Goal: Task Accomplishment & Management: Manage account settings

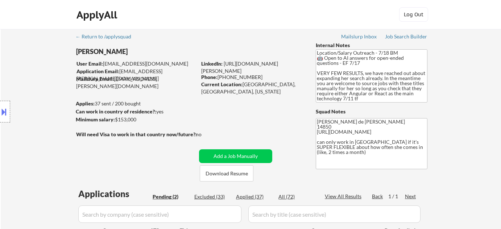
select select ""pending""
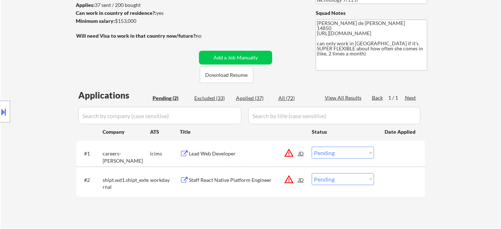
scroll to position [1, 0]
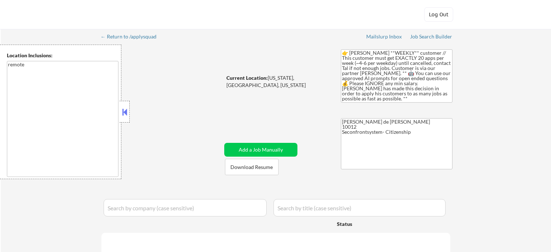
select select ""pending""
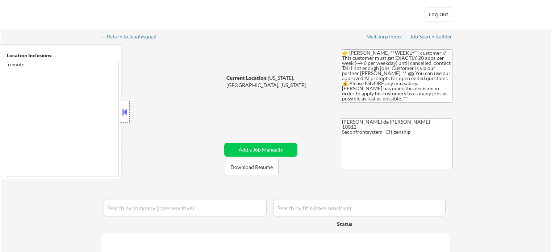
select select ""pending""
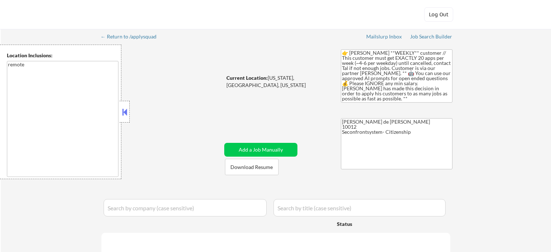
select select ""pending""
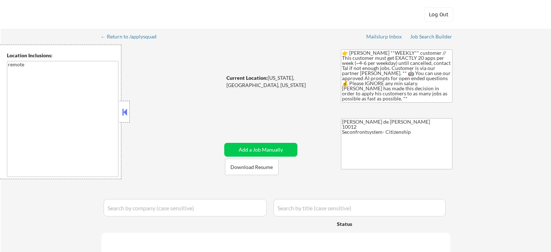
select select ""pending""
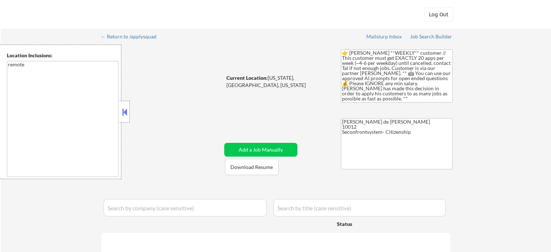
select select ""pending""
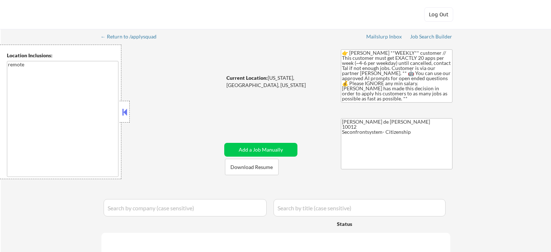
select select ""pending""
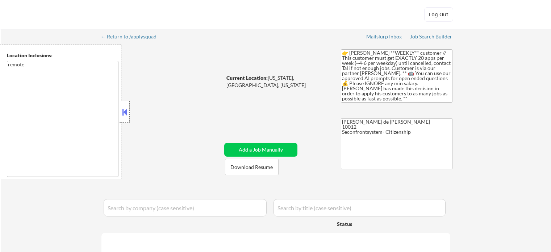
select select ""pending""
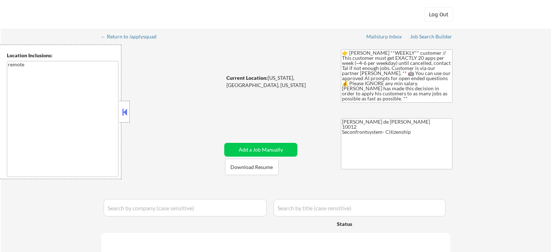
select select ""pending""
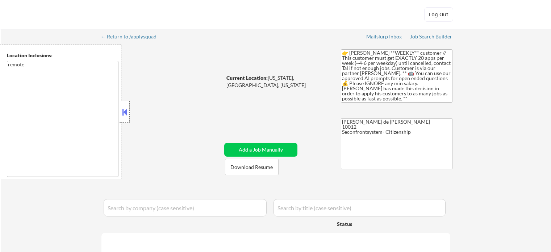
select select ""pending""
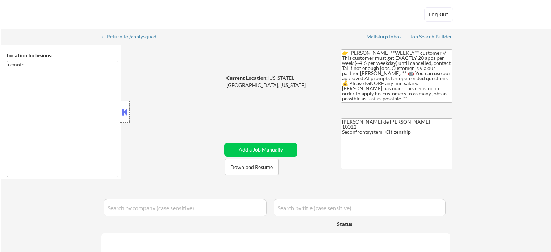
select select ""pending""
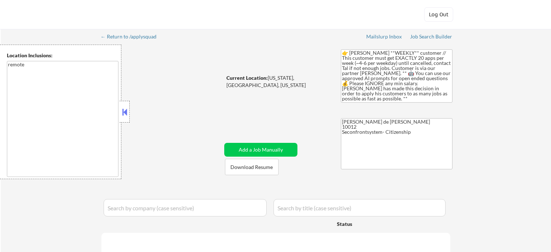
select select ""pending""
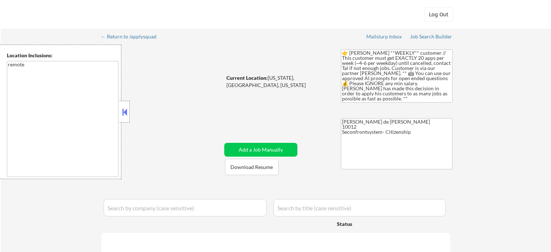
select select ""pending""
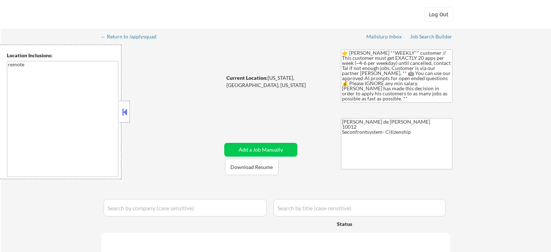
select select ""pending""
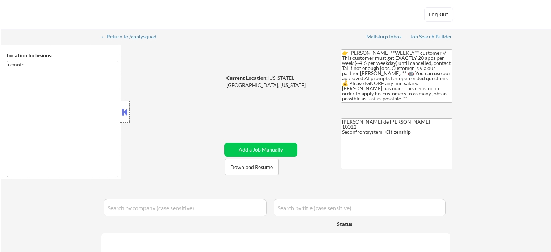
select select ""pending""
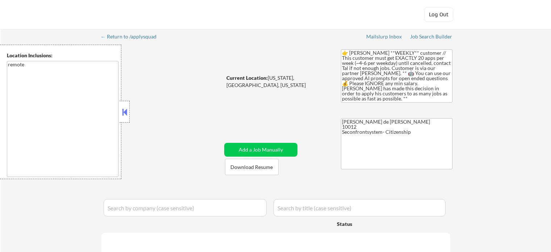
select select ""pending""
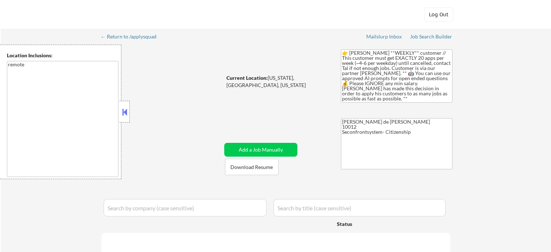
select select ""pending""
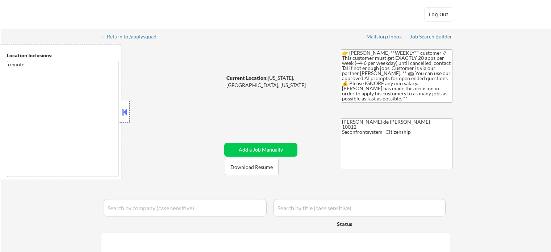
select select ""pending""
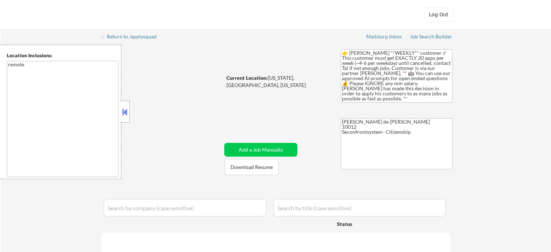
select select ""pending""
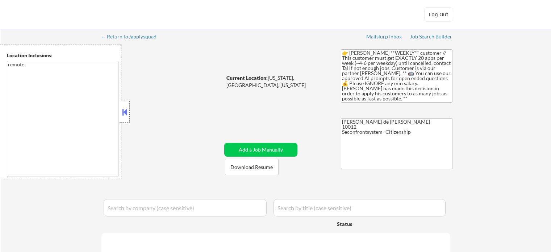
select select ""pending""
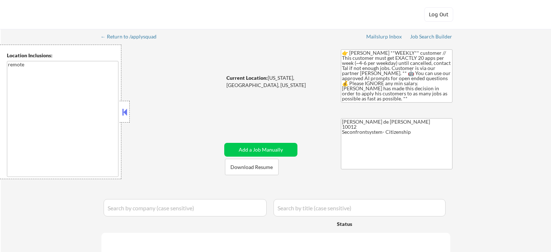
select select ""pending""
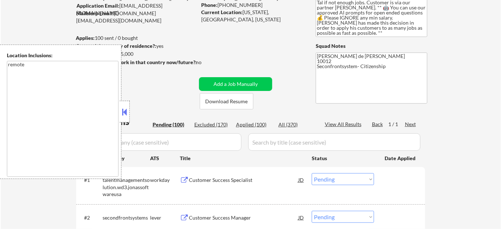
scroll to position [99, 0]
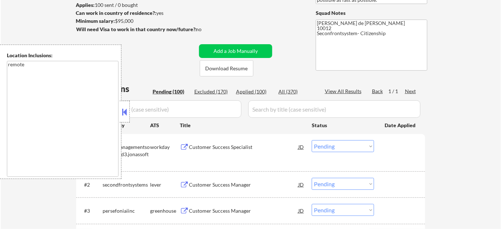
click at [128, 118] on div at bounding box center [125, 112] width 10 height 22
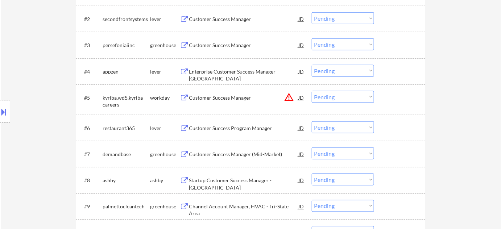
scroll to position [263, 0]
click at [209, 42] on div "Customer Success Manager" at bounding box center [243, 45] width 109 height 7
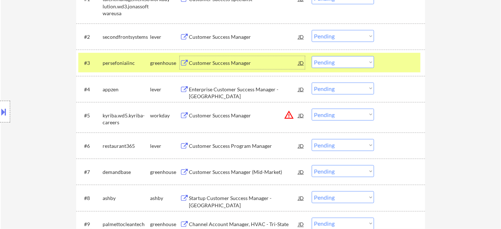
scroll to position [230, 0]
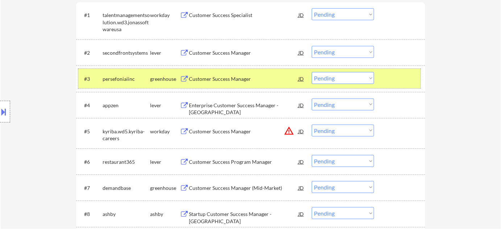
click at [343, 84] on div "#3 persefoniaiinc greenhouse Customer Success Manager JD Choose an option... Pe…" at bounding box center [249, 79] width 342 height 20
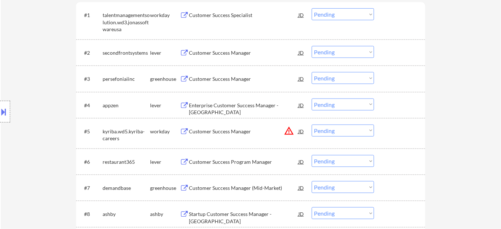
click at [347, 82] on select "Choose an option... Pending Applied Excluded (Questions) Excluded (Expired) Exc…" at bounding box center [343, 78] width 62 height 12
click at [312, 72] on select "Choose an option... Pending Applied Excluded (Questions) Excluded (Expired) Exc…" at bounding box center [343, 78] width 62 height 12
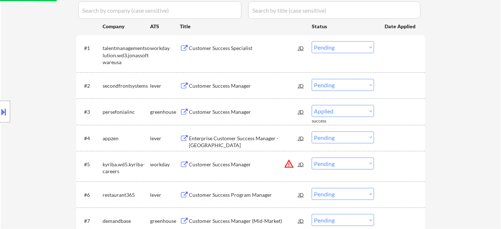
select select ""pending""
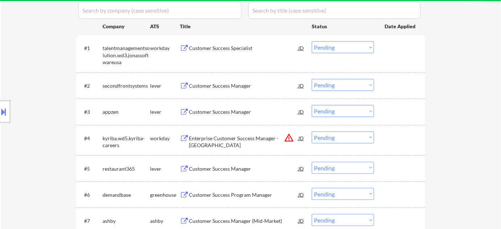
scroll to position [230, 0]
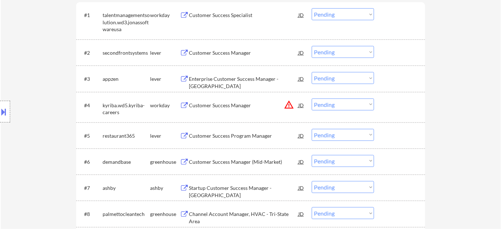
click at [230, 80] on div "Enterprise Customer Success Manager - [GEOGRAPHIC_DATA]" at bounding box center [243, 82] width 109 height 14
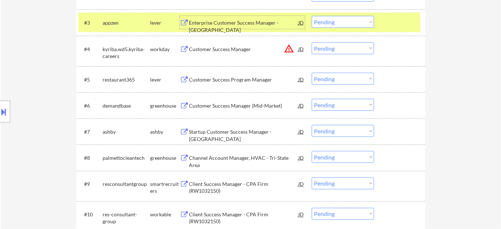
scroll to position [296, 0]
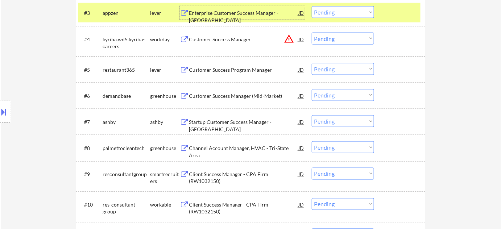
click at [241, 94] on div "Customer Success Manager (Mid-Market)" at bounding box center [243, 95] width 109 height 7
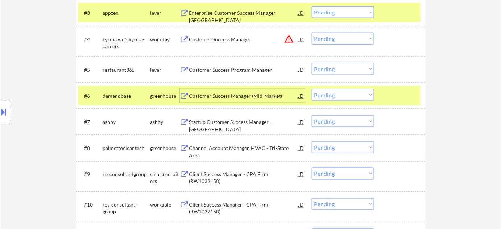
drag, startPoint x: 340, startPoint y: 90, endPoint x: 340, endPoint y: 93, distance: 4.0
click at [340, 90] on select "Choose an option... Pending Applied Excluded (Questions) Excluded (Expired) Exc…" at bounding box center [343, 95] width 62 height 12
click at [312, 89] on select "Choose an option... Pending Applied Excluded (Questions) Excluded (Expired) Exc…" at bounding box center [343, 95] width 62 height 12
select select ""pending""
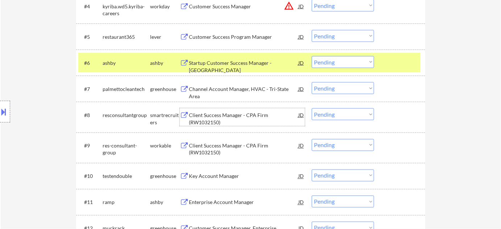
click at [201, 122] on div "Client Success Manager - CPA Firm (RW1032150)" at bounding box center [243, 119] width 109 height 14
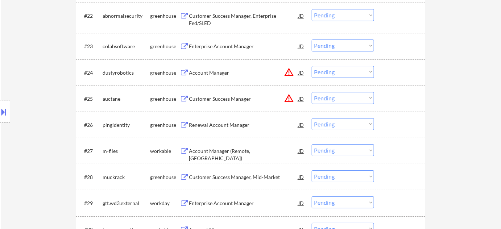
scroll to position [823, 0]
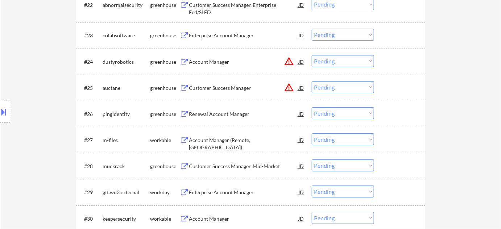
click at [249, 140] on div "Account Manager (Remote, [GEOGRAPHIC_DATA])" at bounding box center [243, 144] width 109 height 14
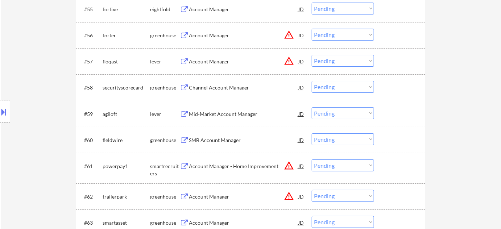
scroll to position [1746, 0]
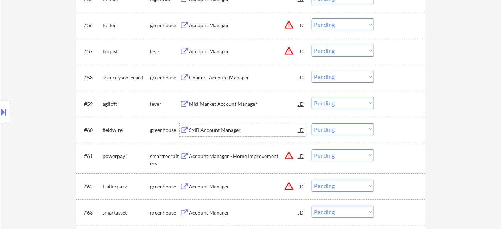
click at [227, 128] on div "SMB Account Manager" at bounding box center [243, 129] width 109 height 7
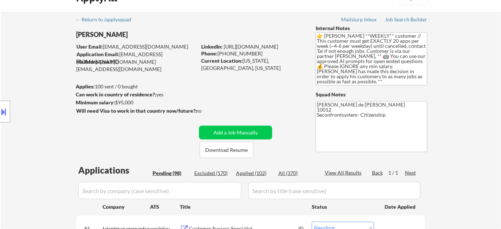
scroll to position [1, 0]
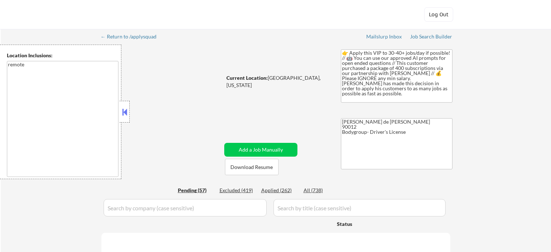
select select ""pending""
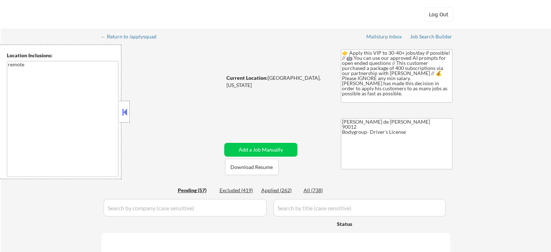
select select ""pending""
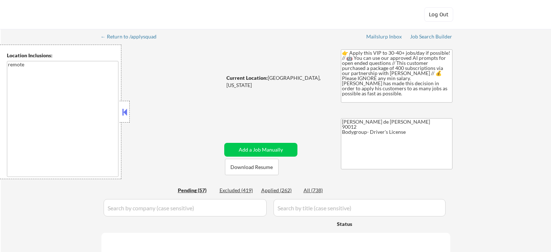
select select ""pending""
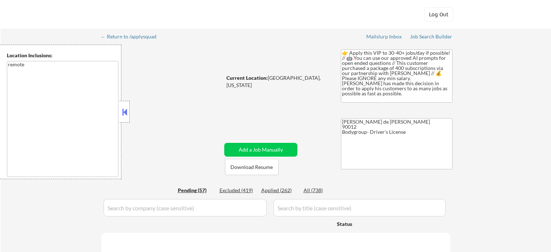
select select ""pending""
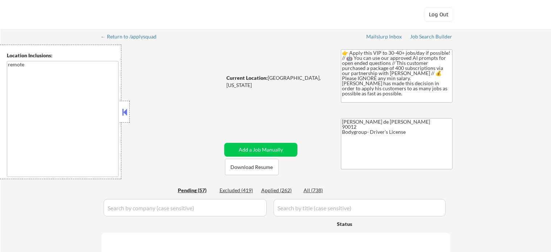
select select ""pending""
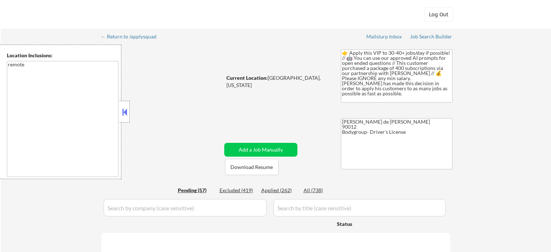
select select ""pending""
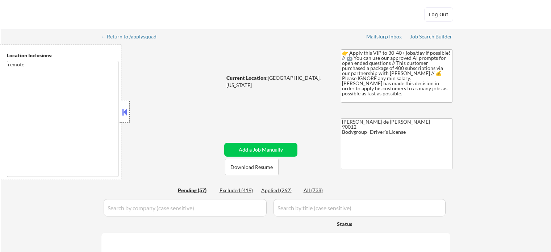
select select ""pending""
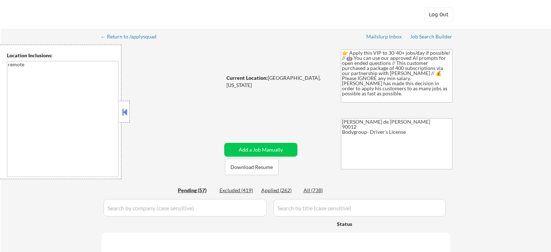
select select ""pending""
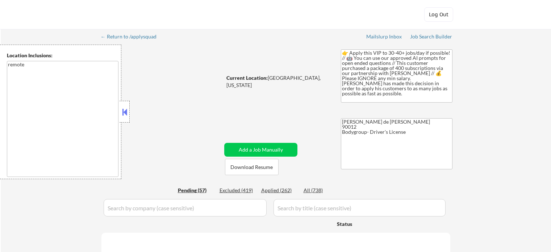
select select ""pending""
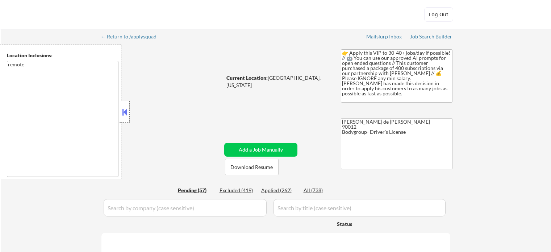
select select ""pending""
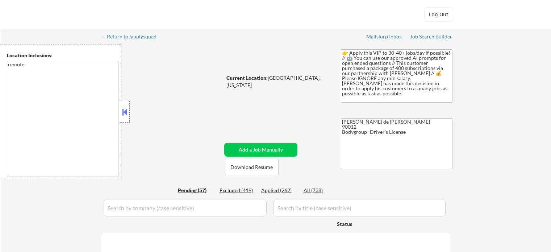
select select ""pending""
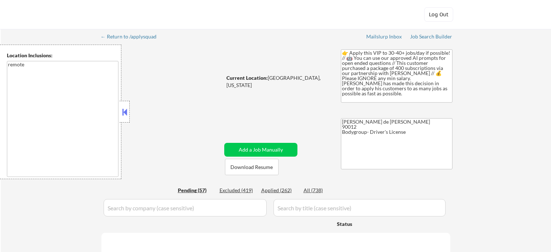
select select ""pending""
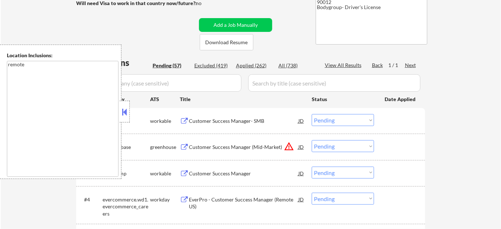
scroll to position [132, 0]
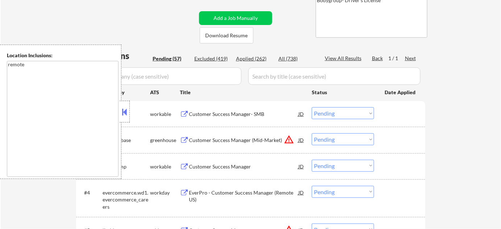
click at [124, 117] on button at bounding box center [125, 112] width 8 height 11
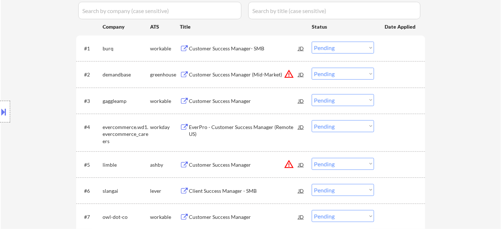
scroll to position [197, 0]
click at [248, 50] on div "Customer Success Manager- SMB" at bounding box center [243, 48] width 109 height 7
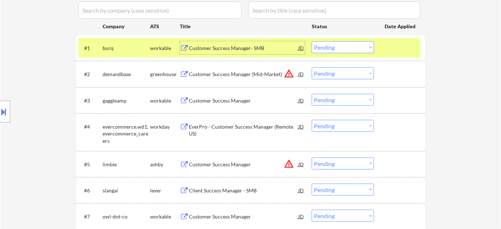
click at [332, 49] on select "Choose an option... Pending Applied Excluded (Questions) Excluded (Expired) Exc…" at bounding box center [343, 47] width 62 height 12
click at [312, 41] on select "Choose an option... Pending Applied Excluded (Questions) Excluded (Expired) Exc…" at bounding box center [343, 47] width 62 height 12
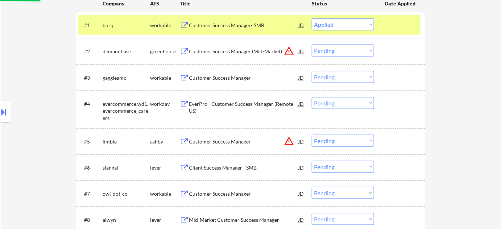
scroll to position [230, 0]
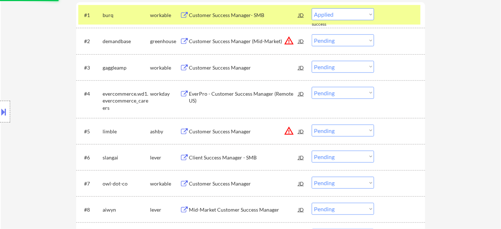
select select ""pending""
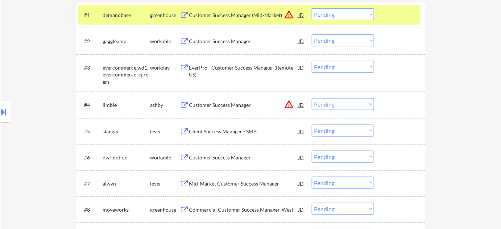
click at [236, 129] on div "Client Success Manager - SMB" at bounding box center [243, 131] width 109 height 7
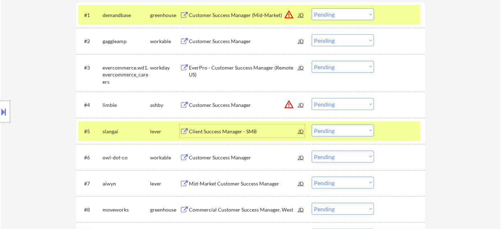
click at [355, 129] on select "Choose an option... Pending Applied Excluded (Questions) Excluded (Expired) Exc…" at bounding box center [343, 131] width 62 height 12
click at [312, 125] on select "Choose an option... Pending Applied Excluded (Questions) Excluded (Expired) Exc…" at bounding box center [343, 131] width 62 height 12
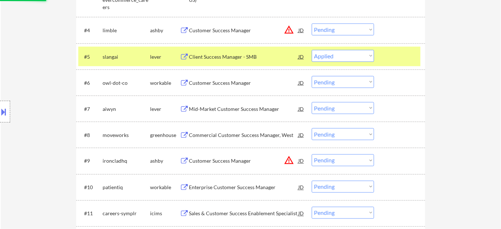
scroll to position [329, 0]
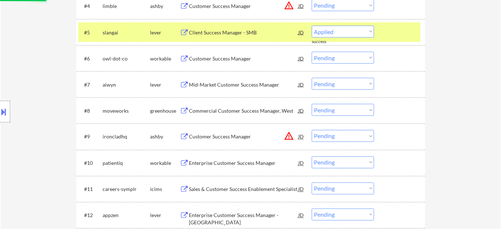
select select ""pending""
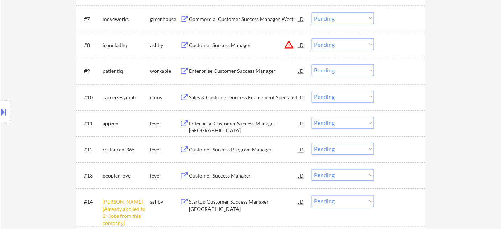
scroll to position [428, 0]
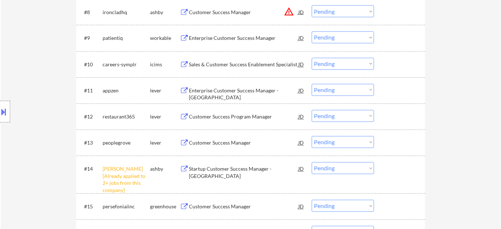
click at [347, 167] on select "Choose an option... Pending Applied Excluded (Questions) Excluded (Expired) Exc…" at bounding box center [343, 168] width 62 height 12
click at [312, 162] on select "Choose an option... Pending Applied Excluded (Questions) Excluded (Expired) Exc…" at bounding box center [343, 168] width 62 height 12
click at [246, 146] on div "Customer Success Manager" at bounding box center [243, 143] width 109 height 7
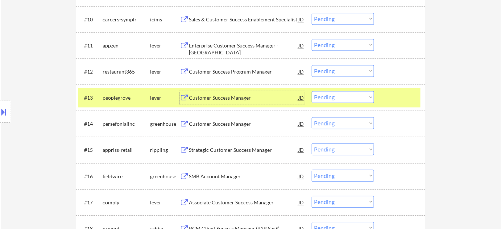
scroll to position [494, 0]
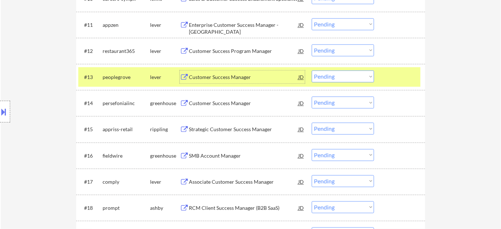
click at [239, 102] on div "Customer Success Manager" at bounding box center [243, 103] width 109 height 7
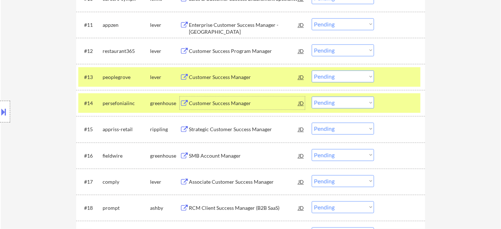
click at [339, 104] on select "Choose an option... Pending Applied Excluded (Questions) Excluded (Expired) Exc…" at bounding box center [343, 102] width 62 height 12
click at [312, 96] on select "Choose an option... Pending Applied Excluded (Questions) Excluded (Expired) Exc…" at bounding box center [343, 102] width 62 height 12
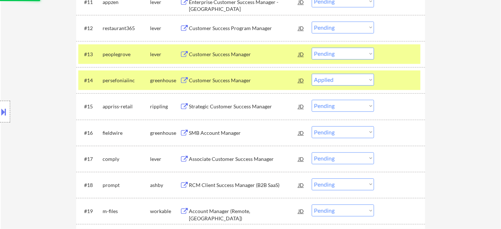
scroll to position [527, 0]
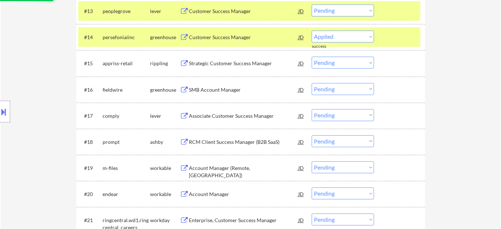
select select ""pending""
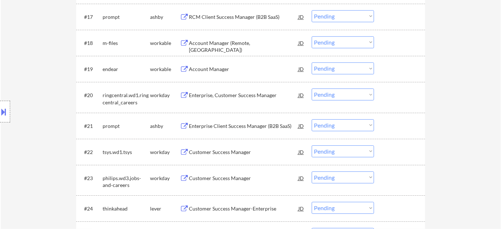
scroll to position [593, 0]
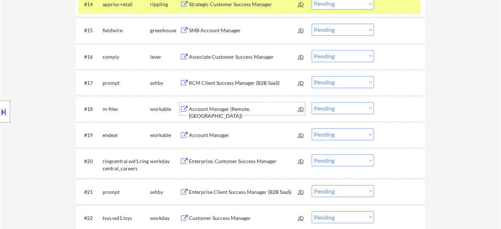
click at [233, 109] on div "Account Manager (Remote, United States)" at bounding box center [243, 112] width 109 height 14
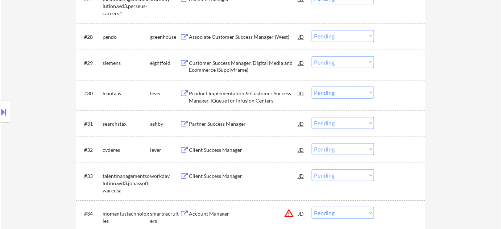
scroll to position [955, 0]
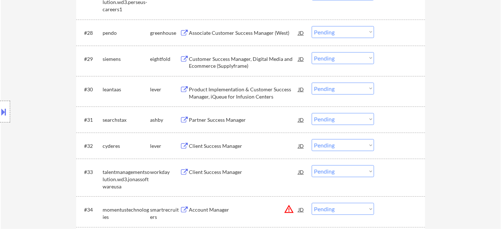
click at [236, 122] on div "Partner Success Manager" at bounding box center [243, 119] width 109 height 7
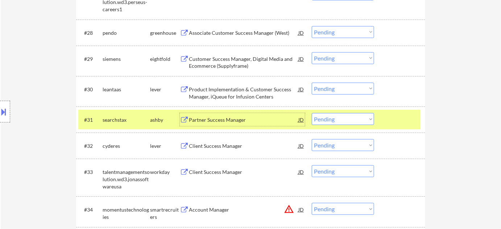
click at [344, 121] on select "Choose an option... Pending Applied Excluded (Questions) Excluded (Expired) Exc…" at bounding box center [343, 119] width 62 height 12
click at [312, 113] on select "Choose an option... Pending Applied Excluded (Questions) Excluded (Expired) Exc…" at bounding box center [343, 119] width 62 height 12
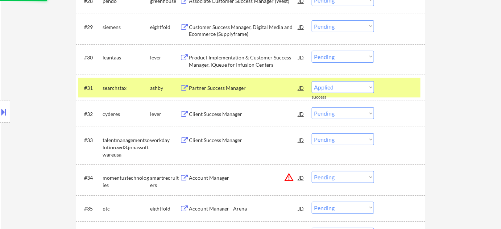
scroll to position [988, 0]
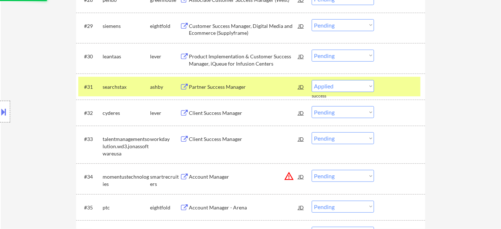
select select ""pending""
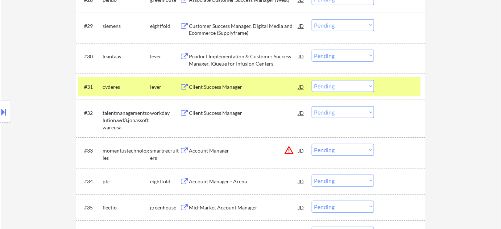
click at [230, 84] on div "Client Success Manager" at bounding box center [243, 86] width 109 height 7
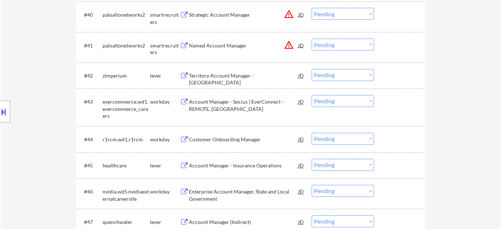
scroll to position [1318, 0]
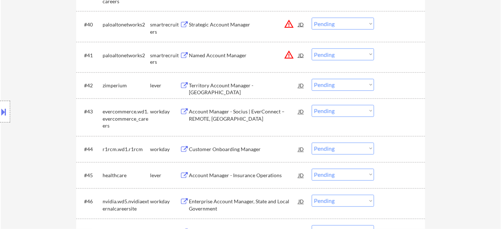
click at [338, 27] on select "Choose an option... Pending Applied Excluded (Questions) Excluded (Expired) Exc…" at bounding box center [343, 24] width 62 height 12
click at [312, 18] on select "Choose an option... Pending Applied Excluded (Questions) Excluded (Expired) Exc…" at bounding box center [343, 24] width 62 height 12
click at [286, 53] on button "warning_amber" at bounding box center [289, 55] width 10 height 10
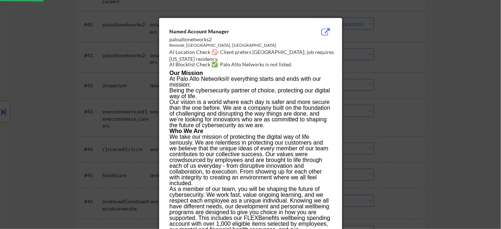
click at [434, 87] on div at bounding box center [250, 114] width 501 height 229
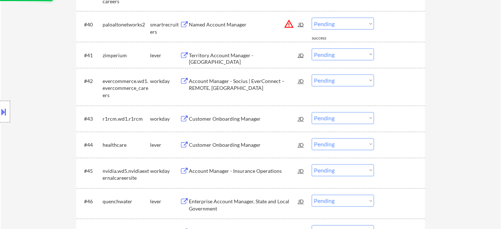
click at [354, 23] on select "Choose an option... Pending Applied Excluded (Questions) Excluded (Expired) Exc…" at bounding box center [343, 24] width 62 height 12
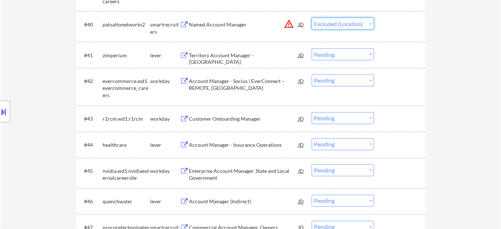
click at [312, 18] on select "Choose an option... Pending Applied Excluded (Questions) Excluded (Expired) Exc…" at bounding box center [343, 24] width 62 height 12
select select ""pending""
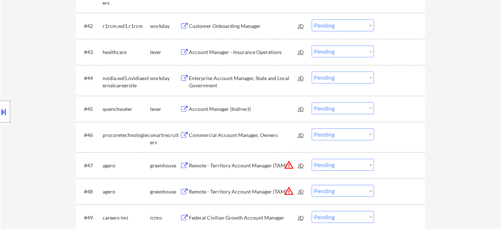
scroll to position [1383, 0]
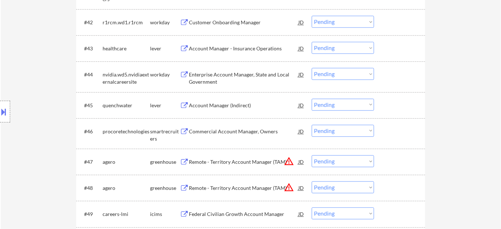
click at [248, 106] on div "Account Manager (Indirect)" at bounding box center [243, 105] width 109 height 7
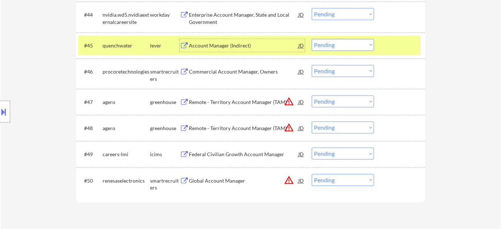
scroll to position [1450, 0]
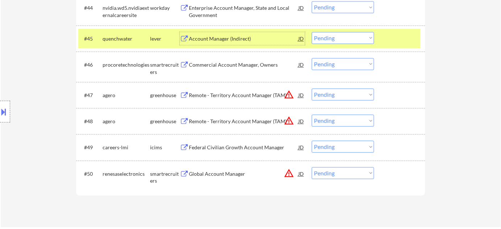
click at [330, 98] on select "Choose an option... Pending Applied Excluded (Questions) Excluded (Expired) Exc…" at bounding box center [343, 94] width 62 height 12
click at [312, 88] on select "Choose an option... Pending Applied Excluded (Questions) Excluded (Expired) Exc…" at bounding box center [343, 94] width 62 height 12
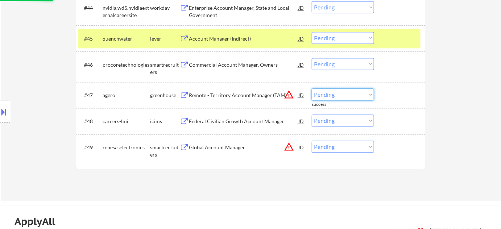
click at [339, 96] on select "Choose an option... Pending Applied Excluded (Questions) Excluded (Expired) Exc…" at bounding box center [343, 94] width 62 height 12
click at [312, 88] on select "Choose an option... Pending Applied Excluded (Questions) Excluded (Expired) Exc…" at bounding box center [343, 94] width 62 height 12
select select ""pending""
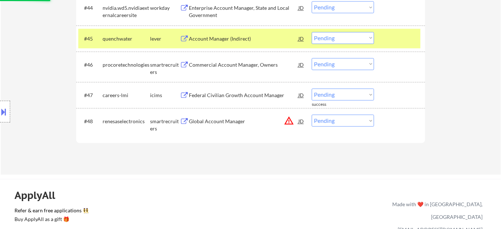
click at [345, 120] on select "Choose an option... Pending Applied Excluded (Questions) Excluded (Expired) Exc…" at bounding box center [343, 121] width 62 height 12
select select ""excluded__location_""
click at [312, 115] on select "Choose an option... Pending Applied Excluded (Questions) Excluded (Expired) Exc…" at bounding box center [343, 121] width 62 height 12
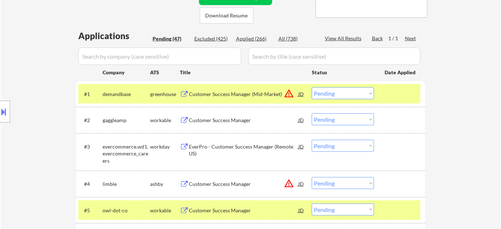
scroll to position [185, 0]
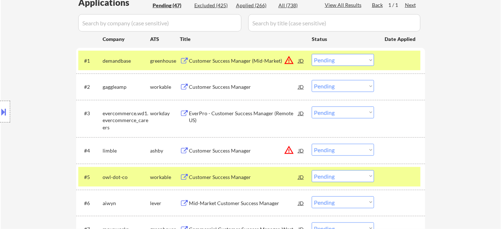
click at [284, 61] on button "warning_amber" at bounding box center [289, 60] width 10 height 10
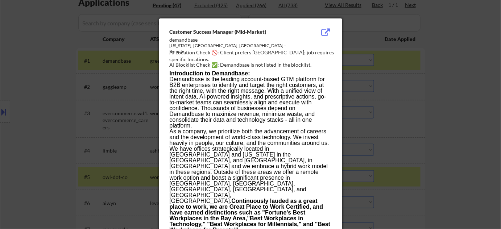
click at [405, 117] on div at bounding box center [250, 114] width 501 height 229
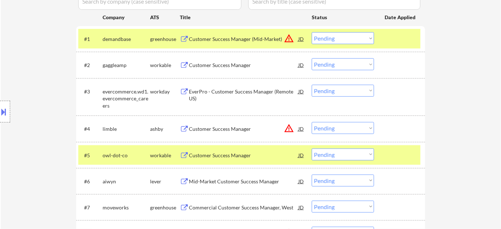
scroll to position [218, 0]
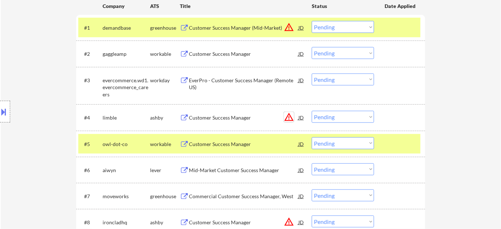
click at [290, 118] on button "warning_amber" at bounding box center [289, 117] width 10 height 10
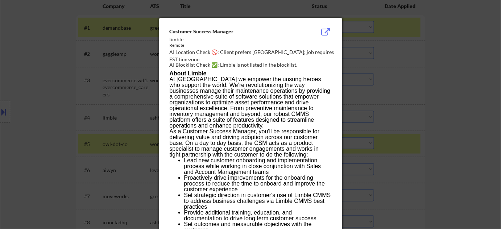
click at [421, 132] on div at bounding box center [250, 114] width 501 height 229
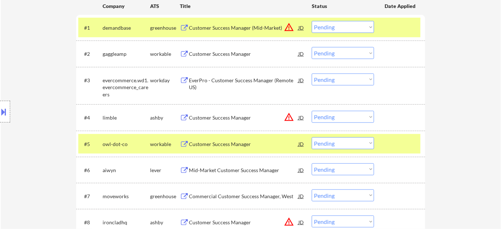
click at [338, 121] on select "Choose an option... Pending Applied Excluded (Questions) Excluded (Expired) Exc…" at bounding box center [343, 117] width 62 height 12
click at [312, 111] on select "Choose an option... Pending Applied Excluded (Questions) Excluded (Expired) Exc…" at bounding box center [343, 117] width 62 height 12
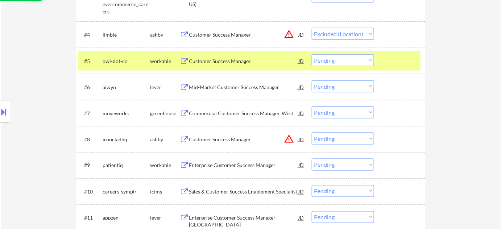
scroll to position [317, 0]
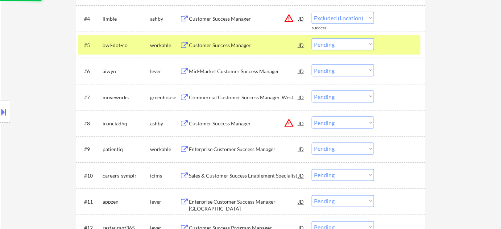
select select ""pending""
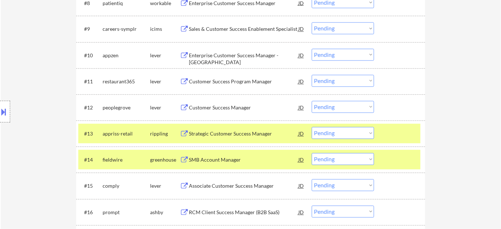
scroll to position [448, 0]
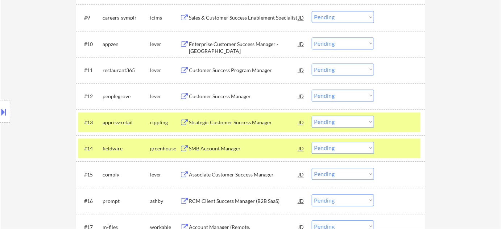
click at [334, 71] on select "Choose an option... Pending Applied Excluded (Questions) Excluded (Expired) Exc…" at bounding box center [343, 70] width 62 height 12
click at [312, 64] on select "Choose an option... Pending Applied Excluded (Questions) Excluded (Expired) Exc…" at bounding box center [343, 70] width 62 height 12
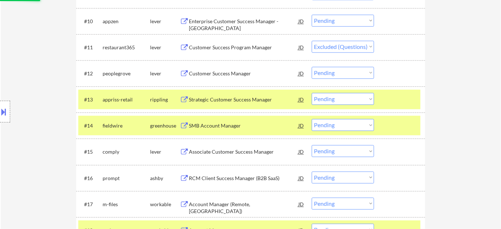
scroll to position [481, 0]
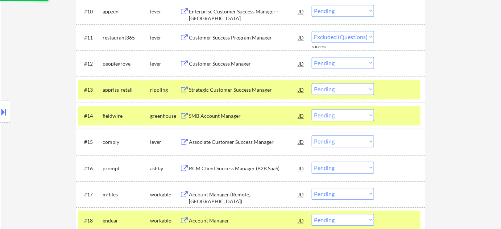
select select ""pending""
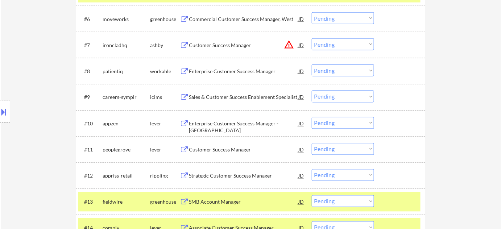
scroll to position [350, 0]
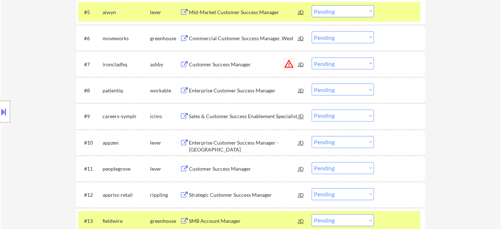
click at [284, 62] on button "warning_amber" at bounding box center [289, 64] width 10 height 10
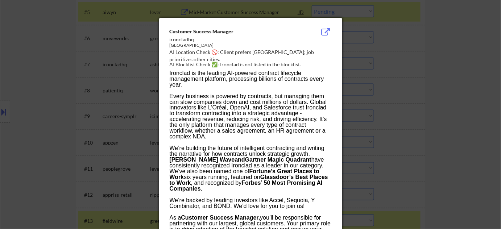
click at [394, 84] on div at bounding box center [250, 114] width 501 height 229
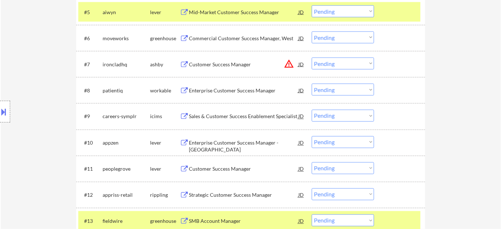
click at [347, 64] on select "Choose an option... Pending Applied Excluded (Questions) Excluded (Expired) Exc…" at bounding box center [343, 64] width 62 height 12
click at [312, 58] on select "Choose an option... Pending Applied Excluded (Questions) Excluded (Expired) Exc…" at bounding box center [343, 64] width 62 height 12
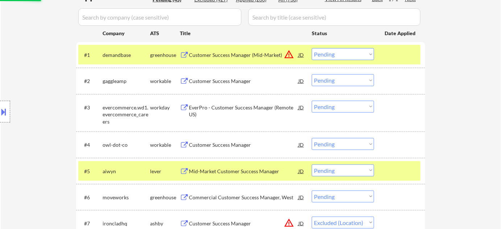
scroll to position [119, 0]
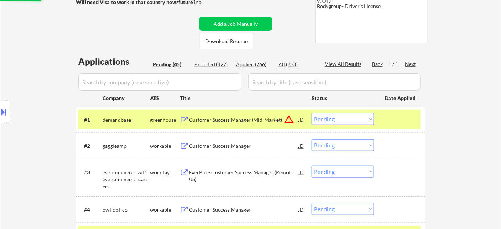
select select ""pending""
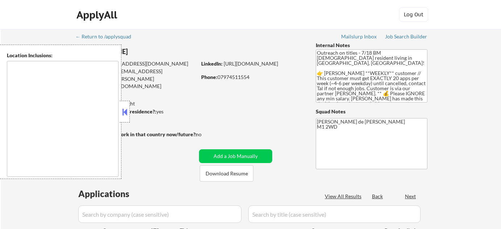
type textarea "remote"
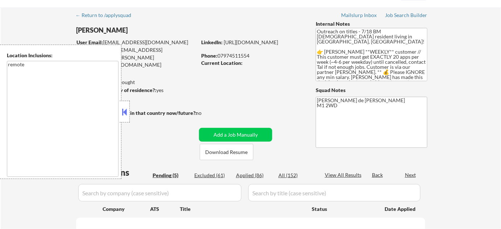
select select ""pending""
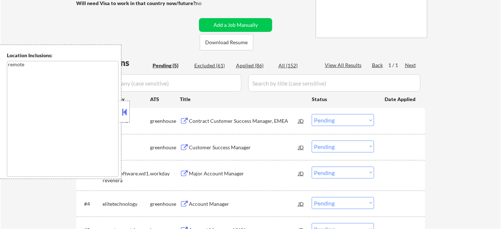
scroll to position [132, 0]
click at [126, 117] on button at bounding box center [125, 112] width 8 height 11
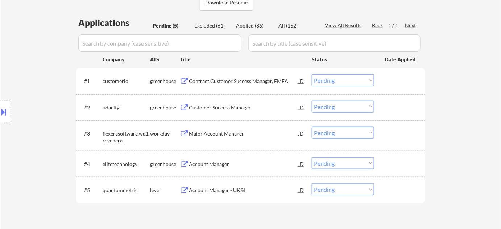
scroll to position [197, 0]
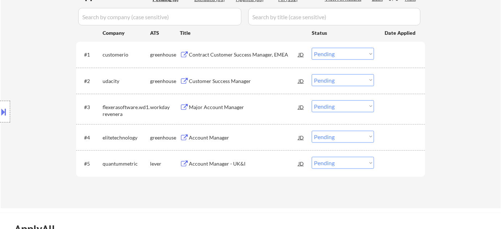
click at [217, 160] on div "Account Manager - UK&I" at bounding box center [243, 163] width 109 height 13
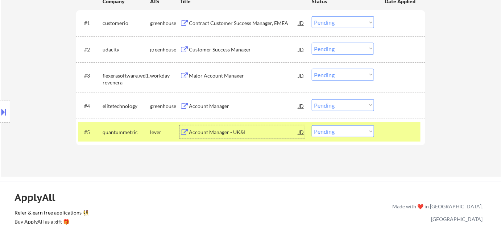
scroll to position [230, 0]
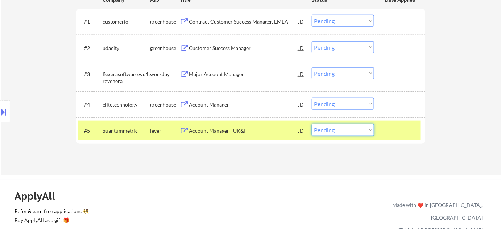
click at [341, 130] on select "Choose an option... Pending Applied Excluded (Questions) Excluded (Expired) Exc…" at bounding box center [343, 130] width 62 height 12
select select ""applied""
click at [312, 124] on select "Choose an option... Pending Applied Excluded (Questions) Excluded (Expired) Exc…" at bounding box center [343, 130] width 62 height 12
click at [225, 47] on div "Customer Success Manager" at bounding box center [243, 48] width 109 height 7
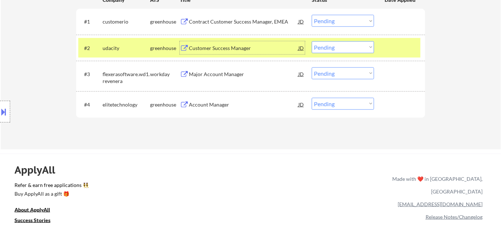
click at [327, 50] on select "Choose an option... Pending Applied Excluded (Questions) Excluded (Expired) Exc…" at bounding box center [343, 47] width 62 height 12
click at [312, 41] on select "Choose an option... Pending Applied Excluded (Questions) Excluded (Expired) Exc…" at bounding box center [343, 47] width 62 height 12
select select ""pending""
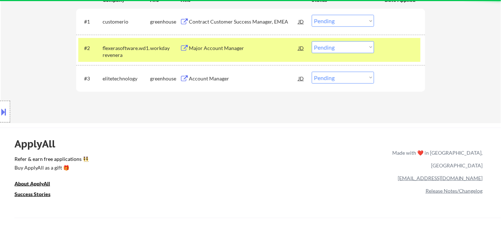
scroll to position [197, 0]
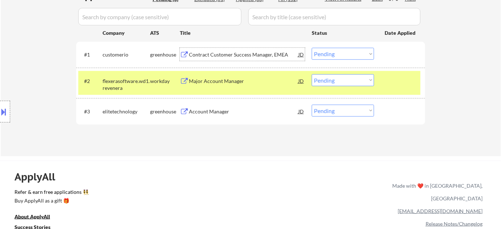
click at [237, 55] on div "Contract Customer Success Manager, EMEA" at bounding box center [243, 54] width 109 height 7
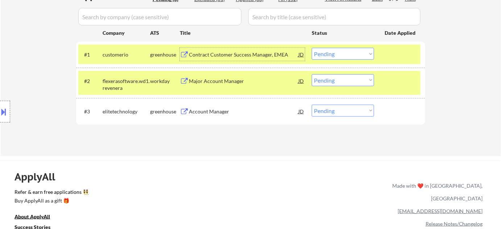
click at [203, 115] on div "Account Manager" at bounding box center [243, 111] width 109 height 13
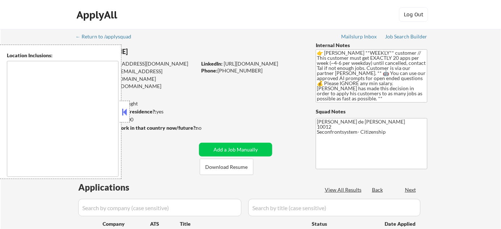
type textarea "remote"
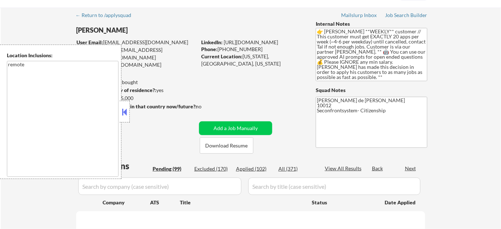
scroll to position [66, 0]
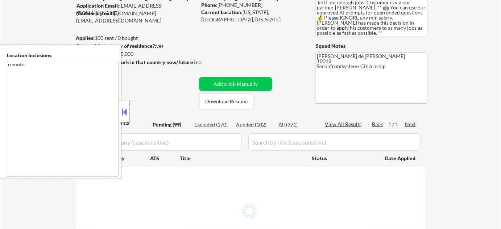
drag, startPoint x: 256, startPoint y: 116, endPoint x: 258, endPoint y: 125, distance: 10.1
click at [258, 125] on div "Applied (102)" at bounding box center [254, 124] width 36 height 7
select select ""pending""
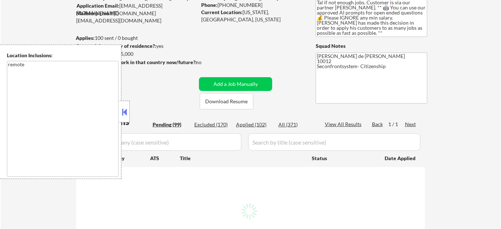
select select ""pending""
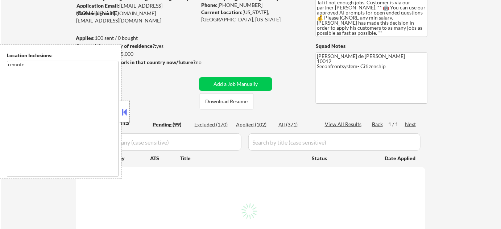
select select ""pending""
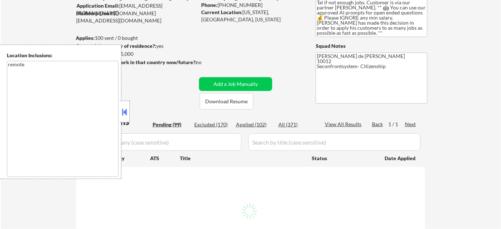
select select ""pending""
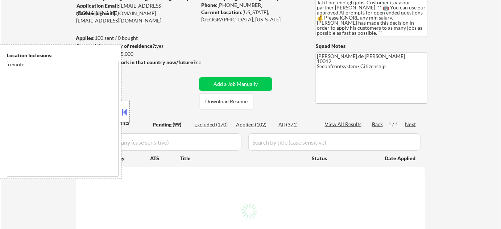
select select ""pending""
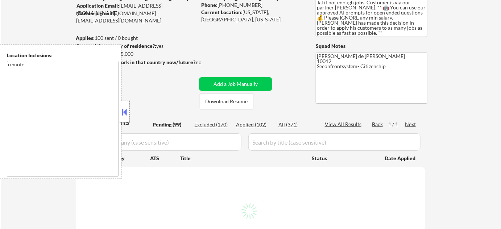
select select ""pending""
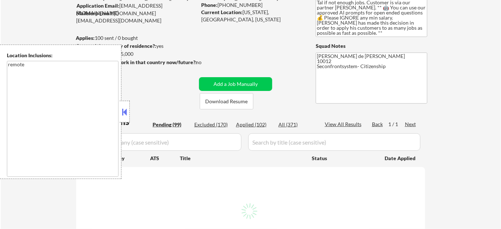
select select ""pending""
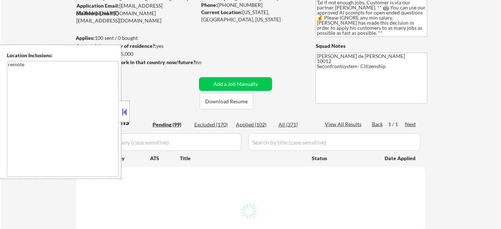
select select ""pending""
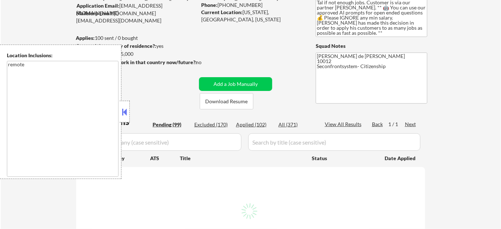
select select ""pending""
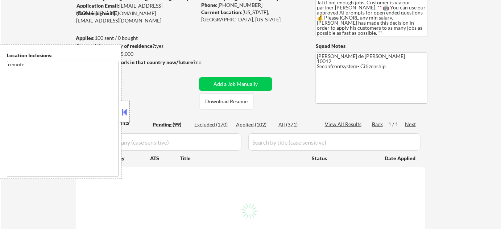
select select ""pending""
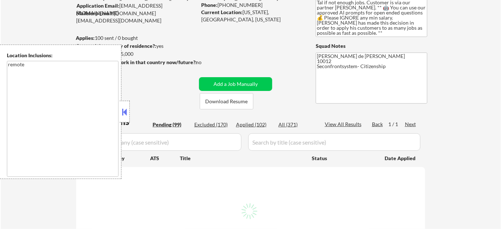
select select ""pending""
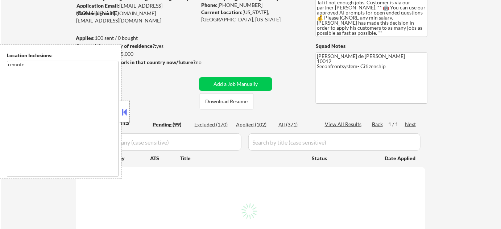
select select ""pending""
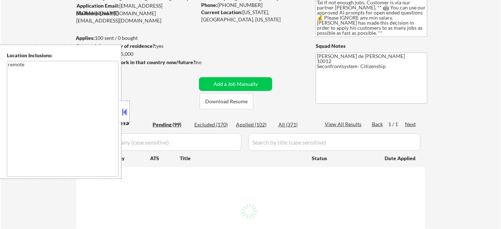
select select ""pending""
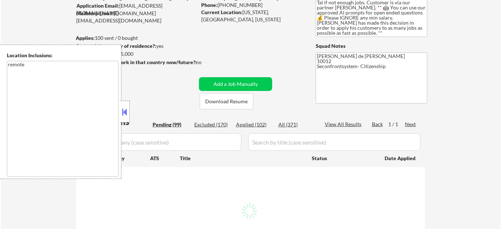
select select ""pending""
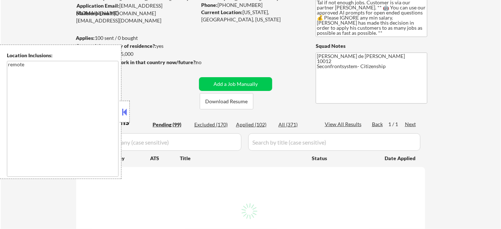
select select ""pending""
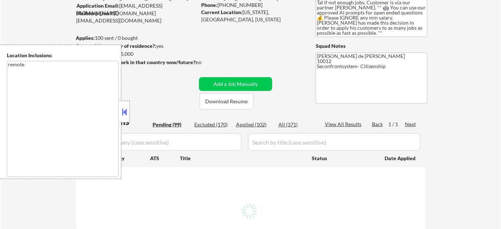
select select ""pending""
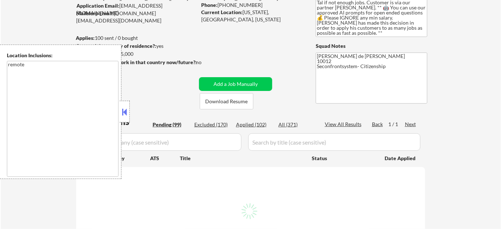
select select ""pending""
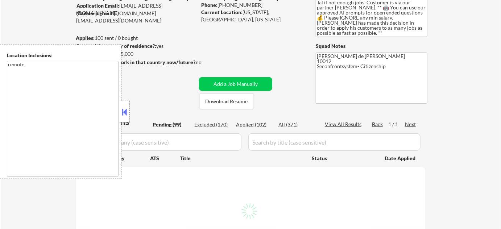
select select ""pending""
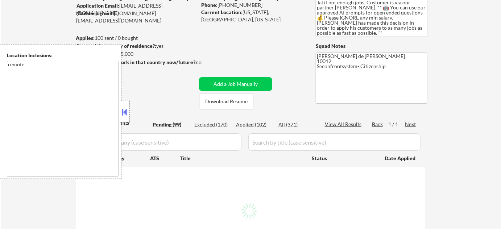
select select ""pending""
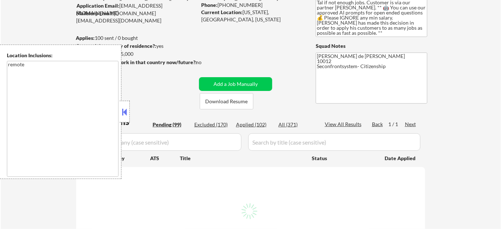
select select ""pending""
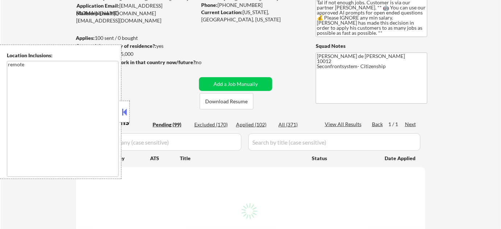
select select ""pending""
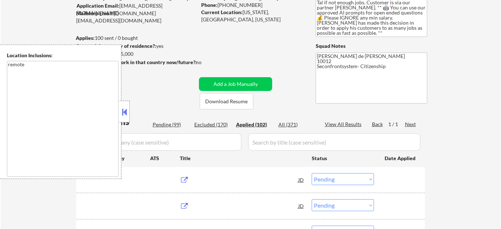
click at [258, 125] on div "Applied (102)" at bounding box center [254, 124] width 36 height 7
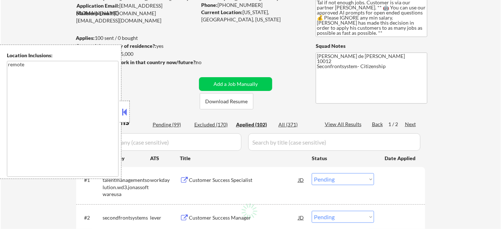
click at [128, 113] on button at bounding box center [125, 112] width 8 height 11
select select ""applied""
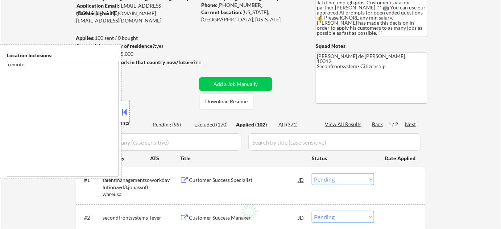
select select ""applied""
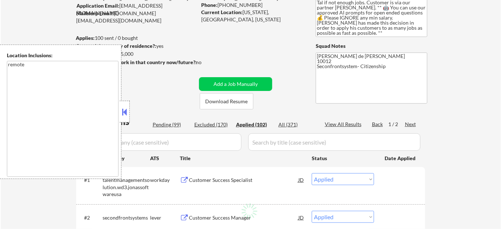
select select ""applied""
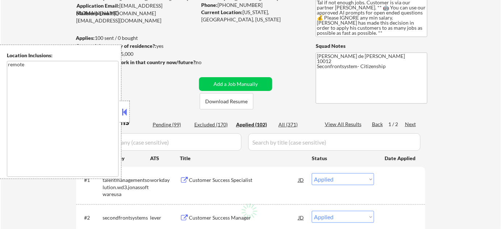
select select ""applied""
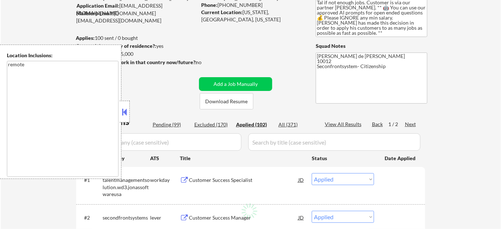
select select ""applied""
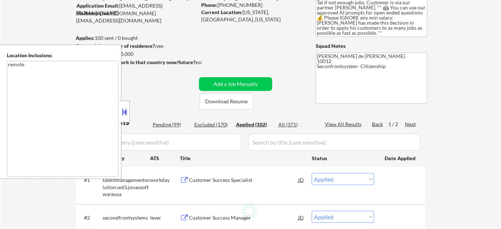
select select ""applied""
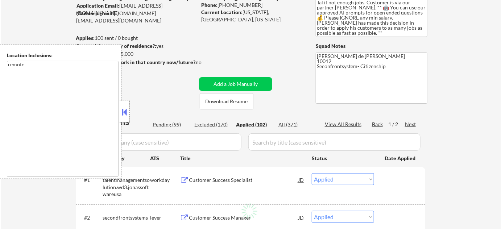
select select ""applied""
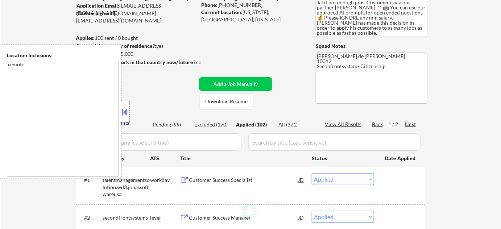
select select ""applied""
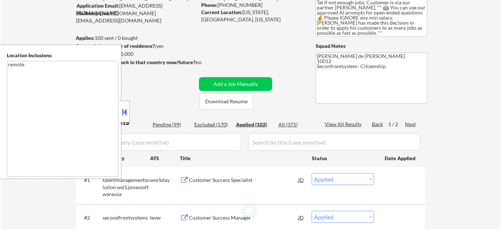
select select ""applied""
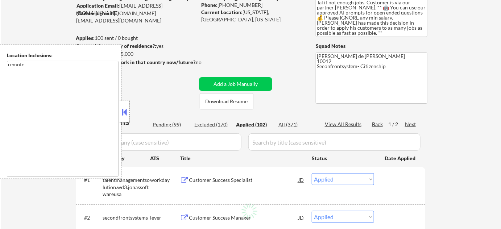
select select ""applied""
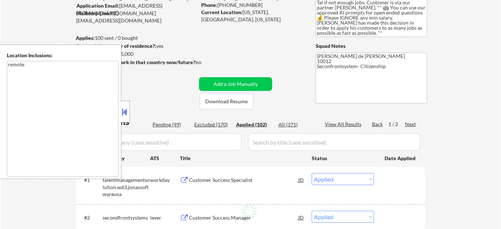
select select ""applied""
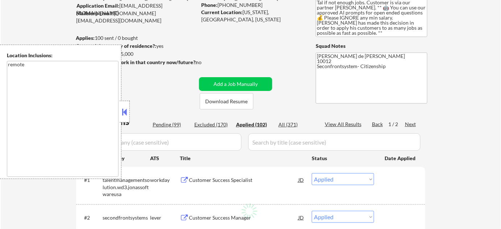
select select ""applied""
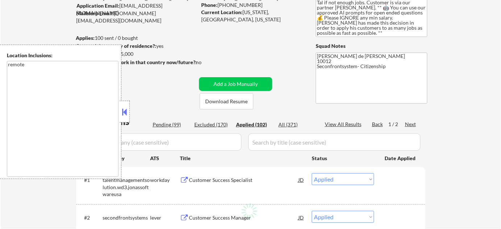
select select ""applied""
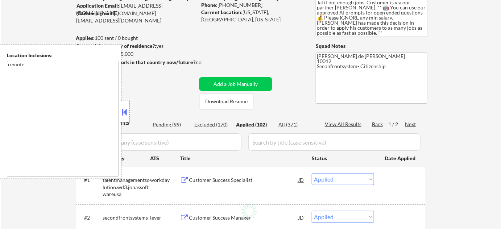
select select ""applied""
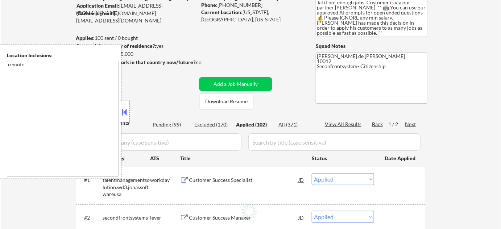
select select ""applied""
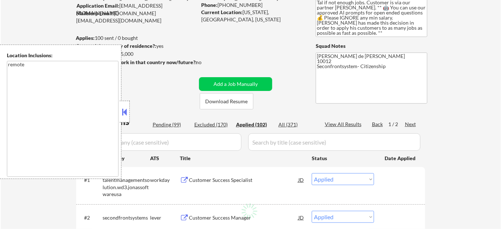
select select ""applied""
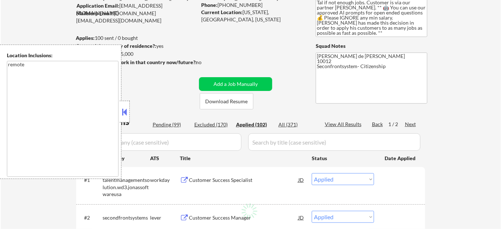
select select ""applied""
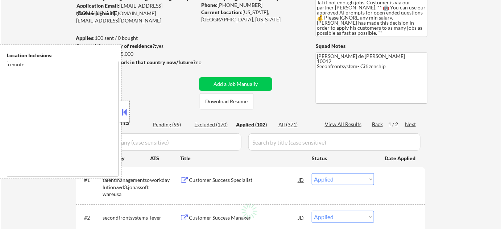
select select ""applied""
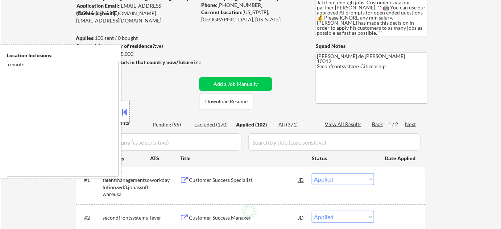
select select ""applied""
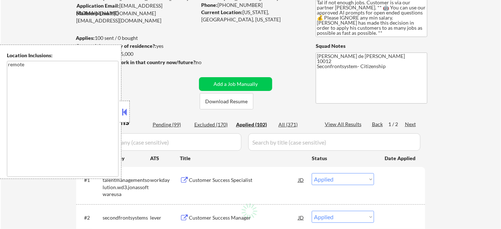
select select ""applied""
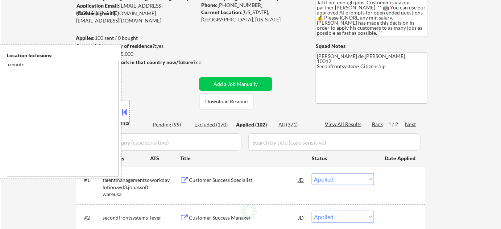
select select ""applied""
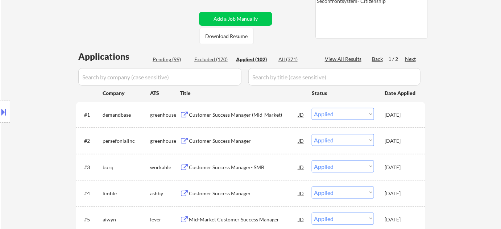
scroll to position [132, 0]
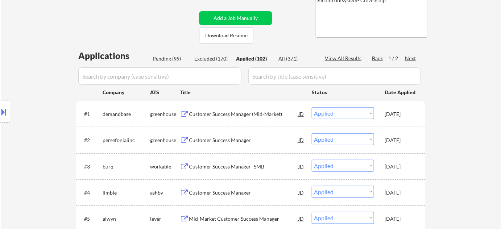
click at [256, 111] on div "Customer Success Manager (Mid-Market)" at bounding box center [243, 114] width 109 height 7
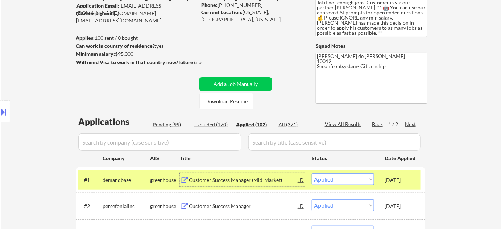
scroll to position [0, 0]
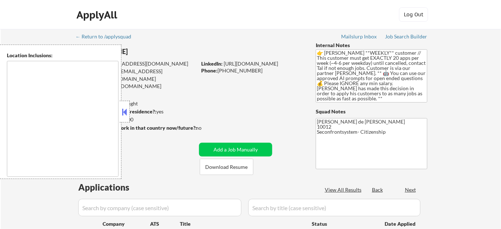
type textarea "remote"
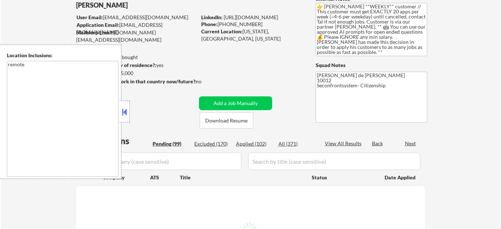
scroll to position [66, 0]
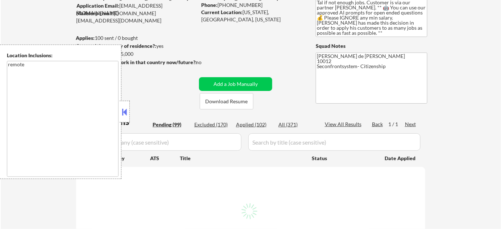
click at [251, 124] on div "Applied (102)" at bounding box center [254, 124] width 36 height 7
click at [125, 114] on button at bounding box center [125, 112] width 8 height 11
select select ""pending""
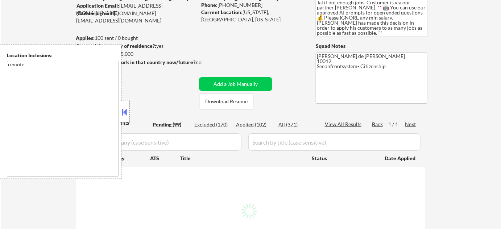
select select ""pending""
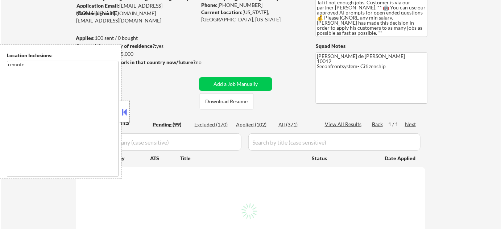
select select ""pending""
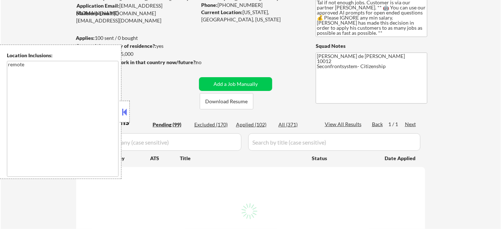
select select ""pending""
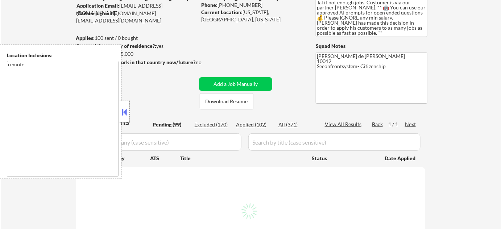
select select ""pending""
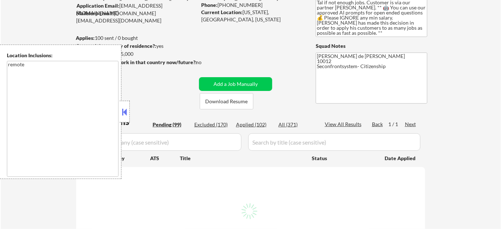
select select ""pending""
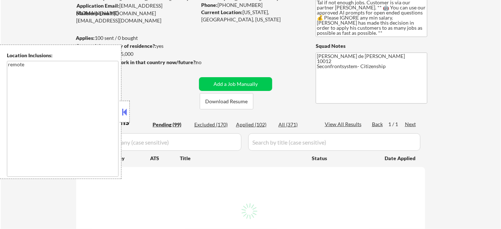
select select ""pending""
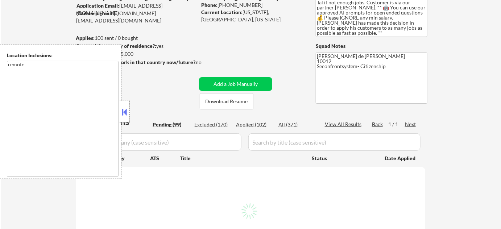
select select ""pending""
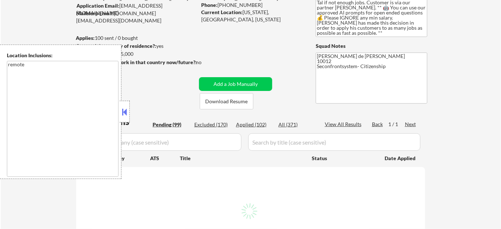
select select ""pending""
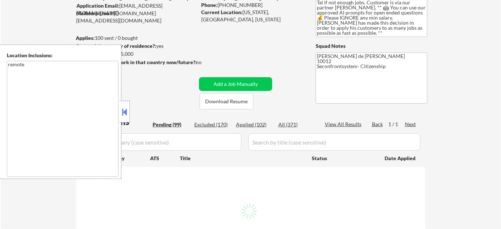
select select ""pending""
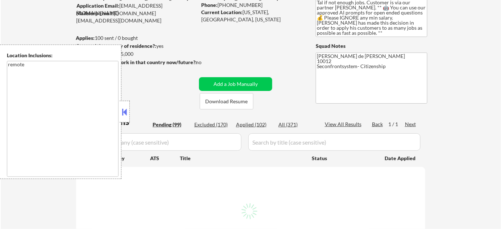
select select ""pending""
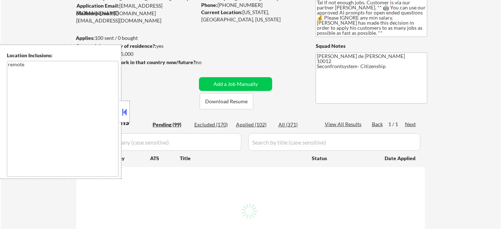
select select ""pending""
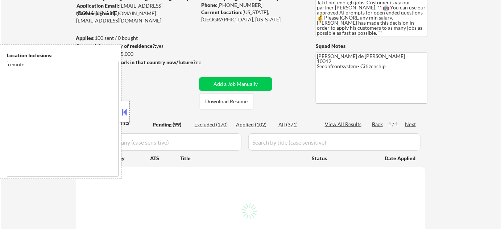
select select ""pending""
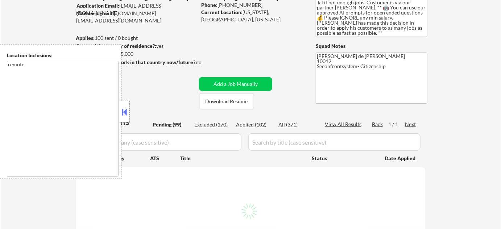
select select ""pending""
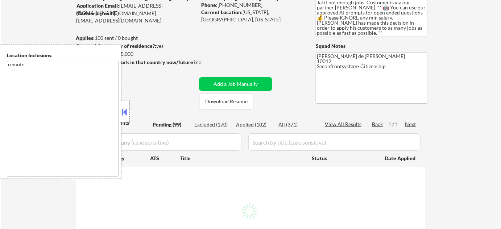
select select ""pending""
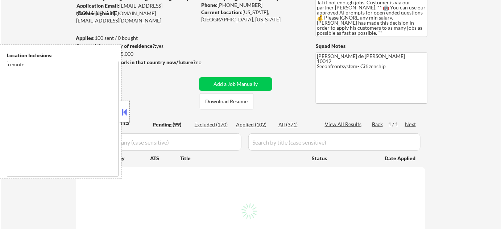
select select ""pending""
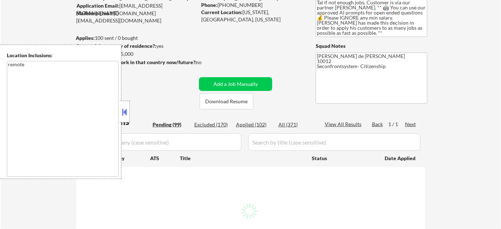
select select ""pending""
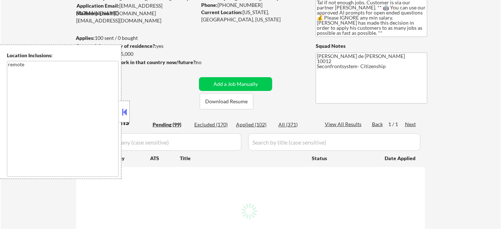
select select ""pending""
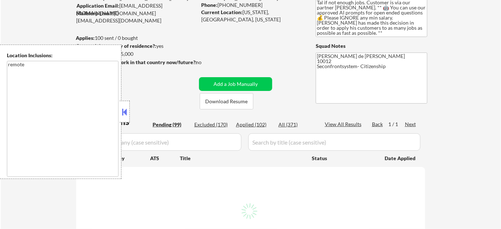
select select ""pending""
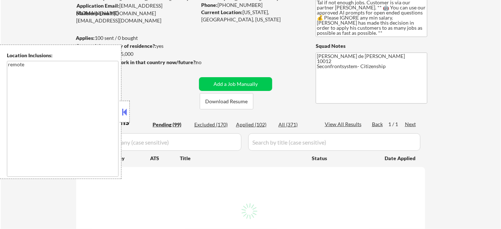
select select ""pending""
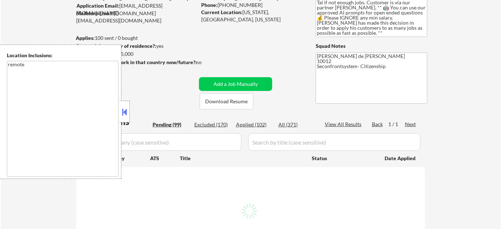
select select ""pending""
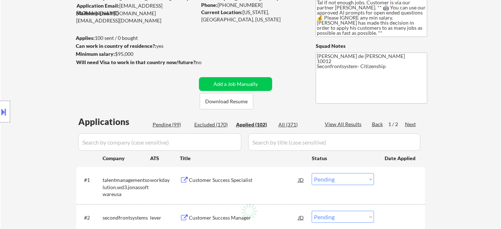
scroll to position [99, 0]
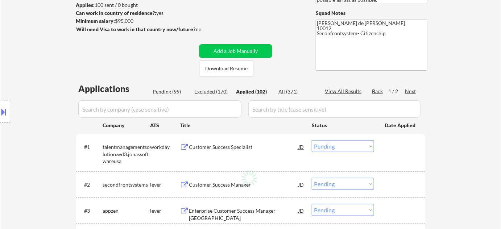
select select ""applied""
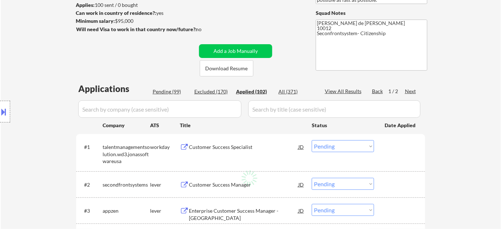
select select ""applied""
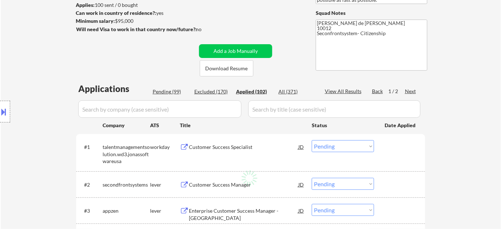
select select ""applied""
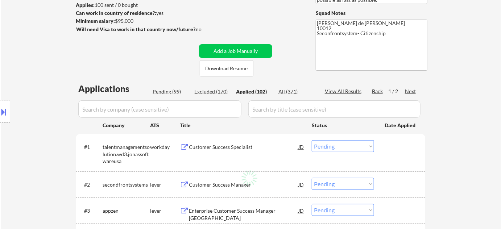
select select ""applied""
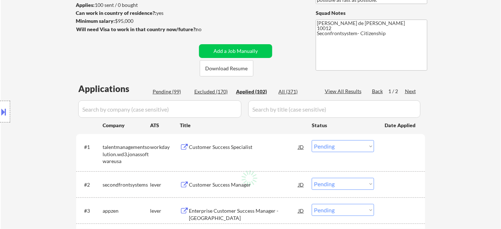
select select ""applied""
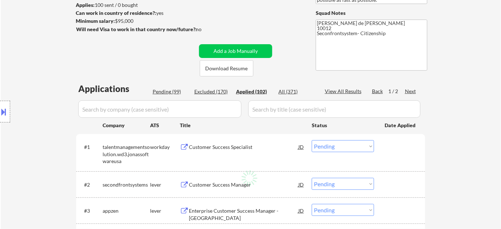
select select ""applied""
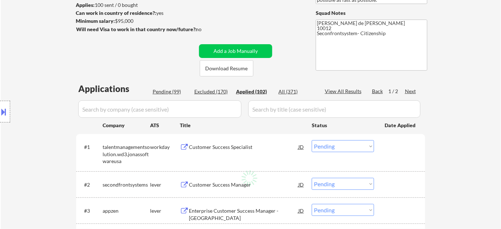
select select ""applied""
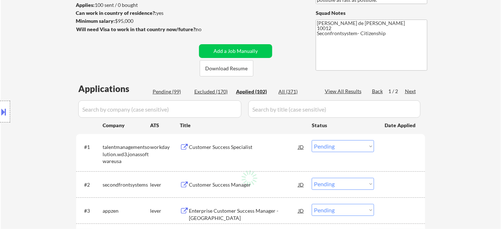
select select ""applied""
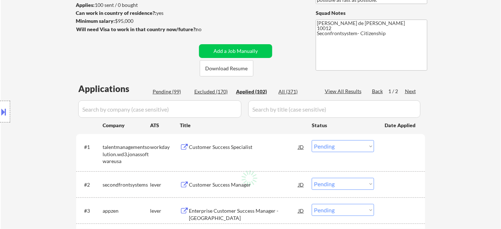
select select ""applied""
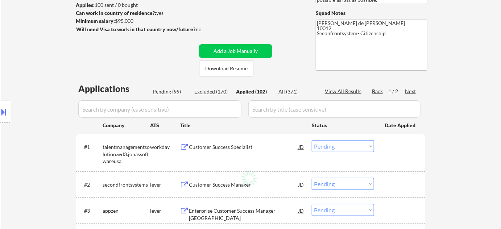
select select ""applied""
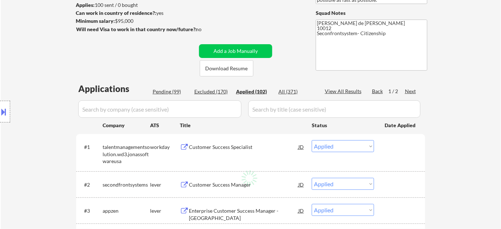
select select ""applied""
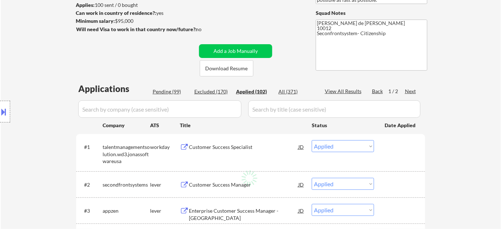
select select ""applied""
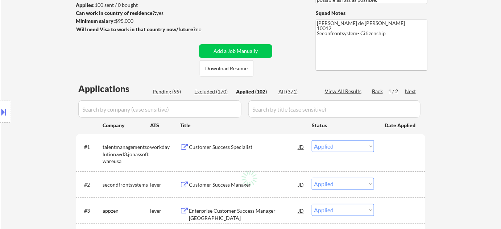
select select ""applied""
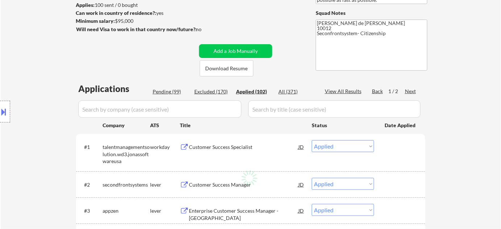
select select ""applied""
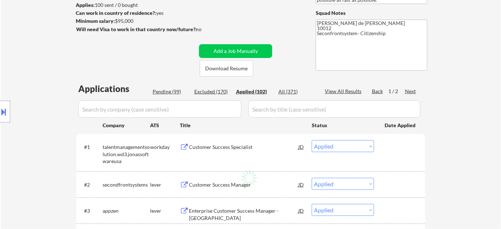
select select ""applied""
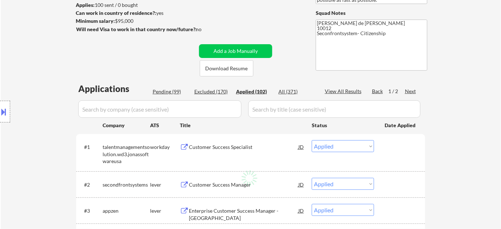
select select ""applied""
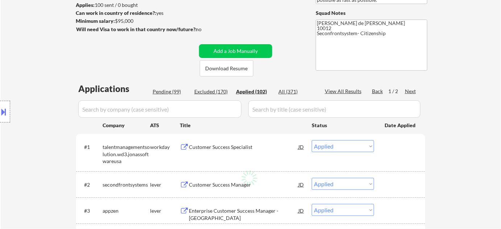
select select ""applied""
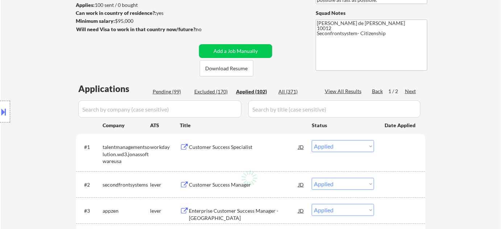
select select ""applied""
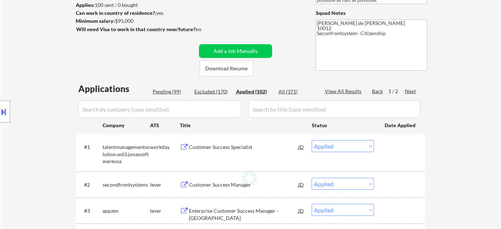
select select ""applied""
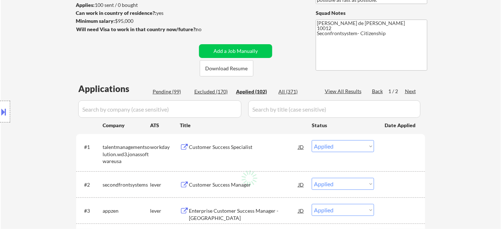
select select ""applied""
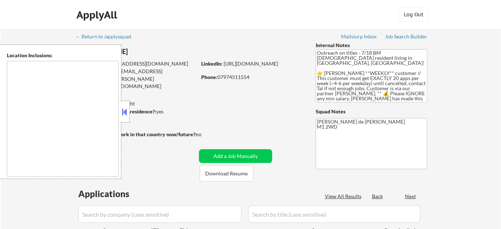
type textarea "remote"
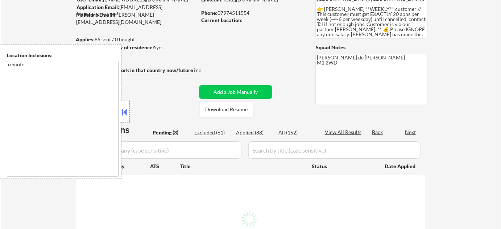
scroll to position [66, 0]
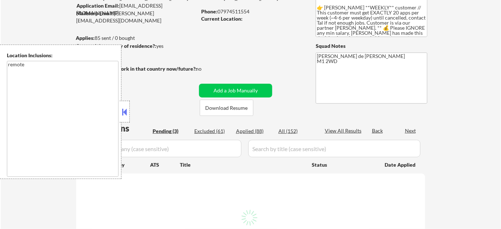
select select ""pending""
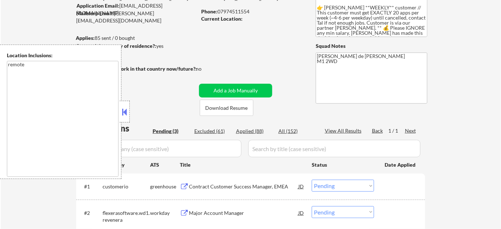
click at [125, 115] on button at bounding box center [125, 112] width 8 height 11
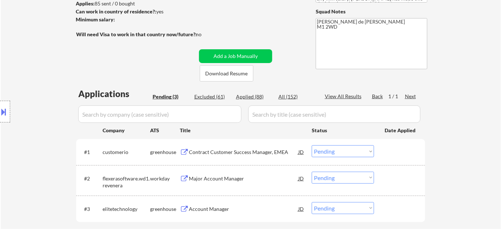
scroll to position [132, 0]
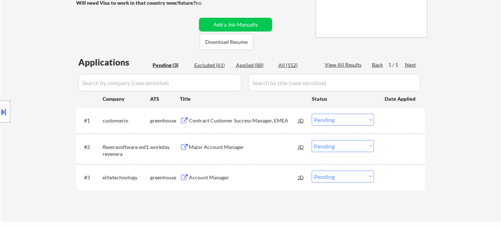
click at [341, 118] on select "Choose an option... Pending Applied Excluded (Questions) Excluded (Expired) Exc…" at bounding box center [343, 120] width 62 height 12
click at [312, 114] on select "Choose an option... Pending Applied Excluded (Questions) Excluded (Expired) Exc…" at bounding box center [343, 120] width 62 height 12
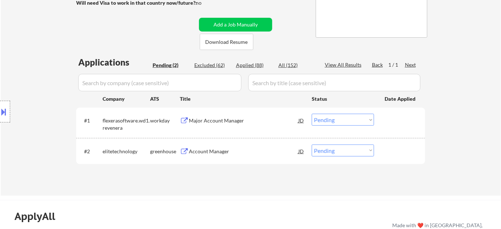
click at [246, 68] on div "Applied (88)" at bounding box center [254, 65] width 36 height 7
select select ""applied""
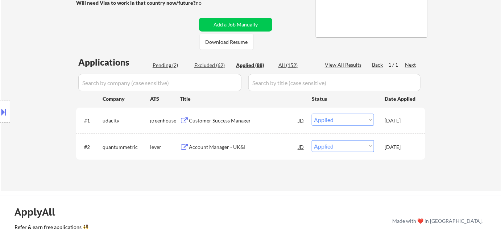
select select ""applied""
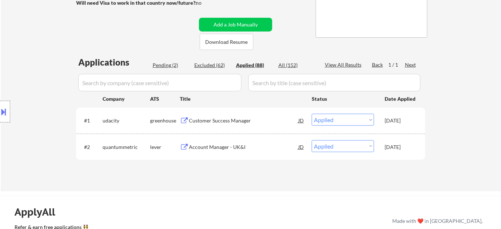
select select ""applied""
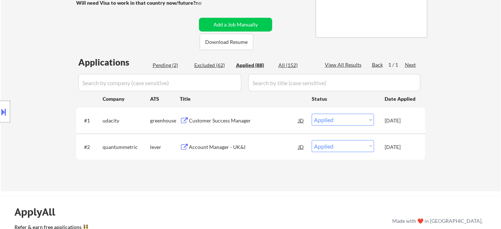
select select ""applied""
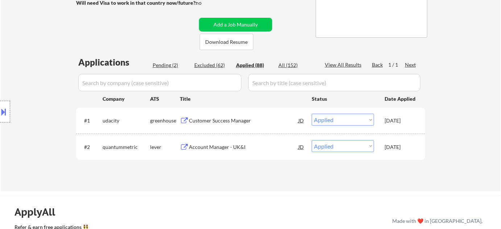
select select ""applied""
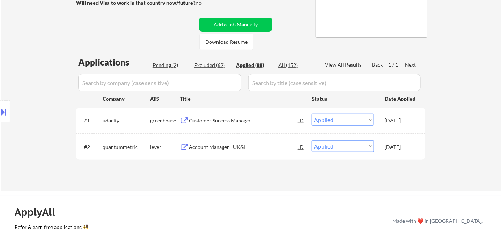
select select ""applied""
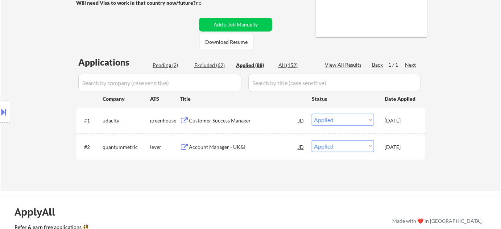
select select ""applied""
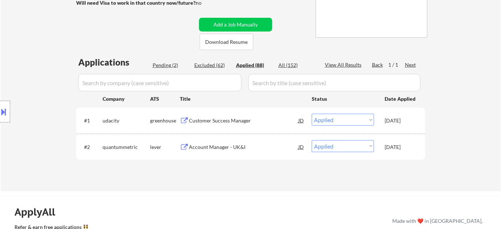
select select ""applied""
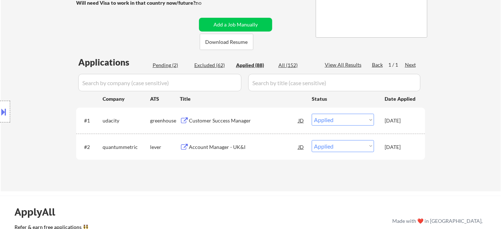
select select ""applied""
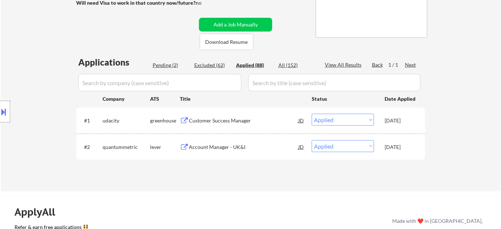
select select ""applied""
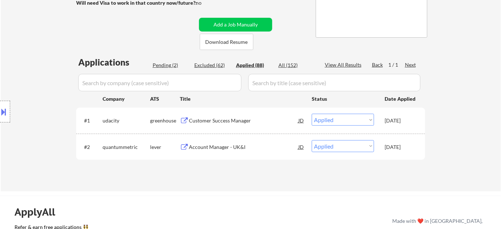
select select ""applied""
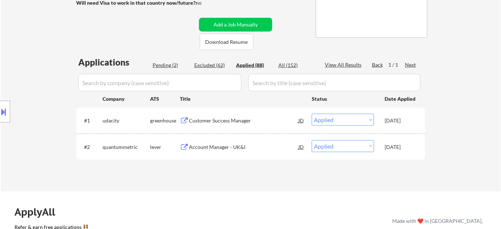
select select ""applied""
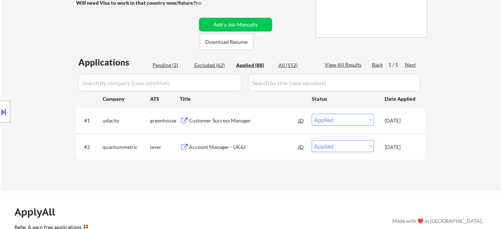
select select ""applied""
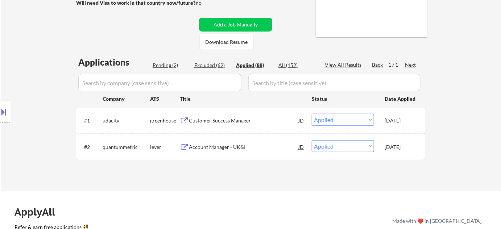
select select ""applied""
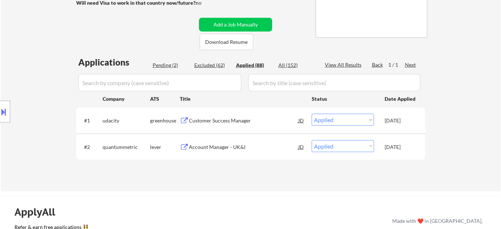
select select ""applied""
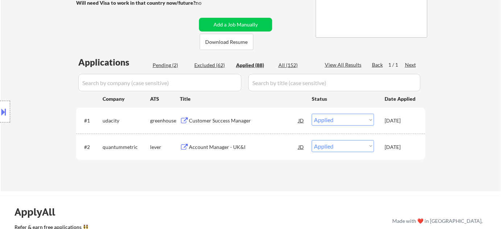
select select ""applied""
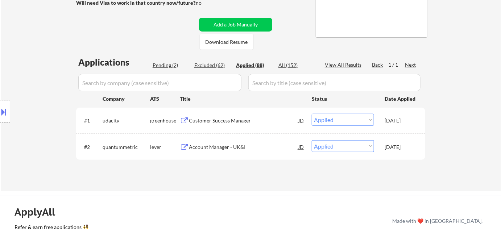
select select ""applied""
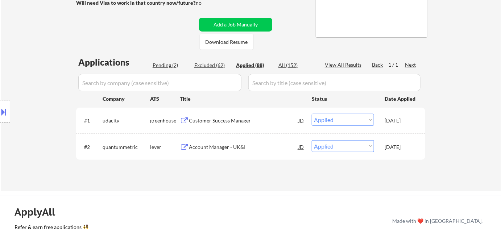
select select ""applied""
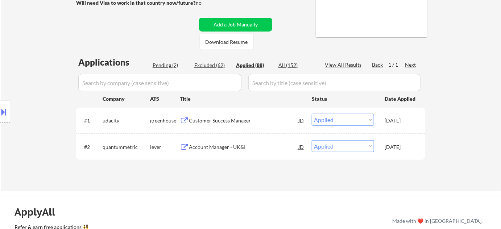
select select ""applied""
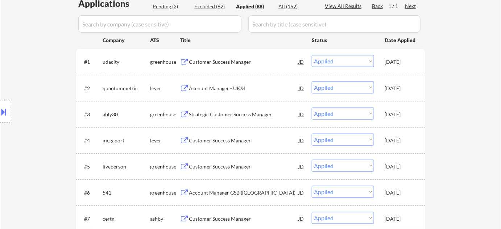
scroll to position [197, 0]
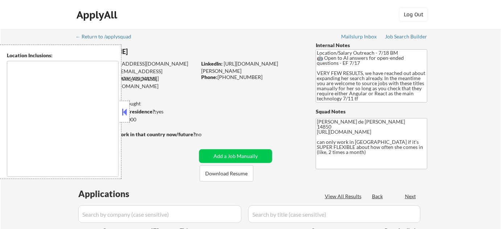
type textarea "[GEOGRAPHIC_DATA], [GEOGRAPHIC_DATA] [GEOGRAPHIC_DATA], [GEOGRAPHIC_DATA] [GEOG…"
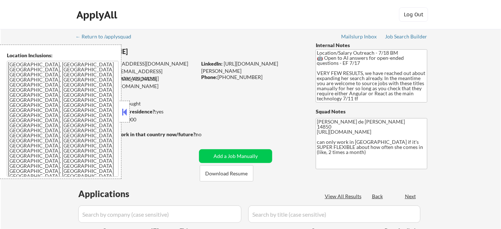
select select ""pending""
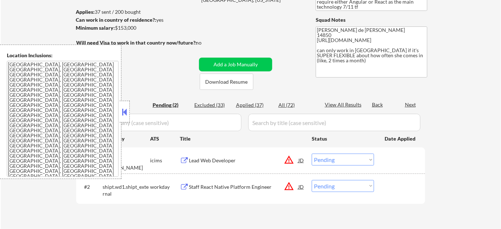
scroll to position [99, 0]
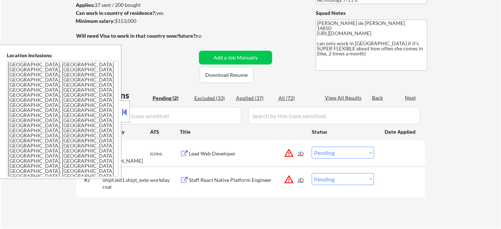
click at [122, 114] on button at bounding box center [125, 112] width 8 height 11
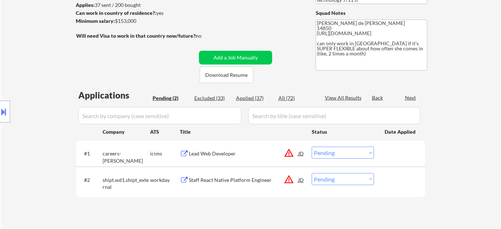
click at [289, 153] on button "warning_amber" at bounding box center [289, 153] width 10 height 10
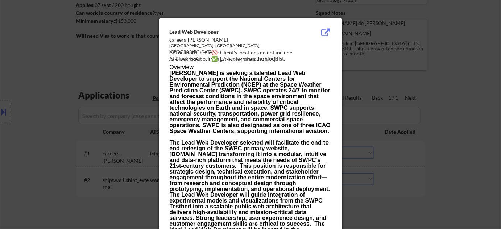
click at [403, 133] on div at bounding box center [250, 114] width 501 height 229
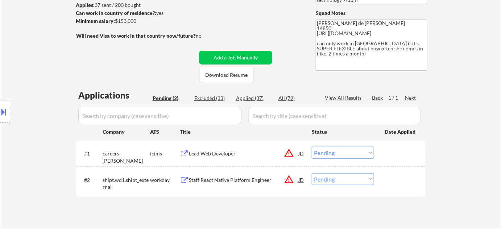
click at [4, 109] on button at bounding box center [4, 112] width 8 height 12
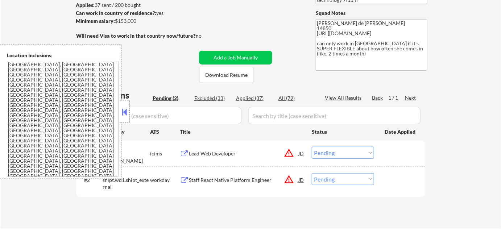
drag, startPoint x: 122, startPoint y: 111, endPoint x: 133, endPoint y: 119, distance: 13.5
click at [122, 111] on button at bounding box center [125, 112] width 8 height 11
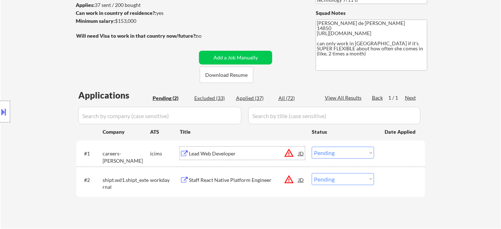
click at [215, 151] on div "Lead Web Developer" at bounding box center [243, 153] width 109 height 7
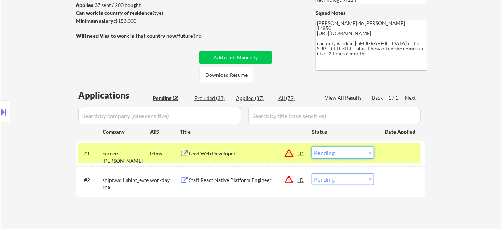
click at [366, 157] on select "Choose an option... Pending Applied Excluded (Questions) Excluded (Expired) Exc…" at bounding box center [343, 153] width 62 height 12
click at [312, 147] on select "Choose an option... Pending Applied Excluded (Questions) Excluded (Expired) Exc…" at bounding box center [343, 153] width 62 height 12
click at [257, 182] on div "Staff React Native Platform Engineer" at bounding box center [243, 179] width 109 height 7
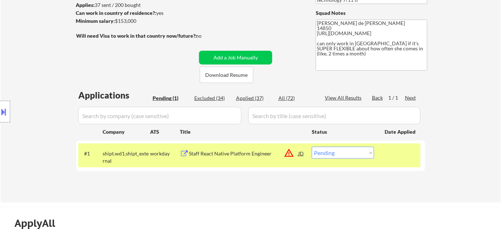
click at [364, 155] on select "Choose an option... Pending Applied Excluded (Questions) Excluded (Expired) Exc…" at bounding box center [343, 153] width 62 height 12
select select ""excluded__expired_""
click at [312, 147] on select "Choose an option... Pending Applied Excluded (Questions) Excluded (Expired) Exc…" at bounding box center [343, 153] width 62 height 12
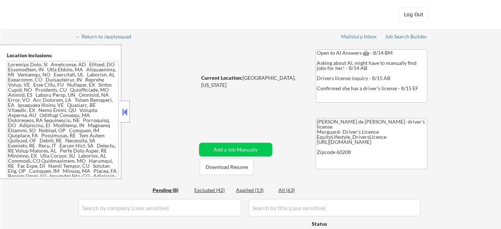
select select ""pending""
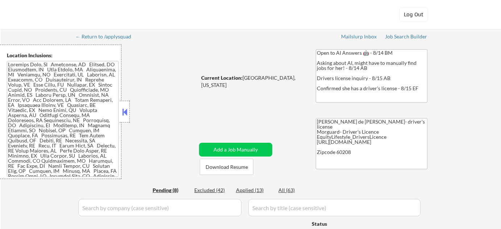
select select ""pending""
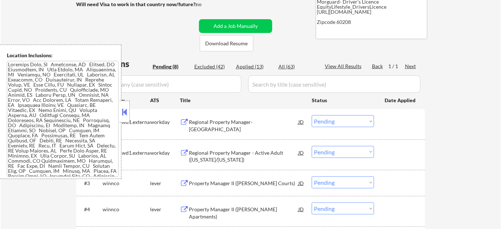
scroll to position [132, 0]
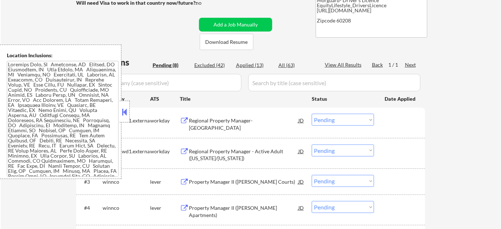
click at [122, 109] on button at bounding box center [125, 112] width 8 height 11
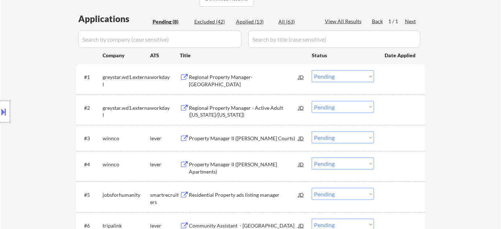
scroll to position [165, 0]
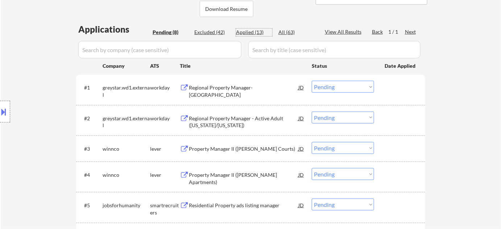
click at [256, 29] on div "Applied (13)" at bounding box center [254, 32] width 36 height 7
select select ""applied""
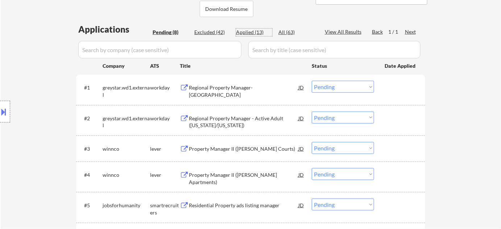
select select ""applied""
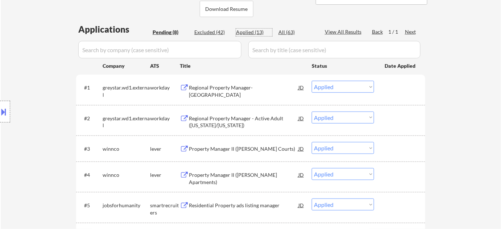
select select ""applied""
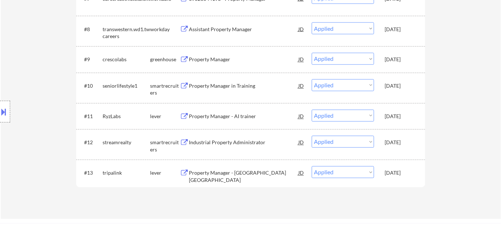
scroll to position [137, 0]
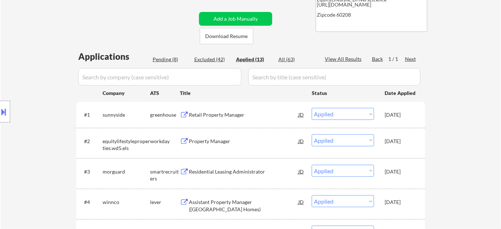
click at [168, 59] on div "Pending (8)" at bounding box center [171, 59] width 36 height 7
select select ""pending""
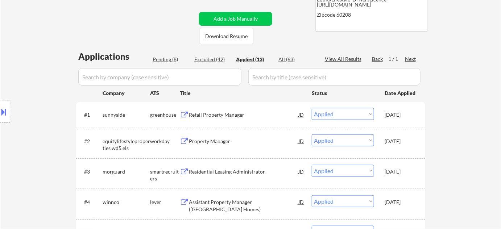
select select ""pending""
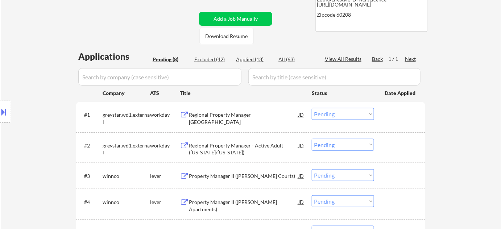
scroll to position [170, 0]
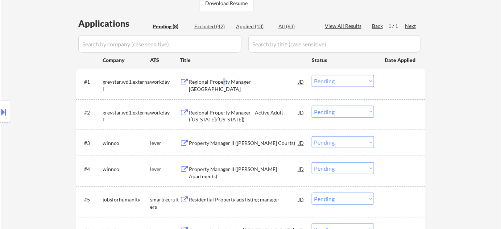
click at [223, 80] on div "Regional Property Manager- Chicago" at bounding box center [243, 85] width 109 height 14
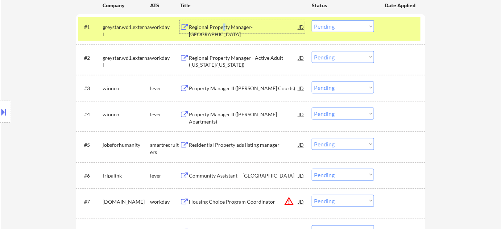
scroll to position [269, 0]
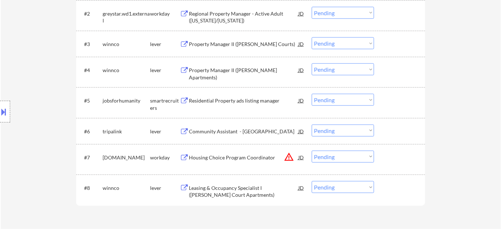
click at [290, 155] on button "warning_amber" at bounding box center [289, 157] width 10 height 10
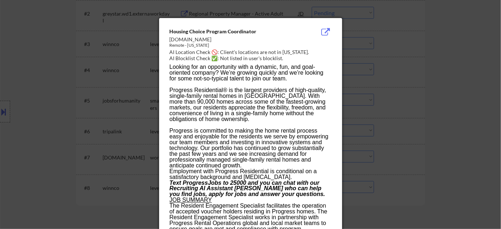
click at [401, 130] on div at bounding box center [250, 114] width 501 height 229
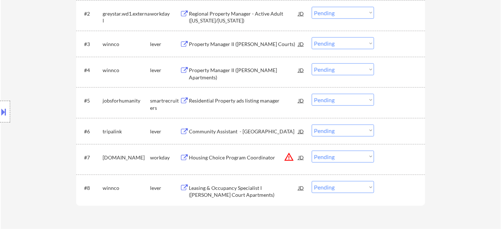
click at [333, 159] on select "Choose an option... Pending Applied Excluded (Questions) Excluded (Expired) Exc…" at bounding box center [343, 157] width 62 height 12
click at [312, 151] on select "Choose an option... Pending Applied Excluded (Questions) Excluded (Expired) Exc…" at bounding box center [343, 157] width 62 height 12
select select ""pending""
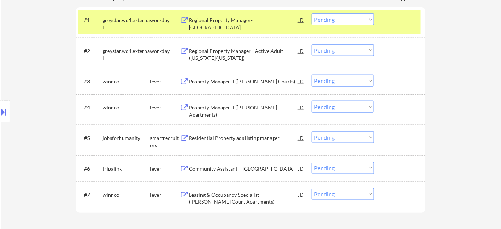
scroll to position [203, 0]
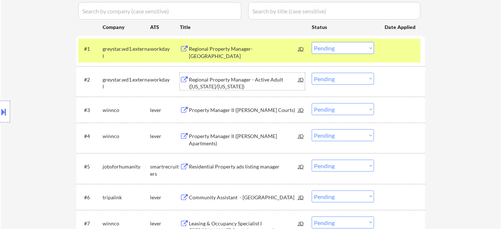
click at [220, 81] on div "Regional Property Manager - Active Adult (Illinois/Minnesota)" at bounding box center [243, 83] width 109 height 14
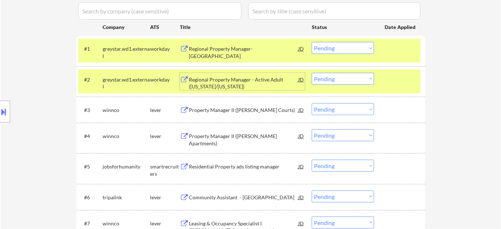
click at [329, 75] on select "Choose an option... Pending Applied Excluded (Questions) Excluded (Expired) Exc…" at bounding box center [343, 79] width 62 height 12
click at [312, 73] on select "Choose an option... Pending Applied Excluded (Questions) Excluded (Expired) Exc…" at bounding box center [343, 79] width 62 height 12
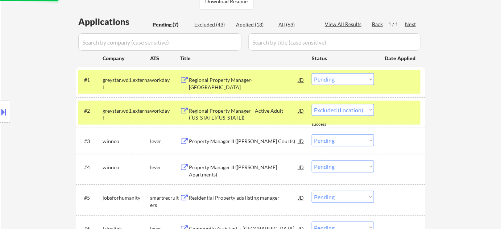
select select ""pending""
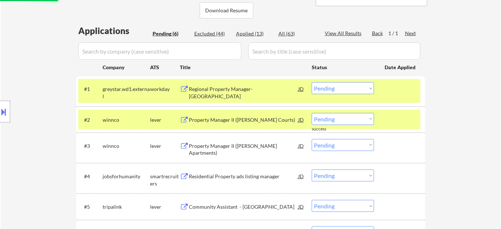
scroll to position [137, 0]
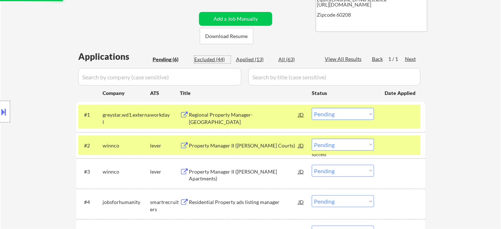
click at [215, 61] on div "Excluded (44)" at bounding box center [212, 59] width 36 height 7
click at [213, 57] on div "Excluded (44)" at bounding box center [212, 59] width 36 height 7
click at [206, 74] on input "input" at bounding box center [159, 76] width 163 height 17
select select ""excluded__location_""
select select ""excluded__bad_match_""
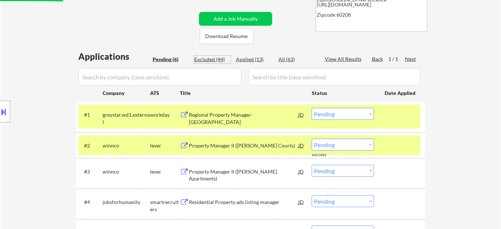
select select ""excluded__location_""
select select ""excluded__blocklist_""
select select ""excluded__expired_""
select select ""excluded__location_""
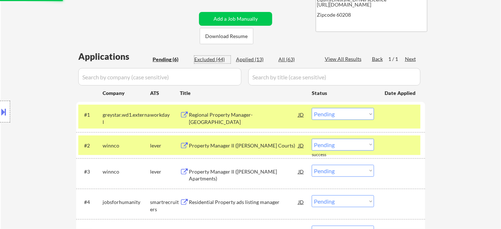
select select ""excluded__bad_match_""
select select ""excluded__expired_""
select select ""excluded__bad_match_""
select select ""excluded__expired_""
select select ""excluded__location_""
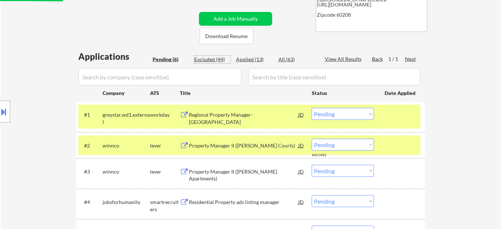
select select ""excluded__expired_""
select select ""excluded__location_""
select select ""excluded__bad_match_""
select select ""excluded__expired_""
select select ""excluded__location_""
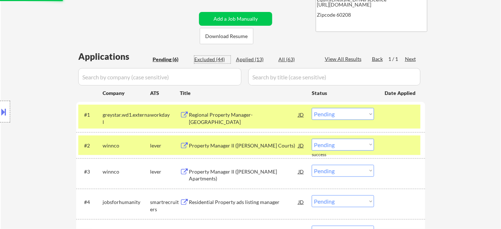
select select ""excluded__expired_""
select select ""excluded__bad_match_""
select select ""excluded__blocklist_""
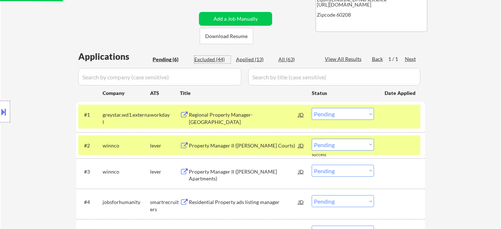
select select ""excluded__blocklist_""
select select ""excluded__bad_match_""
select select ""excluded__blocklist_""
select select ""excluded__bad_match_""
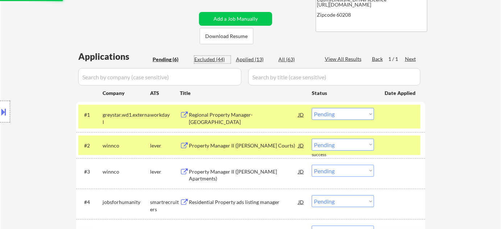
select select ""excluded__location_""
select select ""excluded__bad_match_""
select select ""excluded__location_""
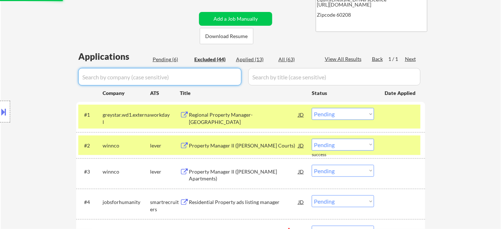
select select ""excluded__location_""
select select ""excluded__bad_match_""
select select ""excluded__location_""
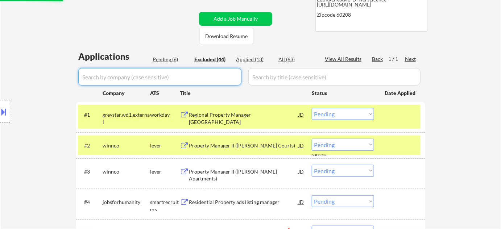
select select ""excluded__bad_match_""
select select ""excluded__expired_""
select select ""excluded__blocklist_""
select select ""excluded__expired_""
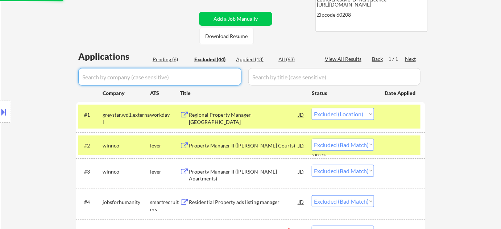
select select ""excluded__bad_match_""
select select ""excluded__expired_""
select select ""excluded__location_""
click at [217, 77] on input "input" at bounding box center [159, 76] width 163 height 17
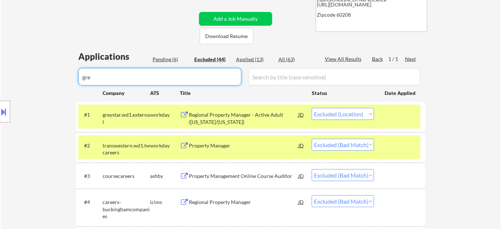
type input "grey"
select select ""excluded__location_""
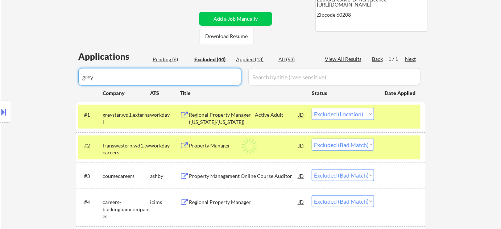
select select ""excluded__expired_""
select select ""excluded__bad_match_""
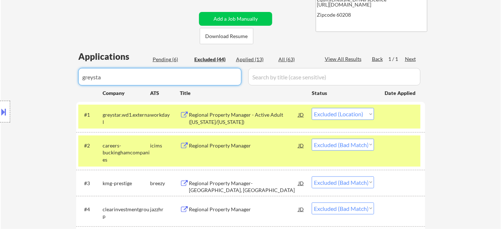
type input "greystar"
select select ""excluded__location_""
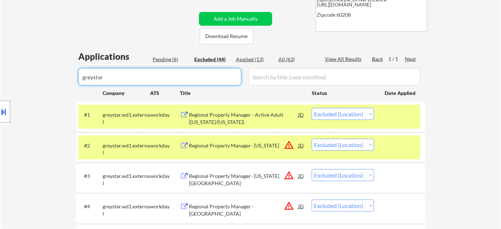
type input "greystar"
click at [335, 117] on select "Choose an option... Pending Applied Excluded (Questions) Excluded (Expired) Exc…" at bounding box center [343, 114] width 62 height 12
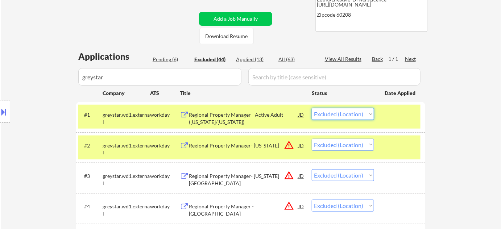
select select ""excluded__bad_match_""
click at [312, 108] on select "Choose an option... Pending Applied Excluded (Questions) Excluded (Expired) Exc…" at bounding box center [343, 114] width 62 height 12
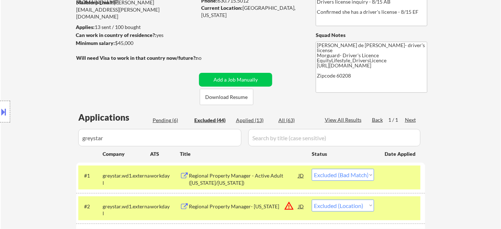
scroll to position [99, 0]
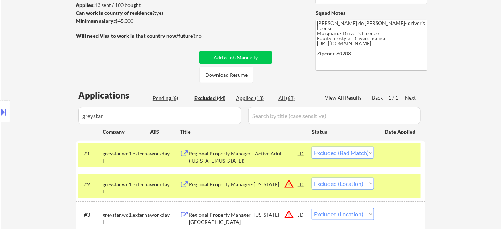
drag, startPoint x: 145, startPoint y: 115, endPoint x: 0, endPoint y: 98, distance: 145.9
click at [46, 109] on body "← Return to /applysquad Mailslurp Inbox Job Search Builder Laura Gerdes User Em…" at bounding box center [250, 15] width 501 height 229
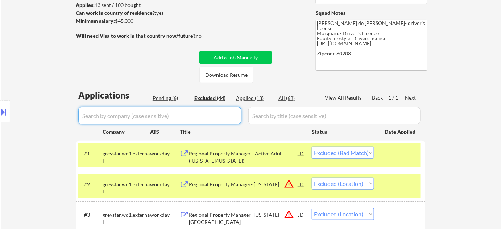
select select ""excluded__bad_match_""
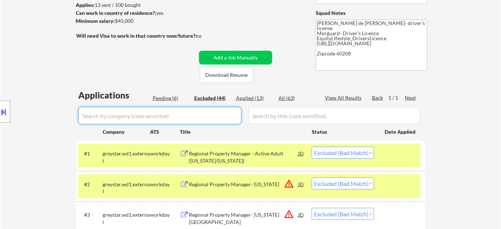
select select ""excluded__expired_""
select select ""excluded__blocklist_""
select select ""excluded__expired_""
select select ""excluded__bad_match_""
select select ""excluded__blocklist_""
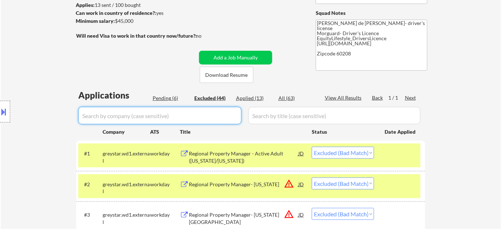
select select ""excluded__expired_""
select select ""excluded__location_""
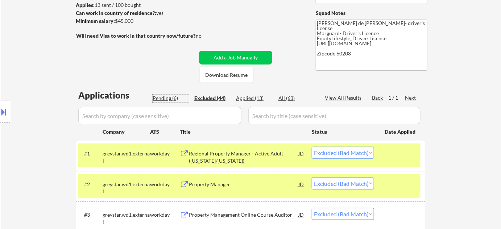
click at [171, 99] on div "Pending (6)" at bounding box center [171, 98] width 36 height 7
select select ""pending""
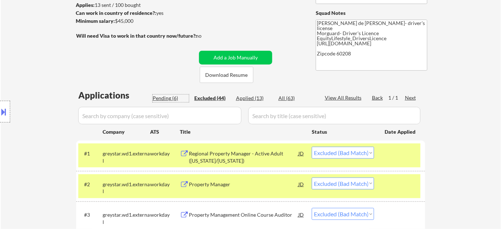
select select ""pending""
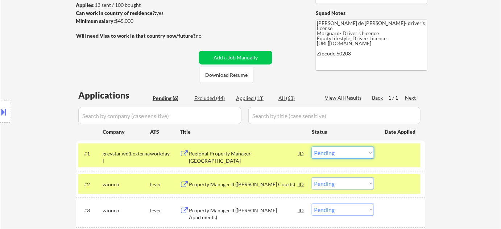
click at [328, 150] on select "Choose an option... Pending Applied Excluded (Questions) Excluded (Expired) Exc…" at bounding box center [343, 153] width 62 height 12
click at [312, 147] on select "Choose an option... Pending Applied Excluded (Questions) Excluded (Expired) Exc…" at bounding box center [343, 153] width 62 height 12
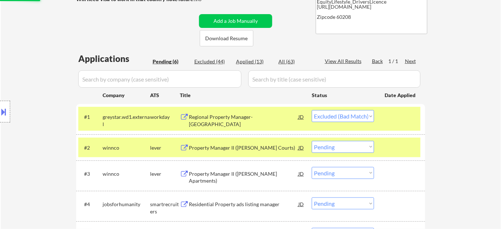
scroll to position [165, 0]
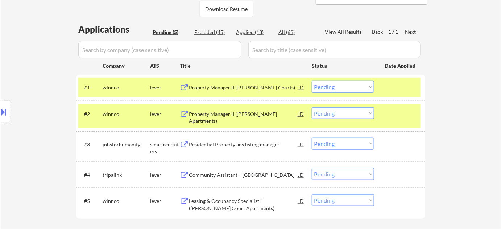
click at [236, 173] on div "Community Assistant - Chicago" at bounding box center [243, 174] width 109 height 7
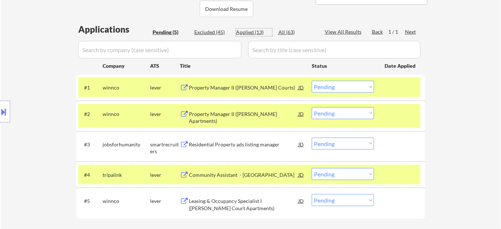
click at [258, 30] on div "Applied (13)" at bounding box center [254, 32] width 36 height 7
select select ""applied""
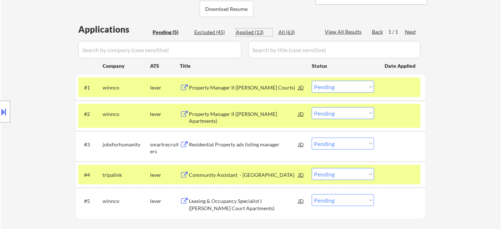
select select ""applied""
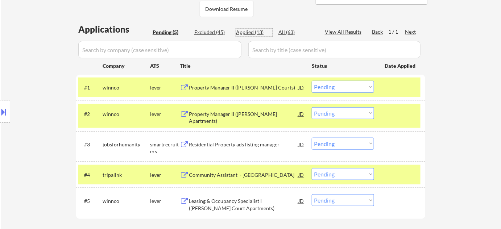
select select ""applied""
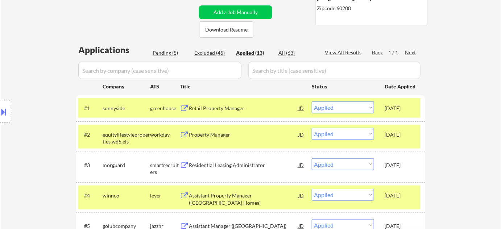
scroll to position [132, 0]
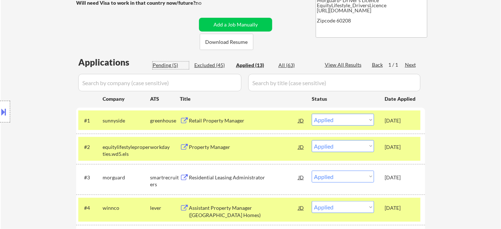
click at [170, 66] on div "Pending (5)" at bounding box center [171, 65] width 36 height 7
select select ""pending""
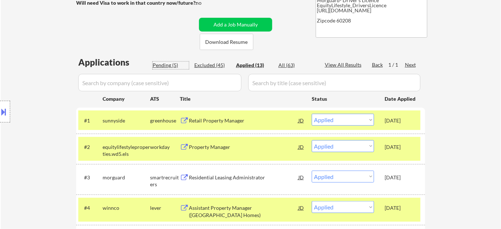
select select ""pending""
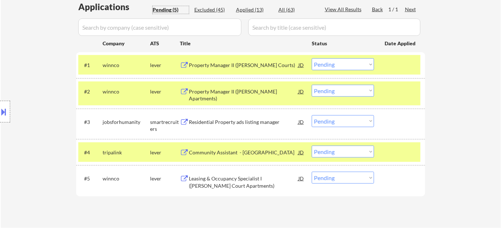
scroll to position [197, 0]
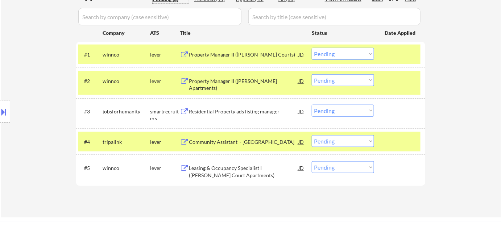
click at [343, 140] on select "Choose an option... Pending Applied Excluded (Questions) Excluded (Expired) Exc…" at bounding box center [343, 141] width 62 height 12
click at [312, 135] on select "Choose an option... Pending Applied Excluded (Questions) Excluded (Expired) Exc…" at bounding box center [343, 141] width 62 height 12
select select ""pending""
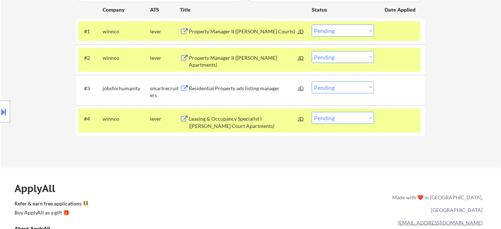
scroll to position [230, 0]
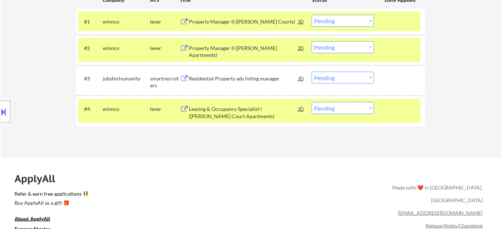
click at [247, 79] on div "Residential Property ads listing manager" at bounding box center [243, 78] width 109 height 7
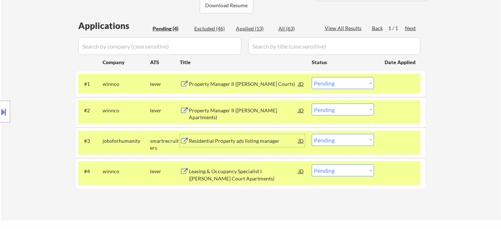
scroll to position [165, 0]
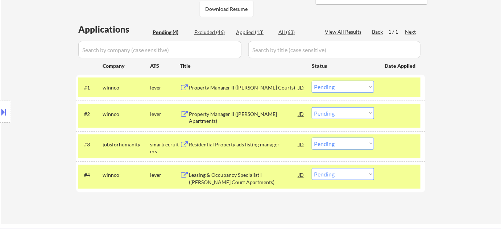
click at [257, 26] on div "Applications Pending (4) Excluded (46) Applied (13) All (63) View All Results B…" at bounding box center [250, 116] width 349 height 187
click at [255, 30] on div "Applied (13)" at bounding box center [254, 32] width 36 height 7
select select ""applied""
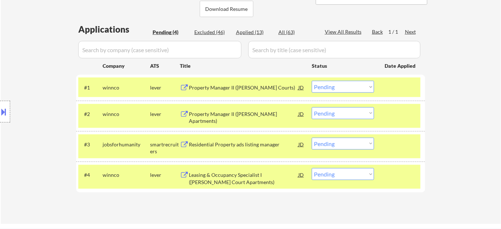
select select ""applied""
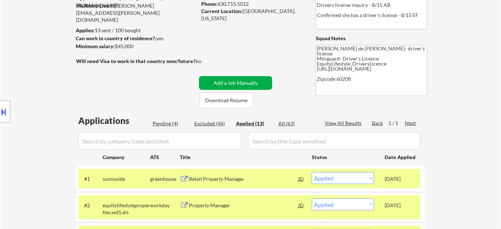
scroll to position [66, 0]
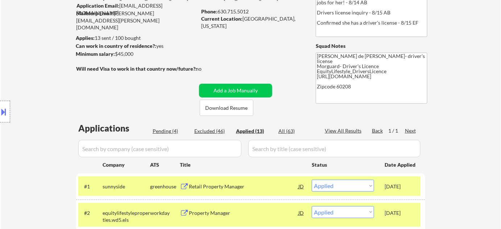
click at [166, 133] on div "Pending (4)" at bounding box center [171, 131] width 36 height 7
select select ""pending""
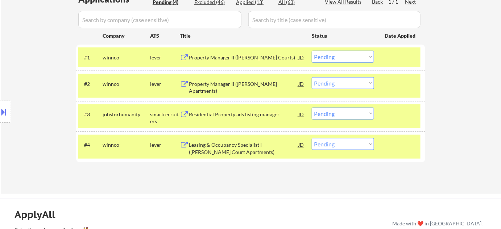
scroll to position [197, 0]
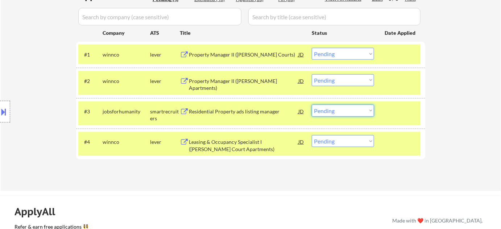
drag, startPoint x: 342, startPoint y: 111, endPoint x: 344, endPoint y: 116, distance: 4.9
click at [342, 111] on select "Choose an option... Pending Applied Excluded (Questions) Excluded (Expired) Exc…" at bounding box center [343, 111] width 62 height 12
click at [312, 105] on select "Choose an option... Pending Applied Excluded (Questions) Excluded (Expired) Exc…" at bounding box center [343, 111] width 62 height 12
select select ""pending""
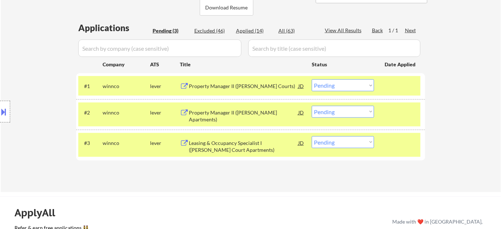
scroll to position [165, 0]
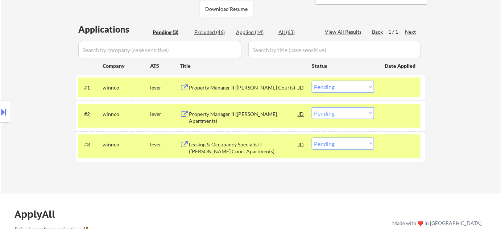
click at [218, 88] on div "Property Manager II (Harrison Courts)" at bounding box center [243, 87] width 109 height 7
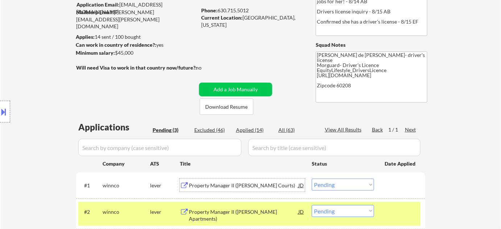
scroll to position [66, 0]
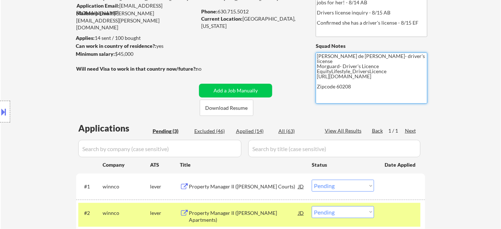
drag, startPoint x: 317, startPoint y: 61, endPoint x: 386, endPoint y: 69, distance: 70.0
click at [386, 69] on textarea "Flor de Mae WinnCompanies- driver's license Morguard- Driver's Licence EquityLi…" at bounding box center [372, 78] width 112 height 51
type textarea "Flor de Mae https://docs.google.com/spreadsheets/d/1-MlBOwZ2ion7RGC-L75qCcQLEk9…"
click at [296, 104] on div "← Return to /applysquad Mailslurp Inbox Job Search Builder Laura Gerdes User Em…" at bounding box center [251, 124] width 362 height 323
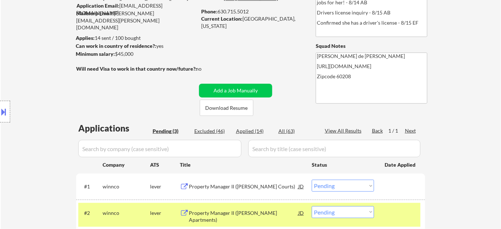
scroll to position [132, 0]
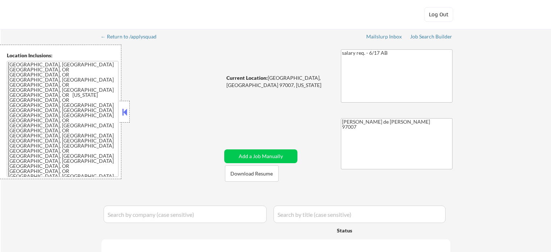
select select ""pending""
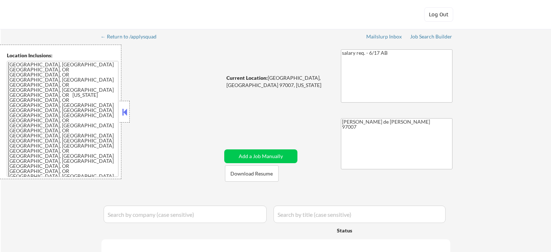
select select ""pending""
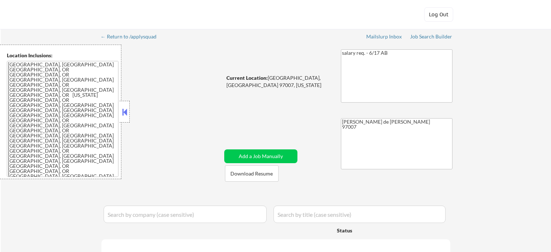
select select ""pending""
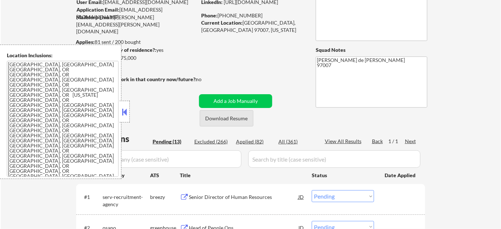
scroll to position [66, 0]
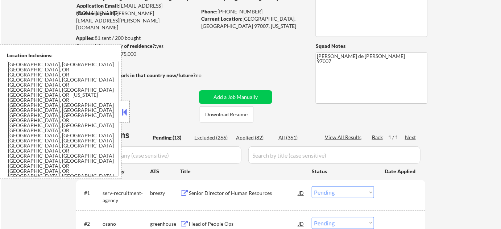
click at [125, 113] on button at bounding box center [125, 112] width 8 height 11
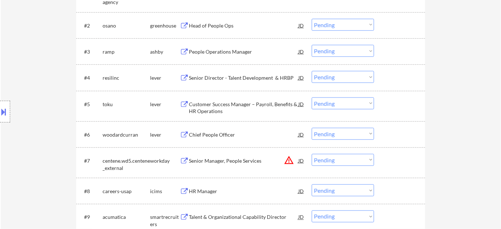
scroll to position [263, 0]
drag, startPoint x: 287, startPoint y: 162, endPoint x: 291, endPoint y: 161, distance: 4.2
click at [287, 162] on button "warning_amber" at bounding box center [289, 160] width 10 height 10
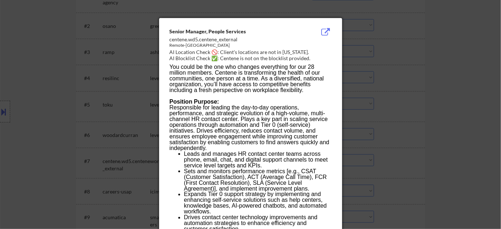
click at [434, 135] on div at bounding box center [250, 114] width 501 height 229
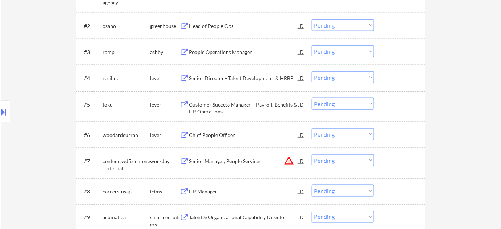
click at [362, 161] on select "Choose an option... Pending Applied Excluded (Questions) Excluded (Expired) Exc…" at bounding box center [343, 160] width 62 height 12
click at [312, 154] on select "Choose an option... Pending Applied Excluded (Questions) Excluded (Expired) Exc…" at bounding box center [343, 160] width 62 height 12
select select ""pending""
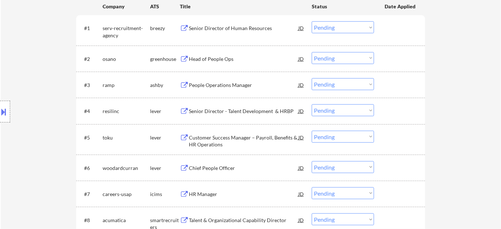
scroll to position [197, 0]
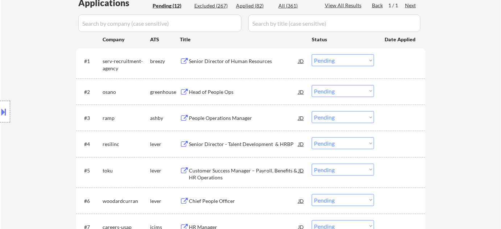
click at [213, 93] on div "Head of People Ops" at bounding box center [243, 91] width 109 height 7
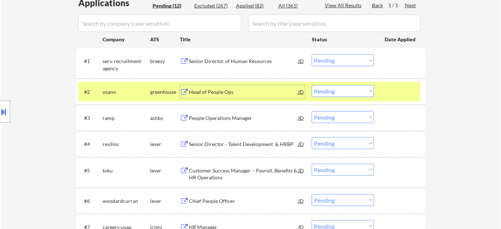
click at [341, 88] on select "Choose an option... Pending Applied Excluded (Questions) Excluded (Expired) Exc…" at bounding box center [343, 91] width 62 height 12
click at [312, 85] on select "Choose an option... Pending Applied Excluded (Questions) Excluded (Expired) Exc…" at bounding box center [343, 91] width 62 height 12
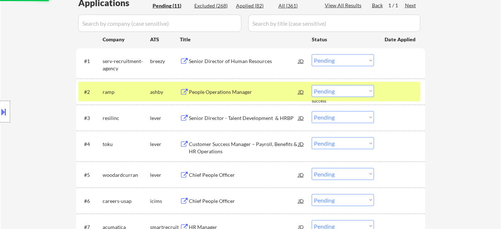
click at [221, 65] on div "Senior Director of Human Resources" at bounding box center [243, 60] width 109 height 13
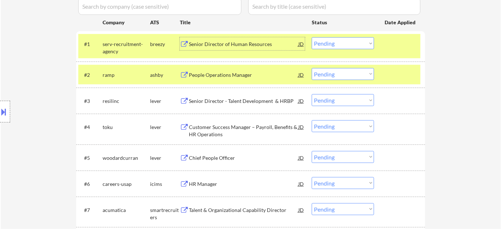
scroll to position [230, 0]
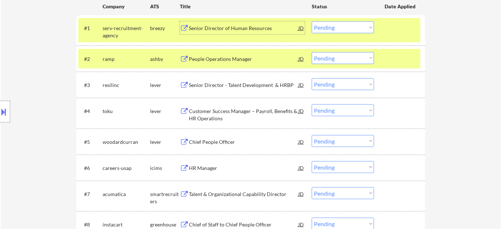
click at [236, 63] on div "People Operations Manager" at bounding box center [243, 58] width 109 height 13
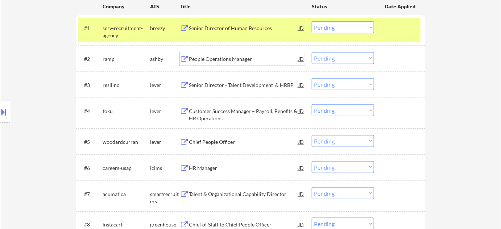
click at [329, 59] on select "Choose an option... Pending Applied Excluded (Questions) Excluded (Expired) Exc…" at bounding box center [343, 58] width 62 height 12
click at [312, 52] on select "Choose an option... Pending Applied Excluded (Questions) Excluded (Expired) Exc…" at bounding box center [343, 58] width 62 height 12
click at [336, 103] on div "#4 toku lever Customer Success Manager – Payroll, Benefits & HR Operations JD C…" at bounding box center [249, 113] width 342 height 24
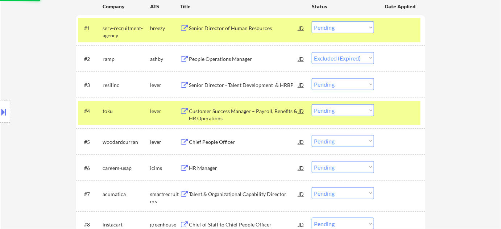
click at [401, 67] on div "#2 ramp ashby People Operations Manager JD Choose an option... Pending Applied …" at bounding box center [249, 59] width 342 height 20
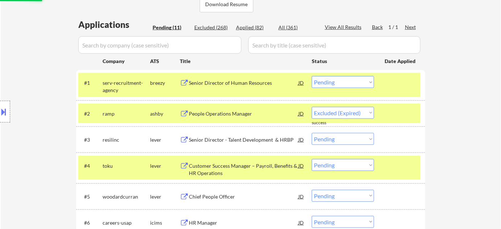
select select ""pending""
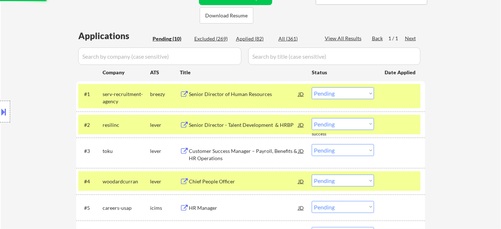
click at [207, 39] on div "Excluded (269)" at bounding box center [212, 38] width 36 height 7
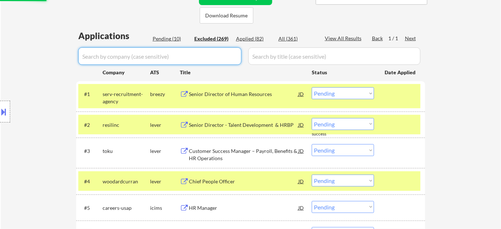
click at [192, 54] on input "input" at bounding box center [159, 55] width 163 height 17
type input "ramp"
select select ""excluded__expired_""
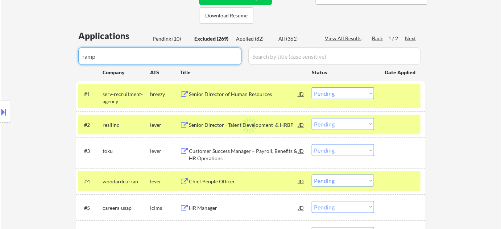
select select ""excluded__salary_""
select select ""excluded__location_""
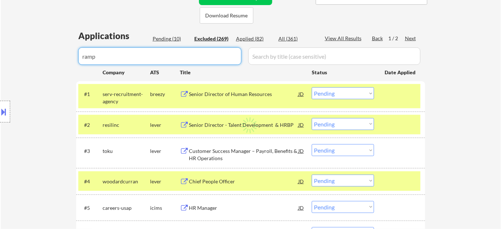
select select ""excluded__location_""
select select ""excluded__expired_""
select select ""excluded__location_""
select select ""excluded__salary_""
select select ""excluded""
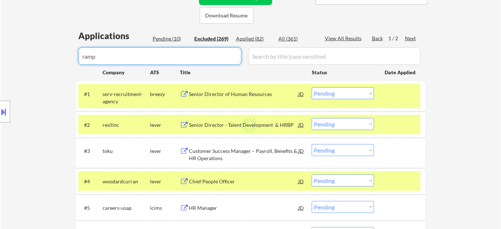
select select ""excluded__expired_""
select select ""excluded""
select select ""excluded__salary_""
select select ""excluded__location_""
select select ""excluded__salary_""
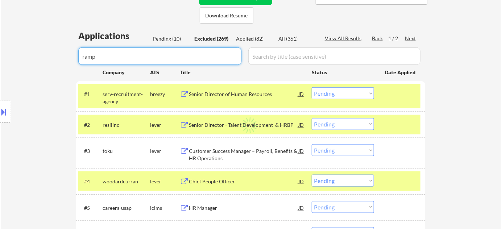
select select ""excluded__expired_""
select select ""excluded__location_""
select select ""excluded__expired_""
select select ""excluded__salary_""
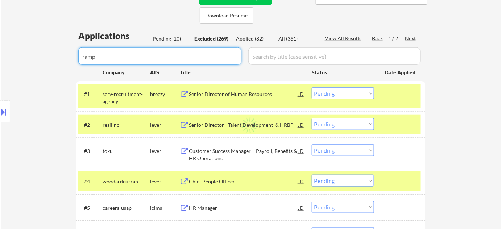
select select ""excluded__expired_""
select select ""excluded__salary_""
select select ""excluded""
select select ""excluded__location_""
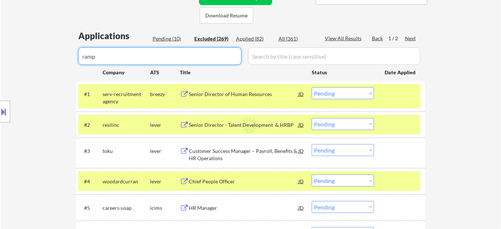
select select ""excluded__blocklist_""
select select ""excluded__expired_""
select select ""excluded__location_""
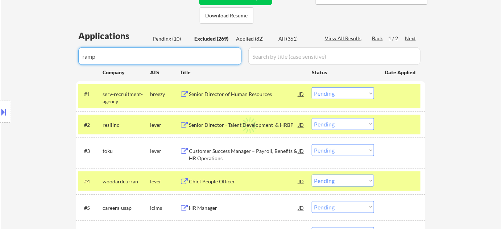
select select ""excluded__salary_""
select select ""excluded""
select select ""excluded__location_""
select select ""excluded__expired_""
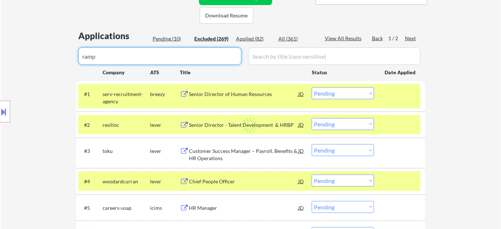
select select ""excluded__location_""
select select ""excluded""
select select ""excluded__location_""
select select ""excluded__salary_""
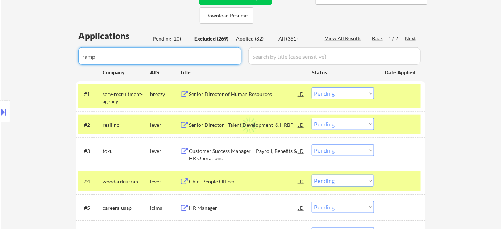
select select ""excluded__expired_""
select select ""excluded__salary_""
select select ""excluded__expired_""
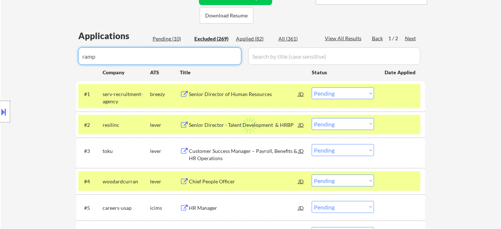
select select ""excluded__location_""
select select ""excluded__expired_""
select select ""excluded__location_""
select select ""excluded__salary_""
select select ""excluded__location_""
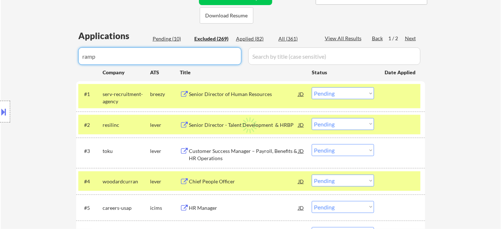
select select ""excluded__location_""
select select ""excluded__expired_""
select select ""excluded__location_""
select select ""excluded__expired_""
select select ""excluded__salary_""
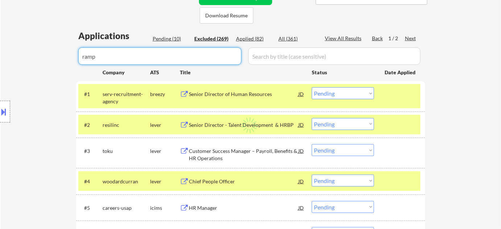
select select ""excluded__expired_""
select select ""excluded__location_""
select select ""excluded__expired_""
select select ""excluded__bad_match_""
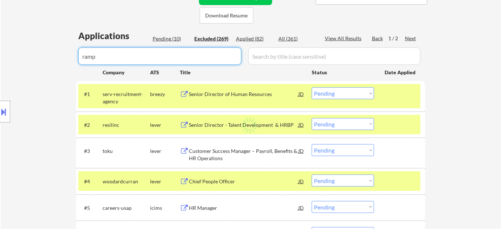
select select ""excluded__expired_""
select select ""excluded__location_""
select select ""excluded__expired_""
select select ""excluded__bad_match_""
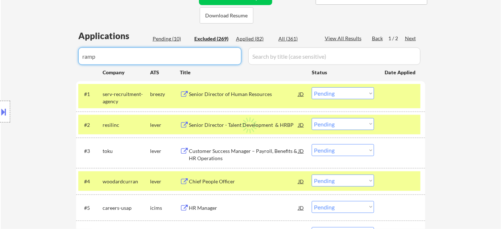
select select ""excluded__expired_""
select select ""excluded__location_""
select select ""excluded""
select select ""excluded__location_""
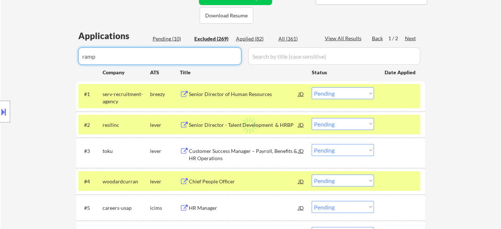
select select ""excluded__blocklist_""
select select ""excluded__salary_""
select select ""excluded__location_""
select select ""excluded__expired_""
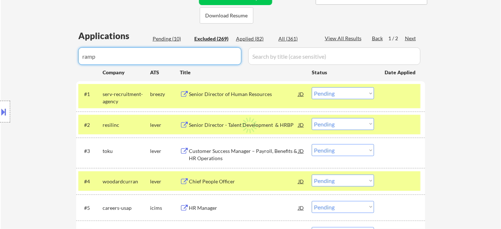
select select ""excluded__bad_match_""
select select ""excluded__expired_""
select select ""excluded__salary_""
select select ""excluded__expired_""
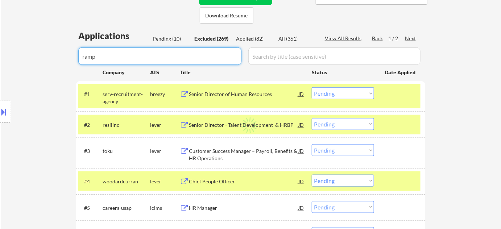
select select ""excluded__location_""
select select ""excluded__salary_""
select select ""excluded__bad_match_""
select select ""excluded__expired_""
select select ""excluded__salary_""
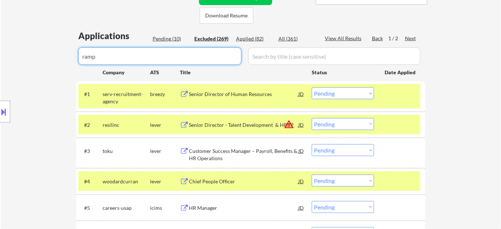
select select ""excluded__location_""
select select ""excluded""
select select ""excluded__expired_""
select select ""excluded""
select select ""excluded__salary_""
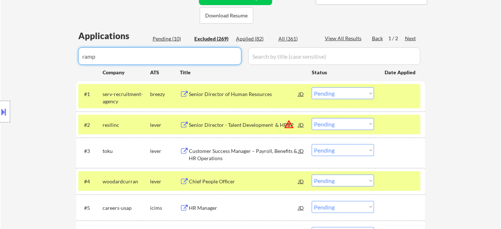
select select ""excluded__expired_""
select select ""excluded__salary_""
select select ""excluded__expired_""
select select ""excluded__salary_""
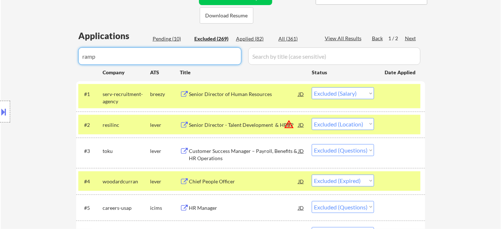
select select ""excluded__salary_""
select select ""excluded__expired_""
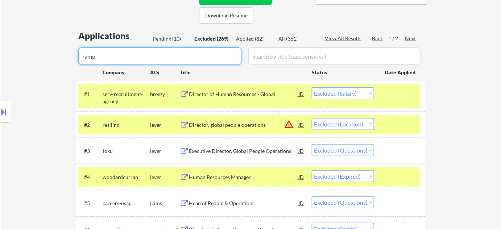
select select ""excluded__expired_""
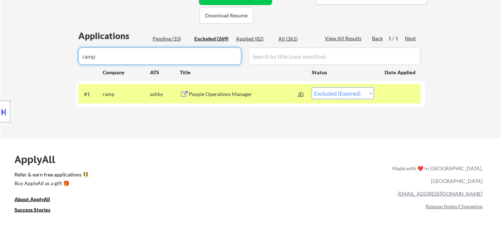
type input "ramp"
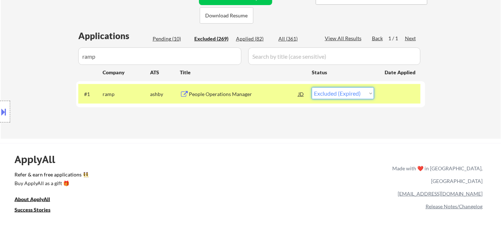
drag, startPoint x: 320, startPoint y: 90, endPoint x: 324, endPoint y: 93, distance: 4.9
click at [321, 86] on div "#1 ramp ashby People Operations Manager JD Choose an option... Pending Applied …" at bounding box center [249, 94] width 342 height 20
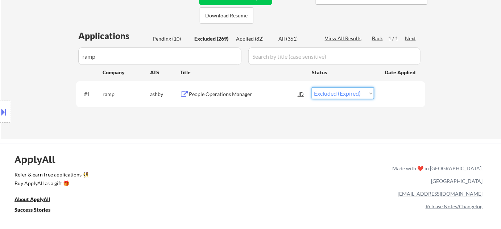
select select ""excluded__location_""
click at [312, 87] on select "Choose an option... Pending Applied Excluded (Questions) Excluded (Expired) Exc…" at bounding box center [343, 93] width 62 height 12
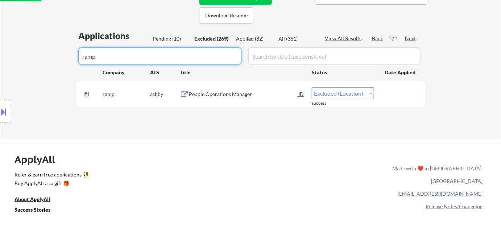
drag, startPoint x: 84, startPoint y: 58, endPoint x: 13, endPoint y: 49, distance: 72.0
click at [163, 40] on div "Pending (10)" at bounding box center [171, 39] width 36 height 8
click at [165, 36] on div "Pending (10)" at bounding box center [171, 38] width 36 height 7
select select ""excluded__salary_""
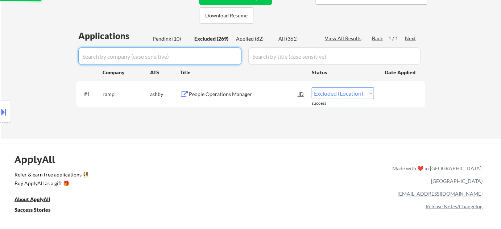
select select ""excluded__bad_match_""
select select ""excluded__expired_""
select select ""excluded""
select select ""excluded__salary_""
select select ""excluded__location_""
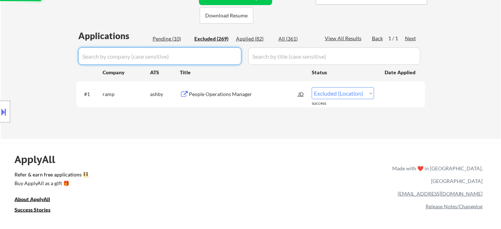
select select ""excluded__expired_""
select select ""excluded__salary_""
select select ""excluded__other_""
select select ""excluded__salary_""
select select ""excluded__expired_""
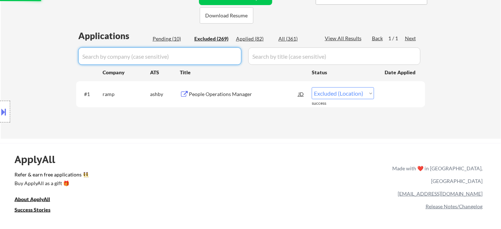
select select ""excluded__expired_""
select select ""excluded__salary_""
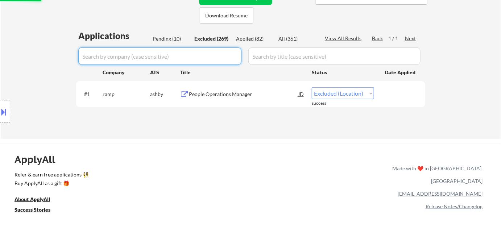
select select ""excluded__expired_""
select select ""excluded__salary_""
select select ""excluded""
select select ""excluded__salary_""
select select ""excluded__location_""
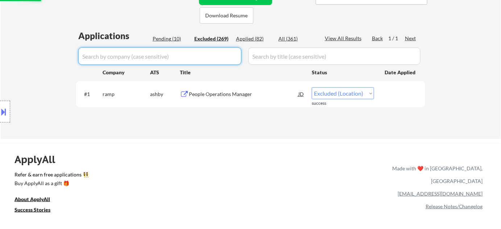
select select ""excluded__expired_""
select select ""excluded""
select select ""excluded__location_""
select select ""excluded__expired_""
select select ""excluded__location_""
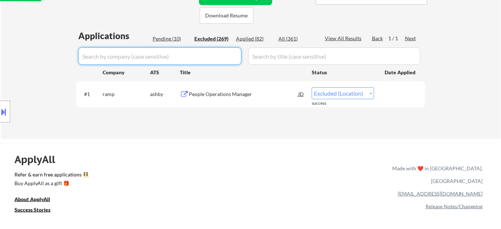
select select ""excluded""
select select ""excluded__location_""
select select ""excluded__salary_""
select select ""excluded""
select select ""excluded__location_""
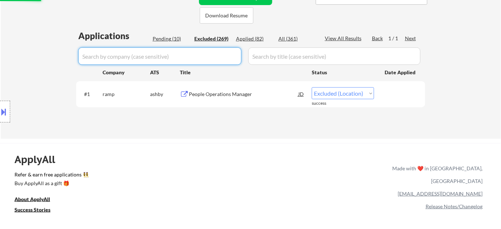
select select ""excluded__salary_""
select select ""excluded""
select select ""excluded__salary_""
select select ""excluded__location_""
select select ""excluded__salary_""
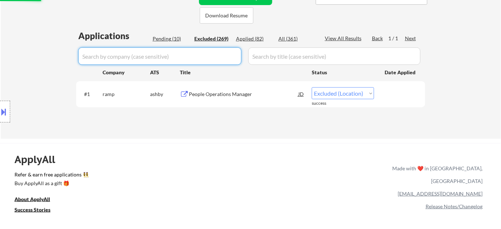
select select ""excluded__expired_""
select select ""excluded__bad_match_""
select select ""excluded__expired_""
select select ""excluded""
select select ""excluded__salary_""
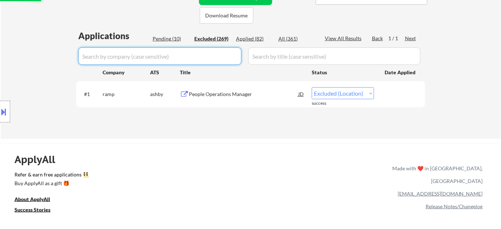
select select ""excluded__expired_""
select select ""excluded__salary_""
select select ""excluded__expired_""
select select ""excluded__salary_""
select select ""excluded""
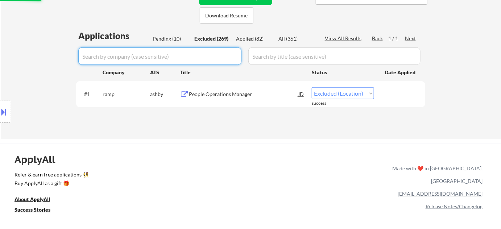
select select ""excluded""
select select ""excluded__location_""
select select ""excluded__blocklist_""
select select ""excluded__expired_""
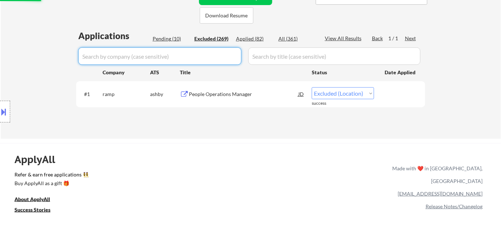
select select ""excluded__expired_""
select select ""excluded__salary_""
select select ""excluded""
select select ""excluded__location_""
select select ""excluded__expired_""
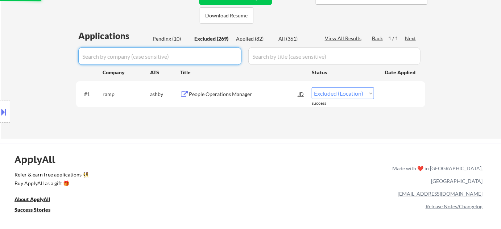
select select ""excluded__location_""
select select ""excluded""
select select ""excluded__salary_""
select select ""excluded__location_""
select select ""excluded__salary_""
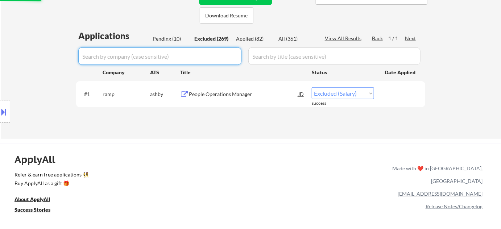
select select ""excluded__salary_""
select select ""excluded__other_""
select select ""excluded__salary_""
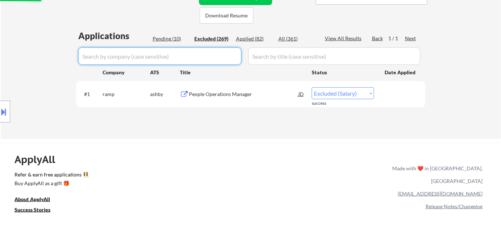
select select ""excluded__expired_""
select select ""excluded__salary_""
select select ""excluded__expired_""
select select ""excluded__salary_""
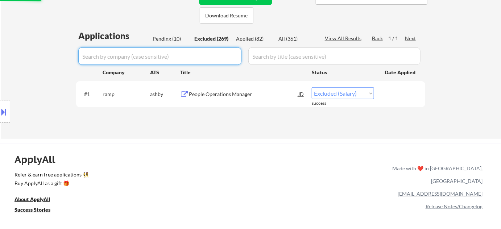
select select ""excluded__expired_""
select select ""excluded__location_""
select select ""excluded__other_""
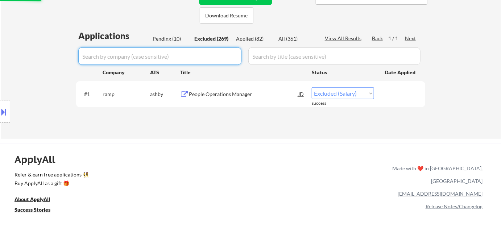
select select ""excluded__expired_""
select select ""excluded__salary_""
select select ""excluded__location_""
select select ""excluded__salary_""
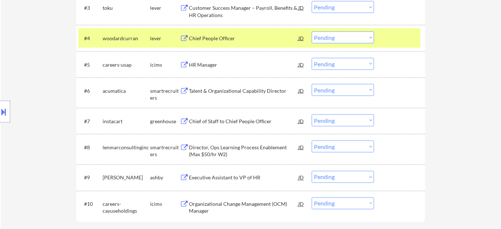
scroll to position [296, 0]
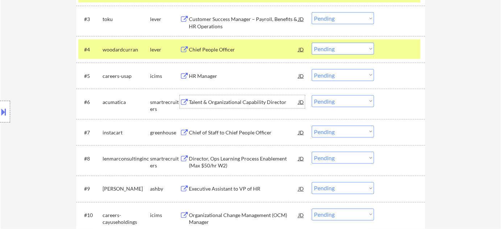
click at [224, 104] on div "Talent & Organizational Capability Director" at bounding box center [243, 102] width 109 height 7
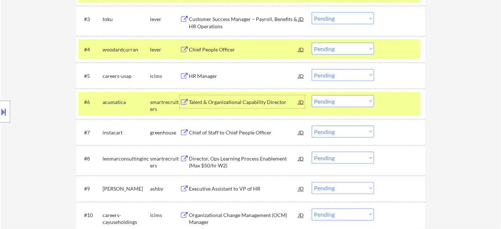
click at [340, 101] on select "Choose an option... Pending Applied Excluded (Questions) Excluded (Expired) Exc…" at bounding box center [343, 101] width 62 height 12
click at [312, 95] on select "Choose an option... Pending Applied Excluded (Questions) Excluded (Expired) Exc…" at bounding box center [343, 101] width 62 height 12
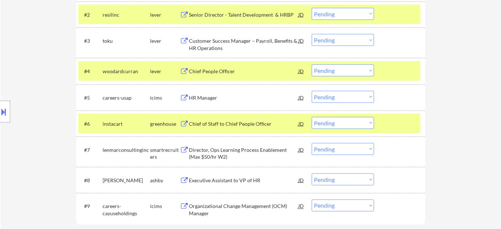
scroll to position [263, 0]
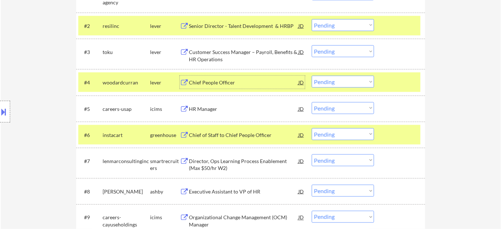
click at [221, 86] on div "Chief People Officer" at bounding box center [243, 82] width 109 height 13
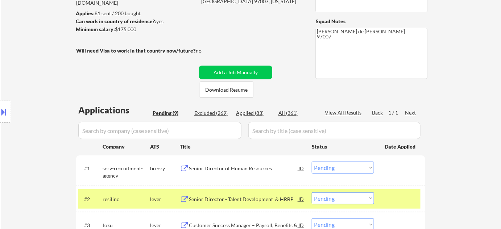
scroll to position [99, 0]
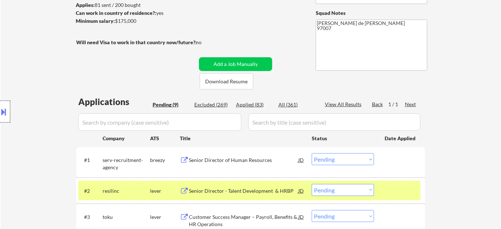
click at [10, 113] on div at bounding box center [5, 112] width 10 height 22
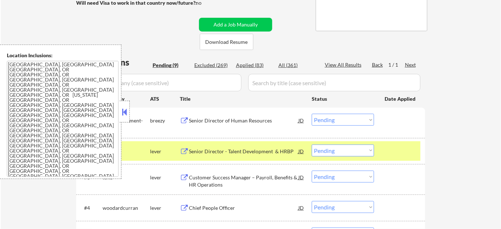
scroll to position [165, 0]
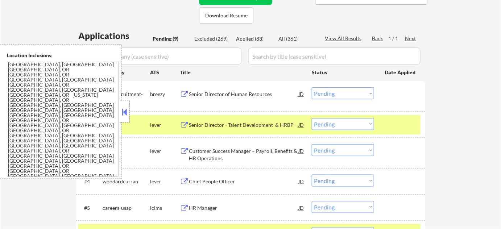
click at [130, 112] on div "#2 resilinc lever Senior Director - Talent Development & HRBP JD warning_amber …" at bounding box center [250, 125] width 349 height 26
click at [125, 114] on button at bounding box center [125, 112] width 8 height 11
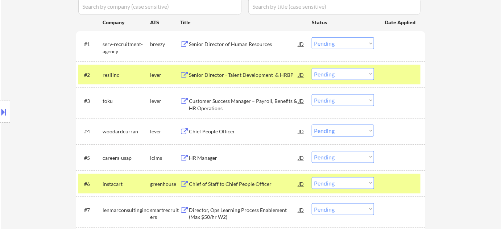
scroll to position [230, 0]
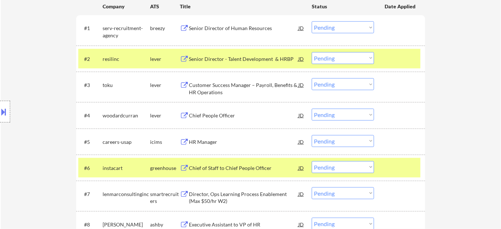
drag, startPoint x: 341, startPoint y: 116, endPoint x: 340, endPoint y: 120, distance: 3.7
click at [341, 116] on select "Choose an option... Pending Applied Excluded (Questions) Excluded (Expired) Exc…" at bounding box center [343, 115] width 62 height 12
click at [312, 109] on select "Choose an option... Pending Applied Excluded (Questions) Excluded (Expired) Exc…" at bounding box center [343, 115] width 62 height 12
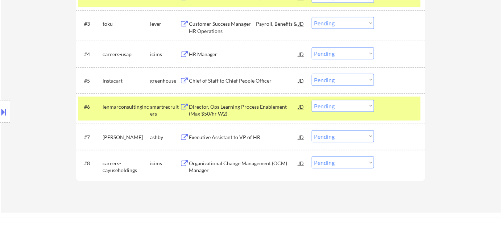
scroll to position [329, 0]
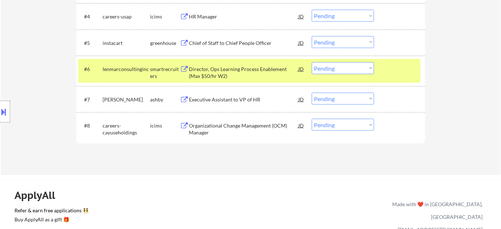
click at [225, 98] on div "Executive Assistant to VP of HR" at bounding box center [243, 99] width 109 height 7
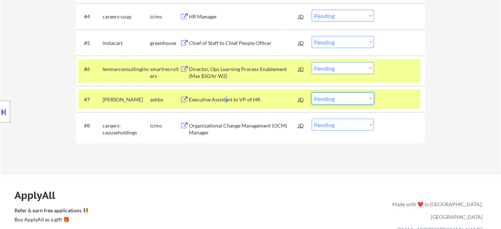
click at [358, 101] on select "Choose an option... Pending Applied Excluded (Questions) Excluded (Expired) Exc…" at bounding box center [343, 99] width 62 height 12
click at [312, 93] on select "Choose an option... Pending Applied Excluded (Questions) Excluded (Expired) Exc…" at bounding box center [343, 99] width 62 height 12
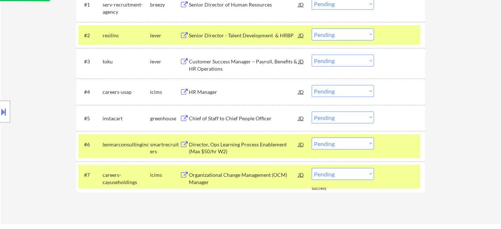
scroll to position [230, 0]
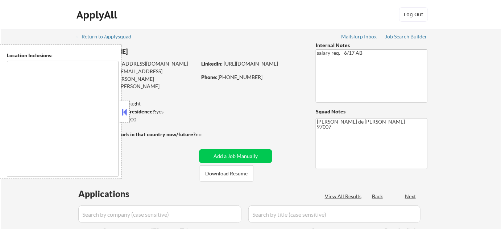
type textarea "[GEOGRAPHIC_DATA], [GEOGRAPHIC_DATA] [GEOGRAPHIC_DATA], OR [GEOGRAPHIC_DATA], O…"
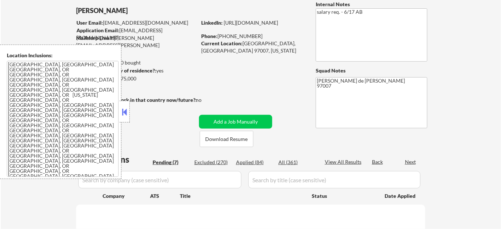
select select ""pending""
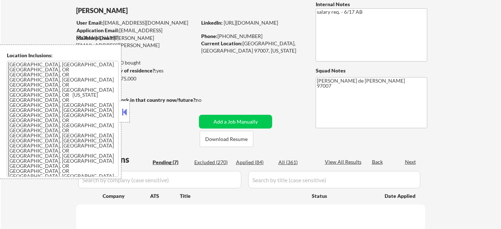
select select ""pending""
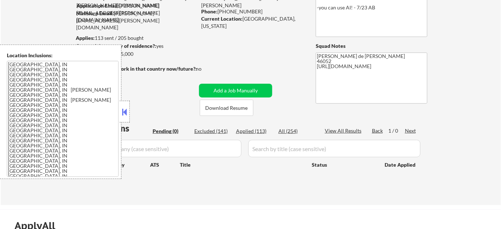
scroll to position [66, 0]
click at [122, 117] on div at bounding box center [125, 112] width 10 height 22
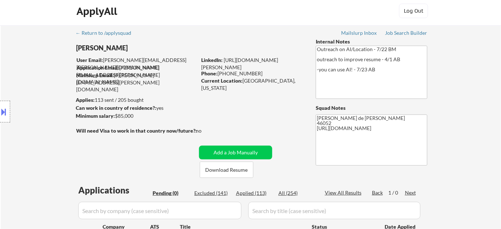
scroll to position [0, 0]
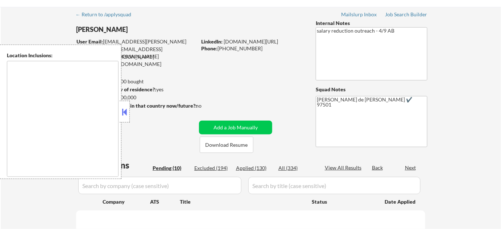
type textarea "[GEOGRAPHIC_DATA], OR [GEOGRAPHIC_DATA], OR [GEOGRAPHIC_DATA], [GEOGRAPHIC_DATA…"
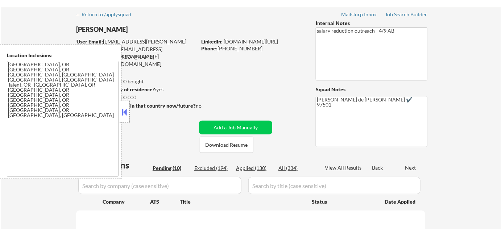
scroll to position [77, 0]
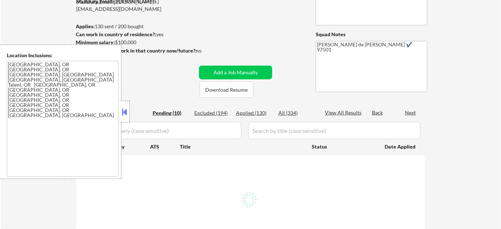
click at [127, 115] on button at bounding box center [125, 112] width 8 height 11
select select ""pending""
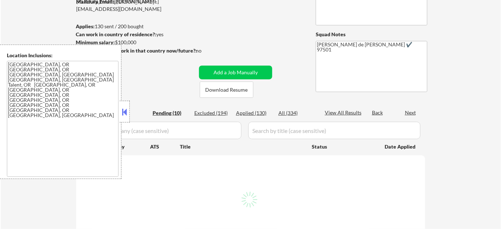
select select ""pending""
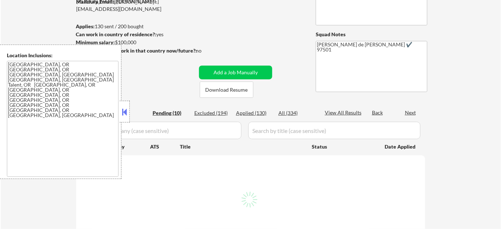
select select ""pending""
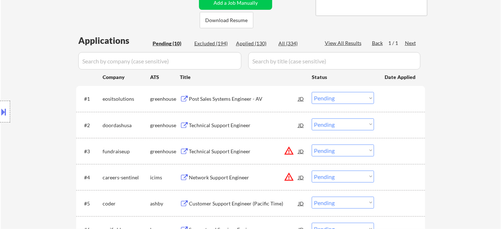
scroll to position [165, 0]
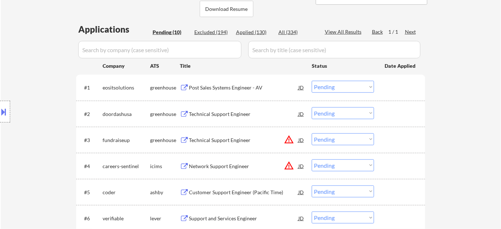
click at [235, 117] on div "Technical Support Engineer" at bounding box center [243, 113] width 109 height 13
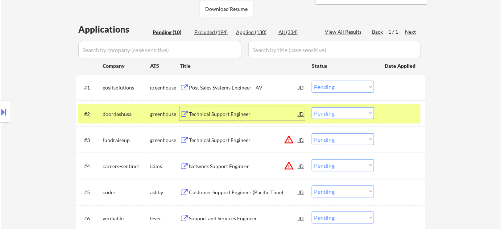
click at [336, 114] on select "Choose an option... Pending Applied Excluded (Questions) Excluded (Expired) Exc…" at bounding box center [343, 113] width 62 height 12
click at [312, 107] on select "Choose an option... Pending Applied Excluded (Questions) Excluded (Expired) Exc…" at bounding box center [343, 113] width 62 height 12
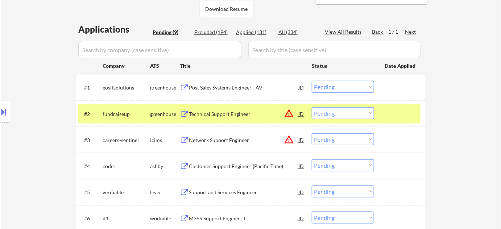
scroll to position [197, 0]
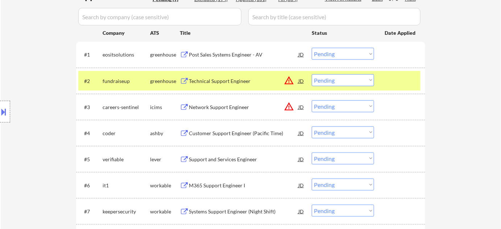
click at [289, 80] on button "warning_amber" at bounding box center [289, 80] width 10 height 10
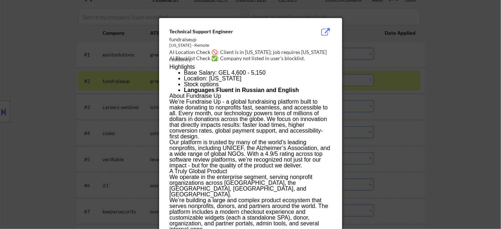
click at [409, 126] on div at bounding box center [250, 114] width 501 height 229
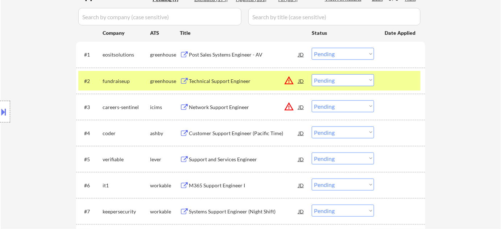
click at [363, 76] on select "Choose an option... Pending Applied Excluded (Questions) Excluded (Expired) Exc…" at bounding box center [343, 80] width 62 height 12
click at [312, 74] on select "Choose an option... Pending Applied Excluded (Questions) Excluded (Expired) Exc…" at bounding box center [343, 80] width 62 height 12
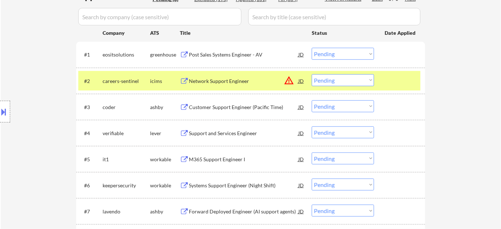
click at [289, 80] on button "warning_amber" at bounding box center [289, 80] width 10 height 10
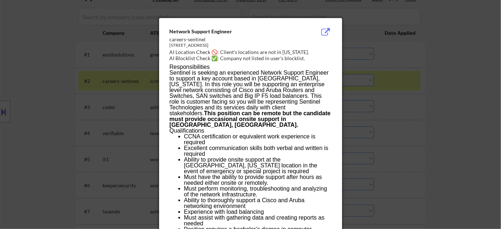
click at [422, 120] on div at bounding box center [250, 114] width 501 height 229
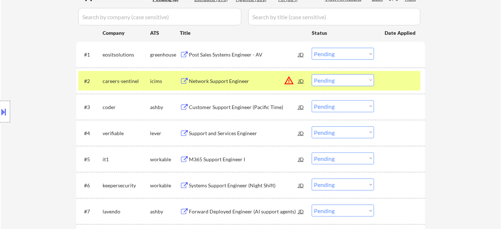
click at [358, 84] on select "Choose an option... Pending Applied Excluded (Questions) Excluded (Expired) Exc…" at bounding box center [343, 80] width 62 height 12
click at [312, 74] on select "Choose an option... Pending Applied Excluded (Questions) Excluded (Expired) Exc…" at bounding box center [343, 80] width 62 height 12
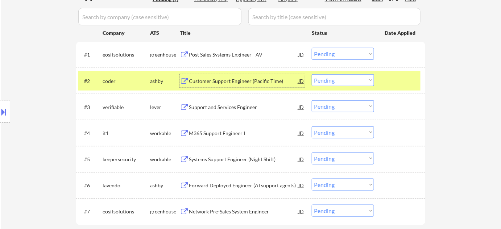
click at [193, 78] on div "Customer Support Engineer (Pacific Time)" at bounding box center [243, 81] width 109 height 7
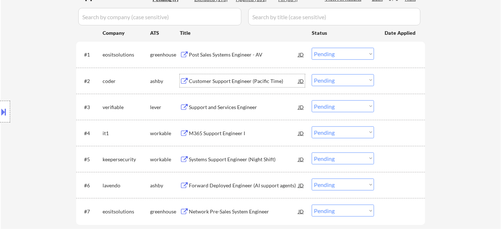
click at [333, 78] on select "Choose an option... Pending Applied Excluded (Questions) Excluded (Expired) Exc…" at bounding box center [343, 80] width 62 height 12
click at [312, 74] on select "Choose an option... Pending Applied Excluded (Questions) Excluded (Expired) Exc…" at bounding box center [343, 80] width 62 height 12
select select ""pending""
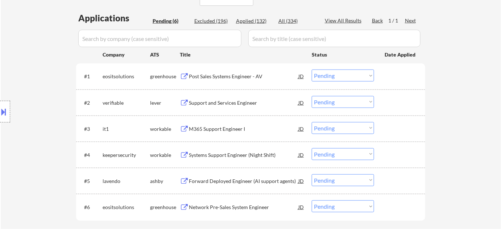
scroll to position [165, 0]
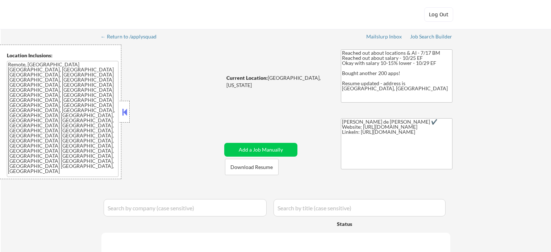
select select ""pending""
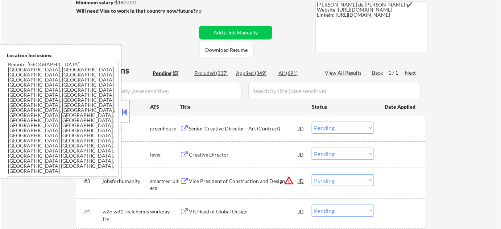
scroll to position [132, 0]
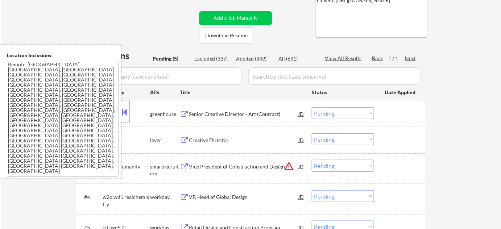
click at [124, 116] on button at bounding box center [125, 112] width 8 height 11
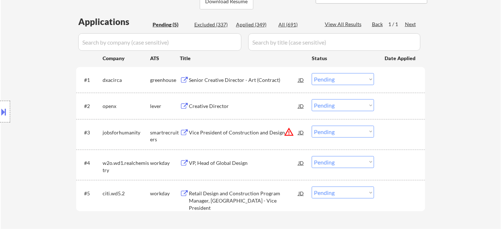
scroll to position [165, 0]
click at [224, 79] on div "Senior Creative Director - Art (Contract)" at bounding box center [243, 81] width 109 height 7
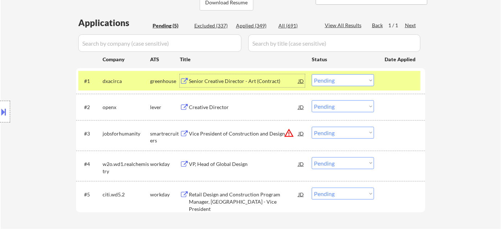
click at [340, 79] on select "Choose an option... Pending Applied Excluded (Questions) Excluded (Expired) Exc…" at bounding box center [343, 80] width 62 height 12
click at [312, 74] on select "Choose an option... Pending Applied Excluded (Questions) Excluded (Expired) Exc…" at bounding box center [343, 80] width 62 height 12
click at [215, 104] on div "Creative Director" at bounding box center [243, 107] width 109 height 7
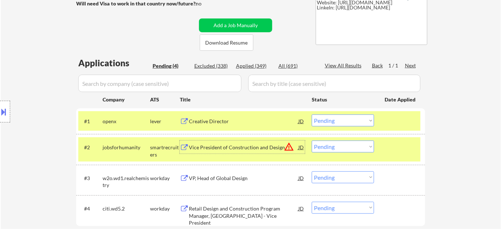
scroll to position [132, 0]
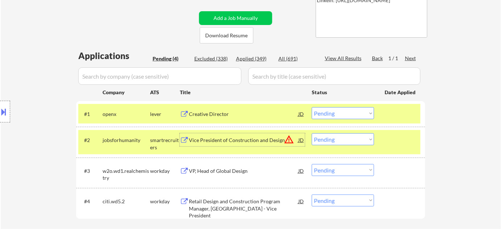
click at [350, 119] on div "#1 openx lever Creative Director [PERSON_NAME] an option... Pending Applied Exc…" at bounding box center [249, 114] width 342 height 20
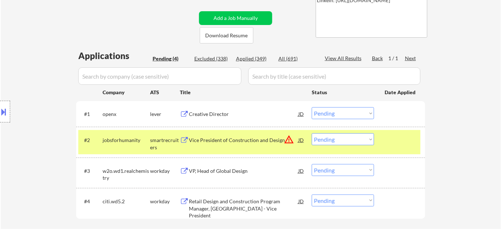
click at [350, 115] on select "Choose an option... Pending Applied Excluded (Questions) Excluded (Expired) Exc…" at bounding box center [343, 113] width 62 height 12
click at [312, 107] on select "Choose an option... Pending Applied Excluded (Questions) Excluded (Expired) Exc…" at bounding box center [343, 113] width 62 height 12
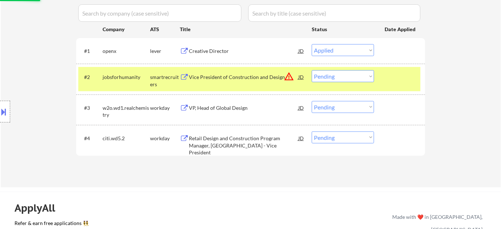
scroll to position [197, 0]
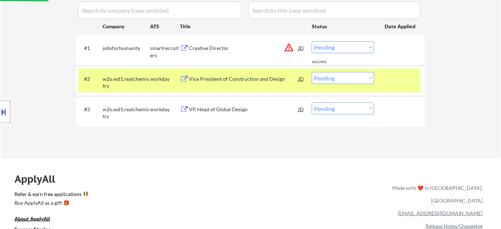
click at [287, 73] on div "Vice President of Construction and Design" at bounding box center [243, 78] width 109 height 13
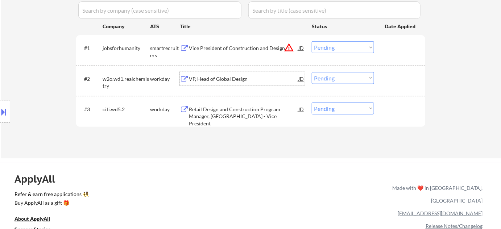
click at [285, 46] on button "warning_amber" at bounding box center [289, 47] width 10 height 10
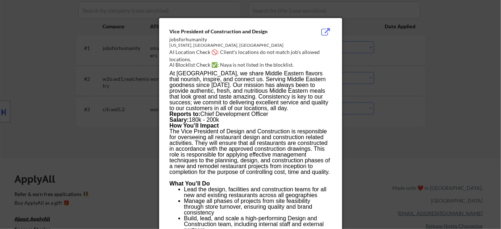
click at [415, 140] on div at bounding box center [250, 114] width 501 height 229
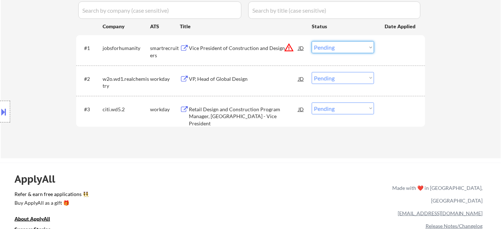
click at [363, 46] on select "Choose an option... Pending Applied Excluded (Questions) Excluded (Expired) Exc…" at bounding box center [343, 47] width 62 height 12
click at [312, 41] on select "Choose an option... Pending Applied Excluded (Questions) Excluded (Expired) Exc…" at bounding box center [343, 47] width 62 height 12
select select ""pending""
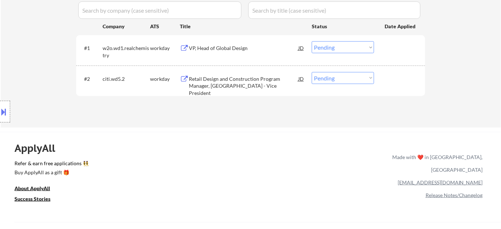
click at [242, 83] on div "Retail Design and Construction Program Manager, [GEOGRAPHIC_DATA] - Vice Presid…" at bounding box center [243, 85] width 109 height 21
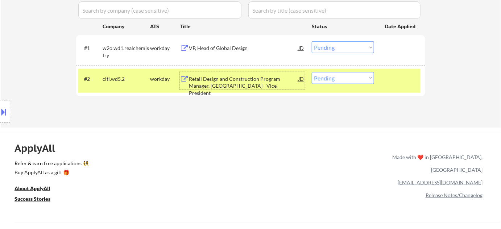
click at [346, 82] on div "#2 citi.wd5.2 workday Retail Design and Construction Program Manager, [GEOGRAPH…" at bounding box center [249, 81] width 342 height 24
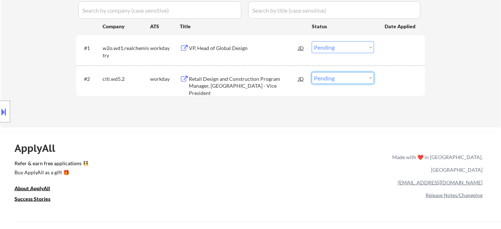
click at [350, 78] on select "Choose an option... Pending Applied Excluded (Questions) Excluded (Expired) Exc…" at bounding box center [343, 78] width 62 height 12
select select ""excluded__bad_match_""
click at [312, 72] on select "Choose an option... Pending Applied Excluded (Questions) Excluded (Expired) Exc…" at bounding box center [343, 78] width 62 height 12
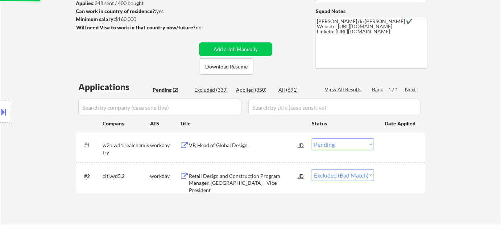
scroll to position [99, 0]
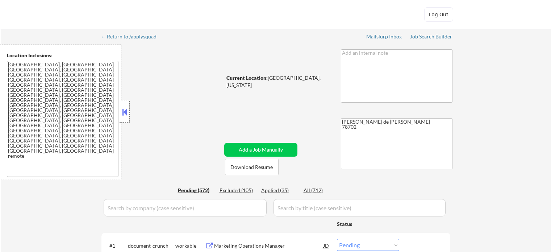
select select ""pending""
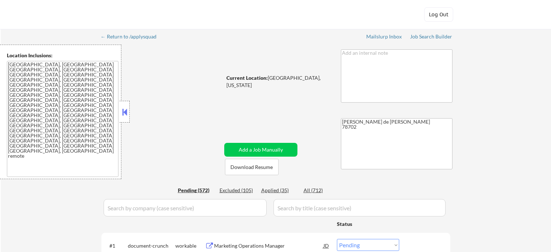
select select ""pending""
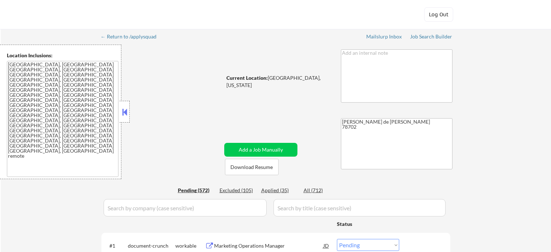
select select ""pending""
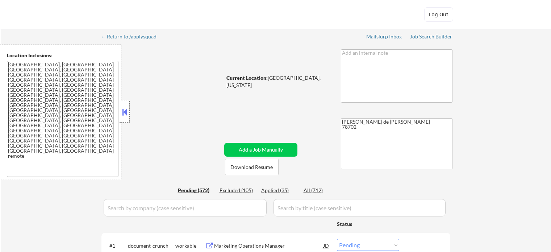
select select ""pending""
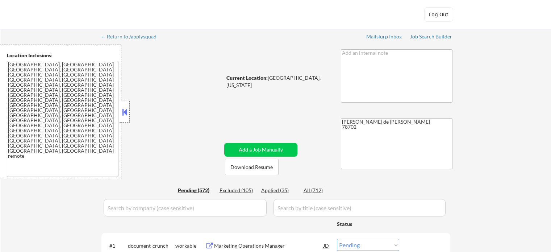
select select ""pending""
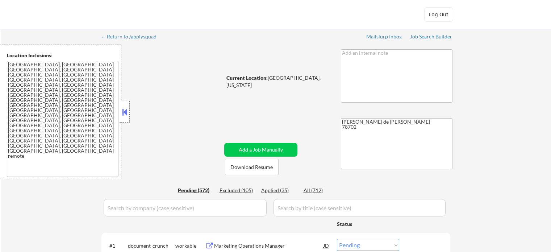
select select ""pending""
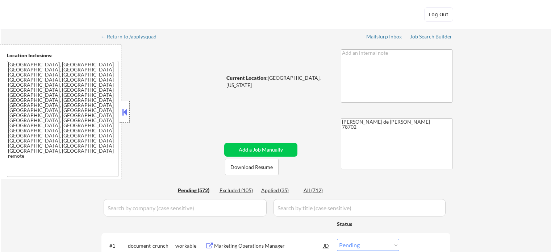
select select ""pending""
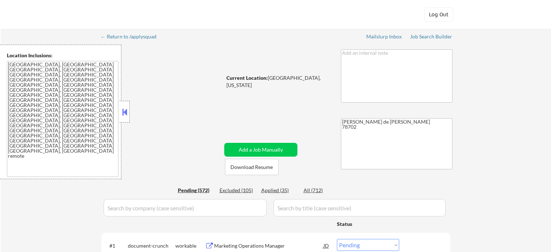
select select ""pending""
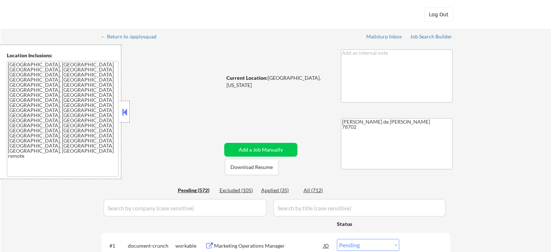
select select ""pending""
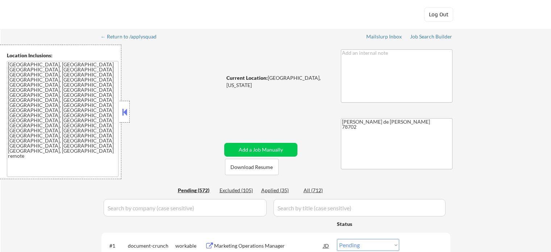
select select ""pending""
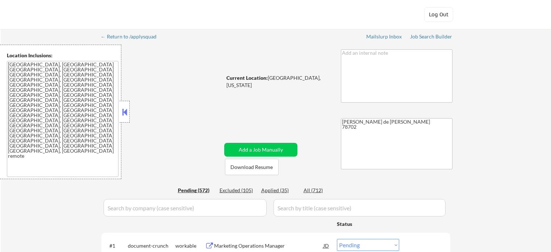
select select ""pending""
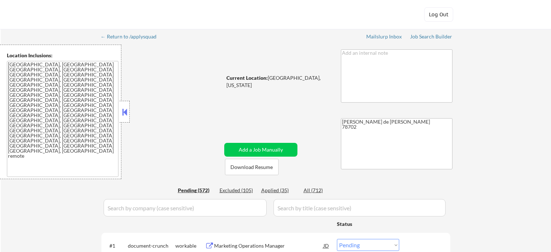
select select ""pending""
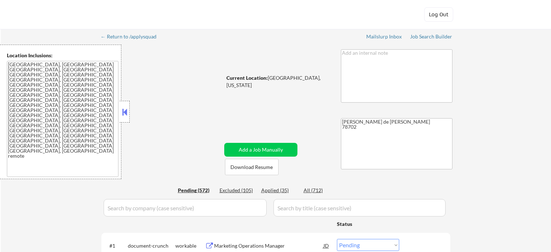
select select ""pending""
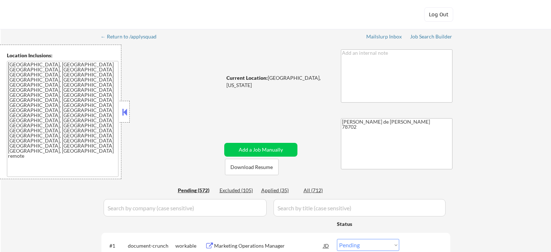
select select ""pending""
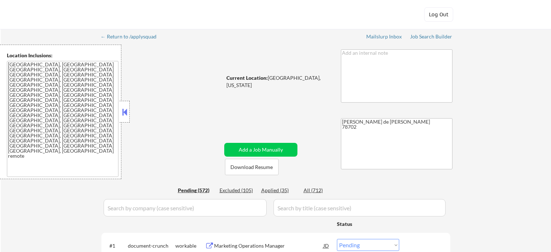
select select ""pending""
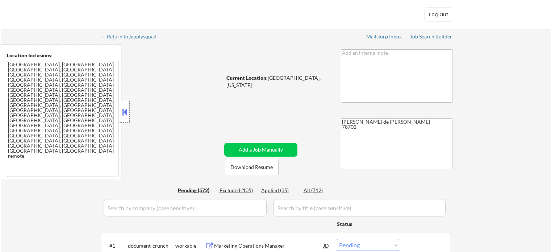
select select ""pending""
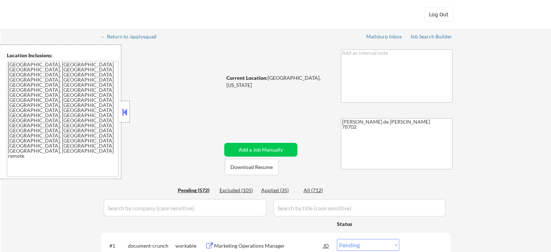
select select ""pending""
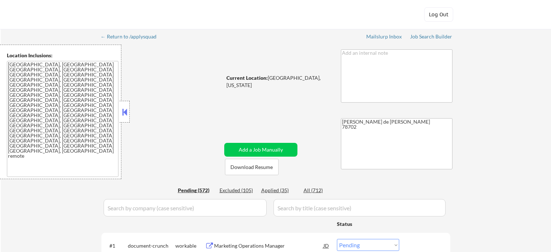
select select ""pending""
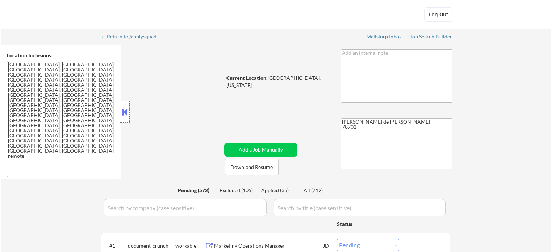
select select ""pending""
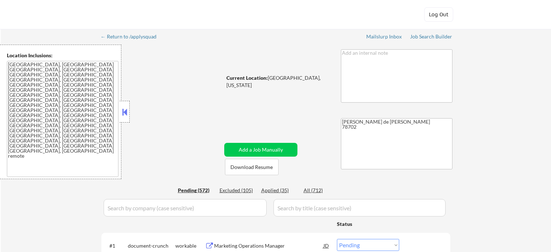
select select ""pending""
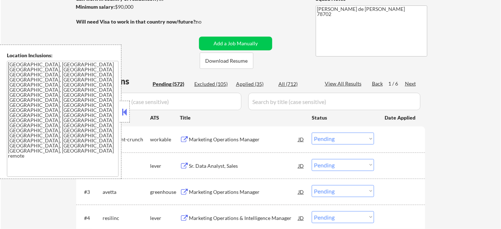
scroll to position [132, 0]
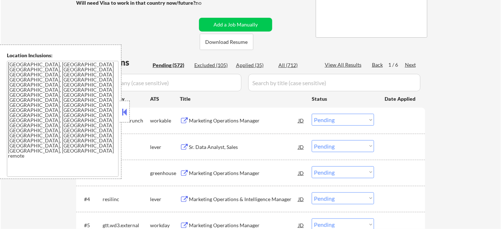
click at [127, 114] on button at bounding box center [125, 112] width 8 height 11
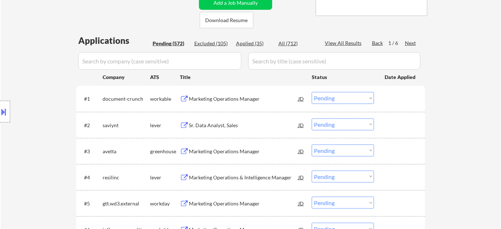
scroll to position [165, 0]
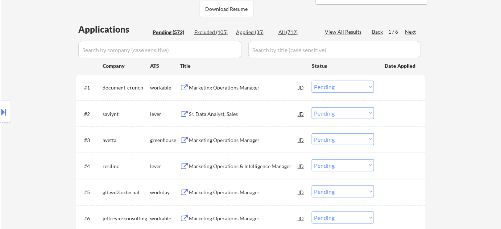
click at [221, 88] on div "Marketing Operations Manager" at bounding box center [243, 87] width 109 height 7
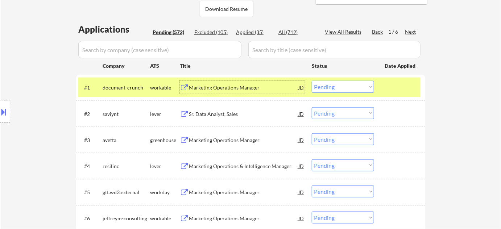
click at [336, 91] on select "Choose an option... Pending Applied Excluded (Questions) Excluded (Expired) Exc…" at bounding box center [343, 87] width 62 height 12
click at [312, 81] on select "Choose an option... Pending Applied Excluded (Questions) Excluded (Expired) Exc…" at bounding box center [343, 87] width 62 height 12
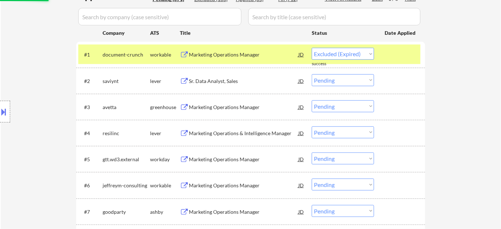
select select ""pending""
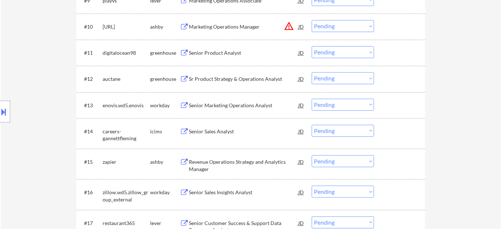
scroll to position [494, 0]
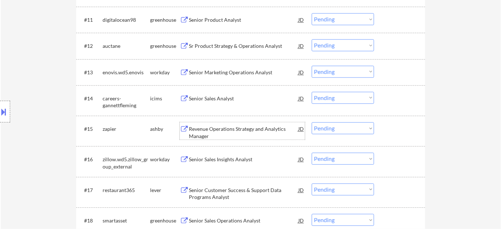
click at [238, 132] on div "Revenue Operations Strategy and Analytics Manager" at bounding box center [243, 132] width 109 height 14
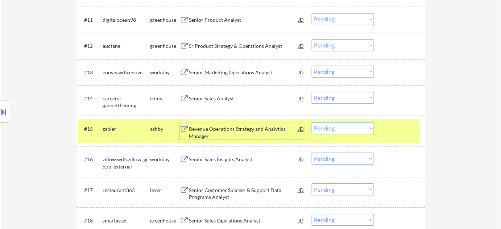
click at [340, 128] on select "Choose an option... Pending Applied Excluded (Questions) Excluded (Expired) Exc…" at bounding box center [343, 128] width 62 height 12
click at [312, 122] on select "Choose an option... Pending Applied Excluded (Questions) Excluded (Expired) Exc…" at bounding box center [343, 128] width 62 height 12
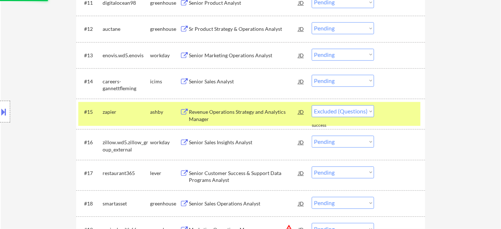
scroll to position [527, 0]
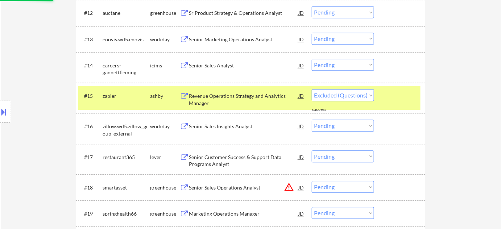
select select ""pending""
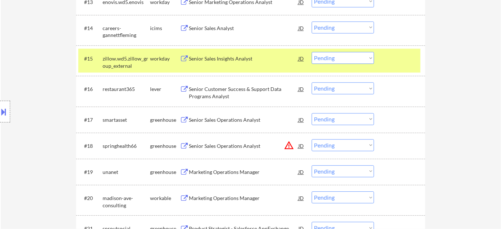
scroll to position [593, 0]
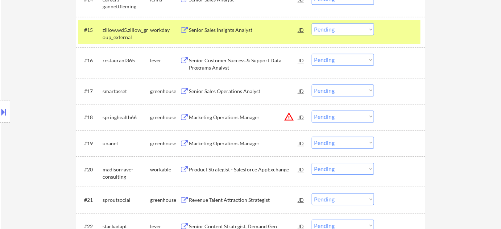
click at [234, 141] on div "Marketing Operations Manager" at bounding box center [243, 143] width 109 height 7
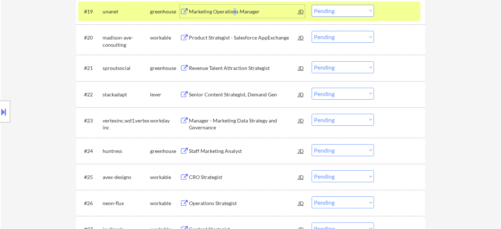
scroll to position [757, 0]
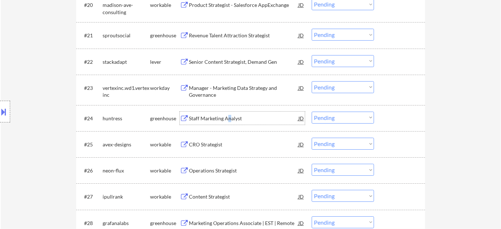
click at [229, 120] on div "Staff Marketing Analyst" at bounding box center [243, 118] width 109 height 7
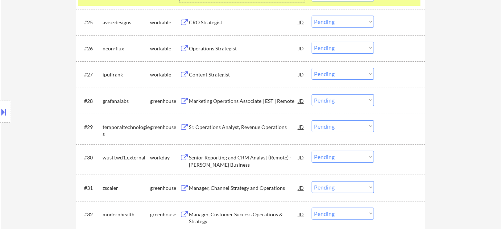
scroll to position [889, 0]
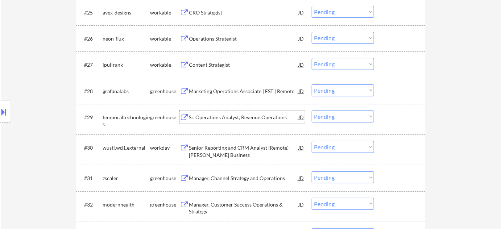
click at [235, 116] on div "Sr. Operations Analyst, Revenue Operations" at bounding box center [243, 117] width 109 height 7
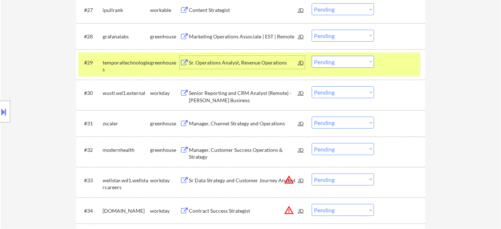
scroll to position [955, 0]
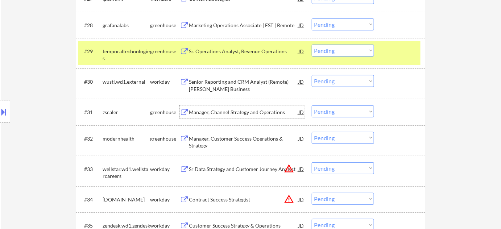
click at [224, 110] on div "Manager, Channel Strategy and Operations" at bounding box center [243, 112] width 109 height 7
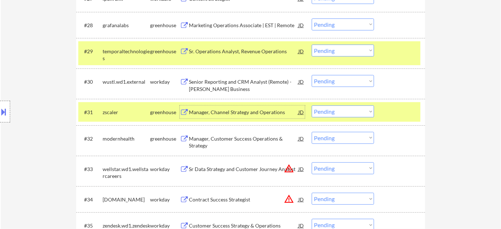
click at [344, 112] on select "Choose an option... Pending Applied Excluded (Questions) Excluded (Expired) Exc…" at bounding box center [343, 111] width 62 height 12
click at [312, 105] on select "Choose an option... Pending Applied Excluded (Questions) Excluded (Expired) Exc…" at bounding box center [343, 111] width 62 height 12
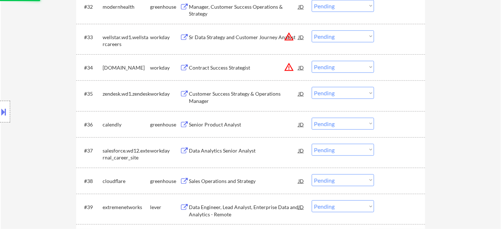
scroll to position [1120, 0]
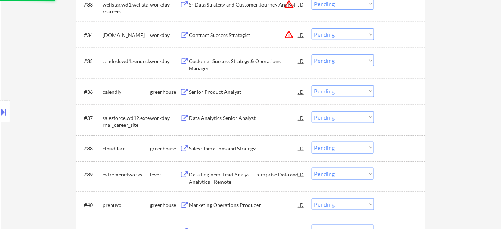
select select ""pending""
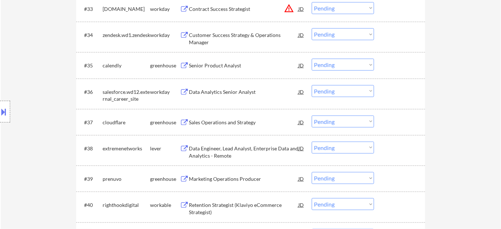
click at [226, 66] on div "Senior Product Analyst" at bounding box center [243, 65] width 109 height 7
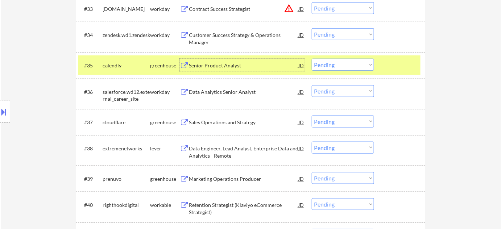
click at [328, 65] on select "Choose an option... Pending Applied Excluded (Questions) Excluded (Expired) Exc…" at bounding box center [343, 65] width 62 height 12
click at [312, 59] on select "Choose an option... Pending Applied Excluded (Questions) Excluded (Expired) Exc…" at bounding box center [343, 65] width 62 height 12
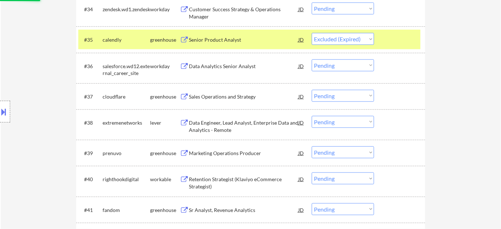
scroll to position [1153, 0]
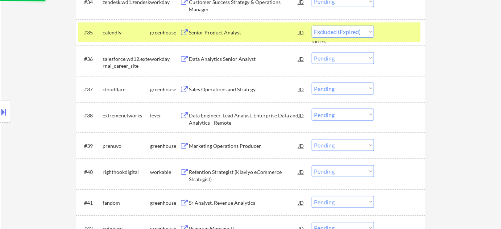
select select ""pending""
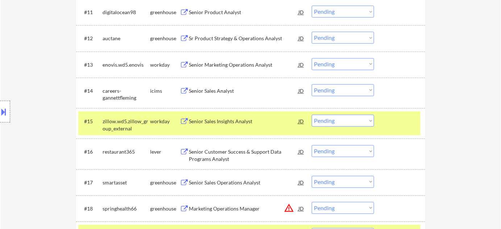
scroll to position [494, 0]
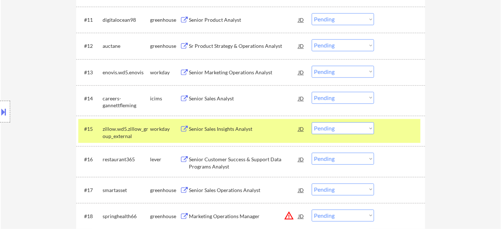
click at [233, 50] on div "Sr Product Strategy & Operations Analyst" at bounding box center [243, 45] width 109 height 13
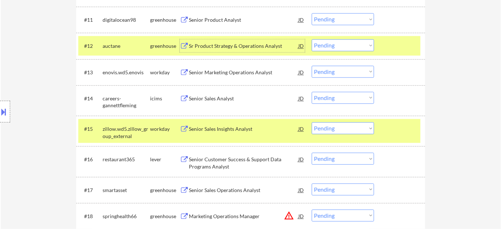
click at [355, 40] on select "Choose an option... Pending Applied Excluded (Questions) Excluded (Expired) Exc…" at bounding box center [343, 45] width 62 height 12
click at [312, 39] on select "Choose an option... Pending Applied Excluded (Questions) Excluded (Expired) Exc…" at bounding box center [343, 45] width 62 height 12
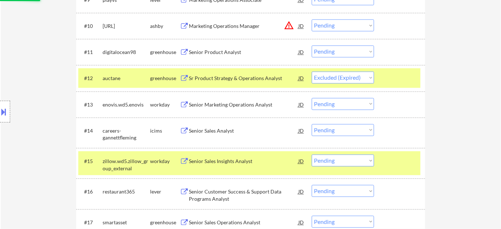
scroll to position [461, 0]
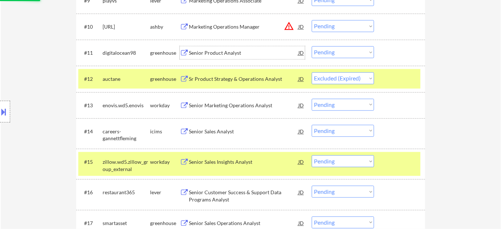
click at [216, 57] on div "Senior Product Analyst" at bounding box center [243, 52] width 109 height 13
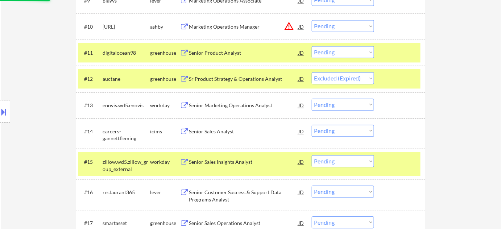
select select ""pending""
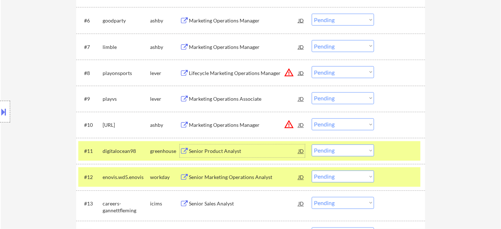
scroll to position [329, 0]
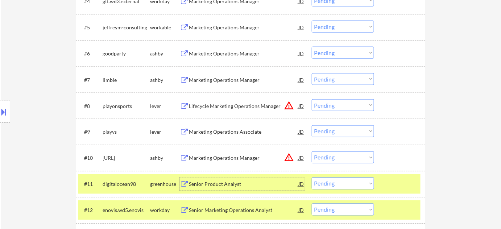
click at [218, 79] on div "Marketing Operations Manager" at bounding box center [243, 79] width 109 height 7
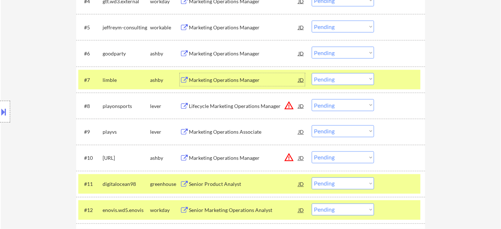
click at [326, 82] on select "Choose an option... Pending Applied Excluded (Questions) Excluded (Expired) Exc…" at bounding box center [343, 79] width 62 height 12
click at [312, 73] on select "Choose an option... Pending Applied Excluded (Questions) Excluded (Expired) Exc…" at bounding box center [343, 79] width 62 height 12
click at [233, 50] on div "Marketing Operations Manager" at bounding box center [243, 53] width 109 height 7
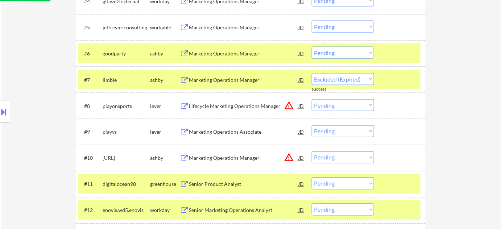
select select ""pending""
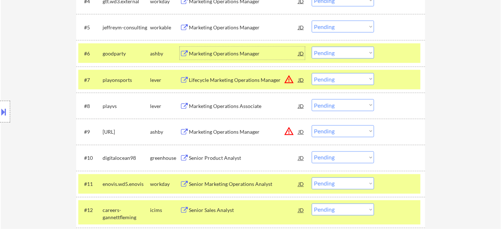
click at [333, 49] on select "Choose an option... Pending Applied Excluded (Questions) Excluded (Expired) Exc…" at bounding box center [343, 53] width 62 height 12
click at [312, 47] on select "Choose an option... Pending Applied Excluded (Questions) Excluded (Expired) Exc…" at bounding box center [343, 53] width 62 height 12
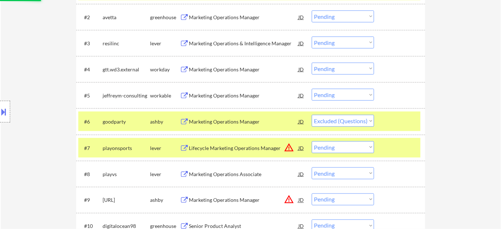
scroll to position [230, 0]
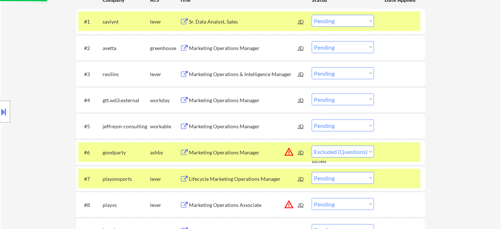
select select ""pending""
click at [229, 126] on div "Marketing Operations Manager" at bounding box center [243, 126] width 109 height 7
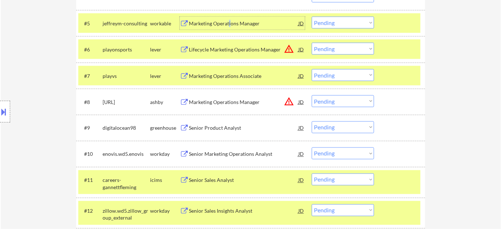
scroll to position [329, 0]
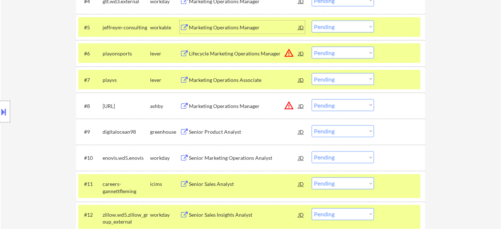
click at [239, 80] on div "Marketing Operations Associate" at bounding box center [243, 79] width 109 height 7
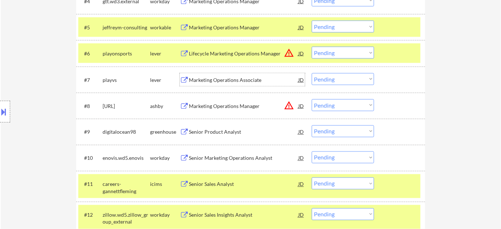
click at [361, 76] on select "Choose an option... Pending Applied Excluded (Questions) Excluded (Expired) Exc…" at bounding box center [343, 79] width 62 height 12
click at [312, 73] on select "Choose an option... Pending Applied Excluded (Questions) Excluded (Expired) Exc…" at bounding box center [343, 79] width 62 height 12
select select ""pending""
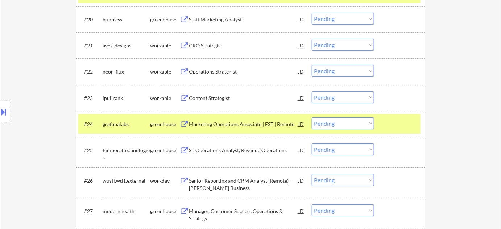
scroll to position [790, 0]
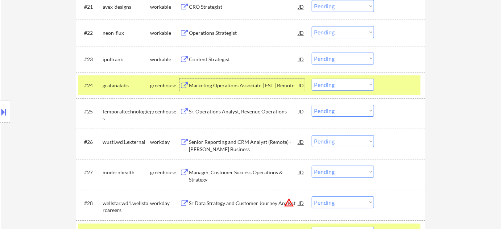
click at [254, 86] on div "Marketing Operations Associate | EST | Remote" at bounding box center [243, 85] width 109 height 7
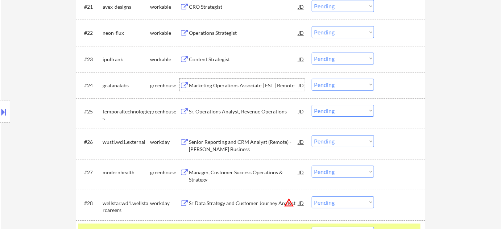
click at [329, 84] on select "Choose an option... Pending Applied Excluded (Questions) Excluded (Expired) Exc…" at bounding box center [343, 85] width 62 height 12
click at [312, 79] on select "Choose an option... Pending Applied Excluded (Questions) Excluded (Expired) Exc…" at bounding box center [343, 85] width 62 height 12
select select ""pending""
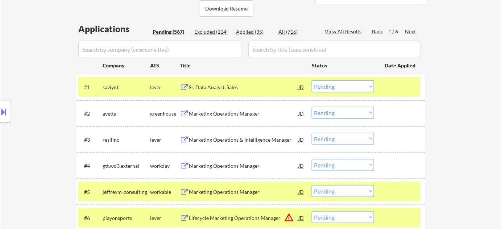
scroll to position [165, 0]
click at [177, 32] on div "Pending (567)" at bounding box center [171, 32] width 36 height 7
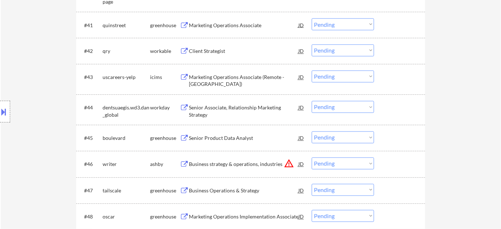
scroll to position [1350, 0]
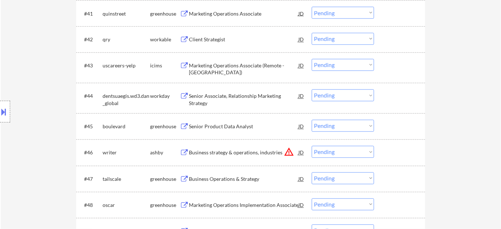
click at [241, 126] on div "Senior Product Data Analyst" at bounding box center [243, 126] width 109 height 7
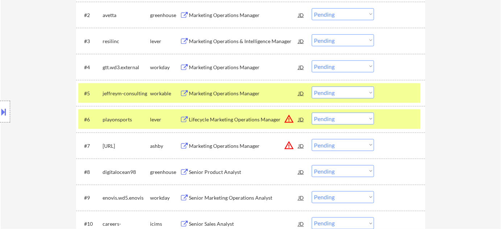
scroll to position [1362, 0]
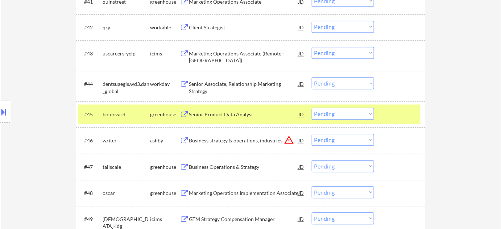
click at [332, 116] on select "Choose an option... Pending Applied Excluded (Questions) Excluded (Expired) Exc…" at bounding box center [343, 114] width 62 height 12
click at [312, 108] on select "Choose an option... Pending Applied Excluded (Questions) Excluded (Expired) Exc…" at bounding box center [343, 114] width 62 height 12
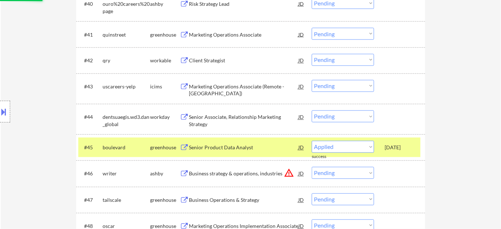
select select ""pending""
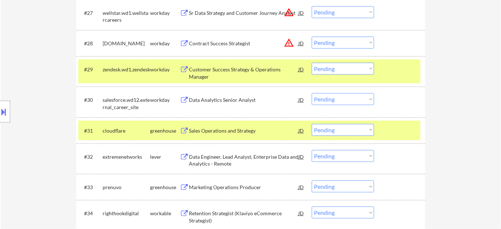
scroll to position [950, 0]
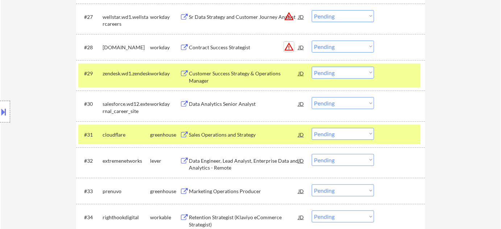
click at [291, 50] on button "warning_amber" at bounding box center [289, 47] width 10 height 10
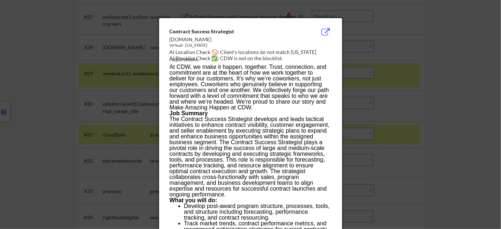
click at [437, 77] on div at bounding box center [250, 114] width 501 height 229
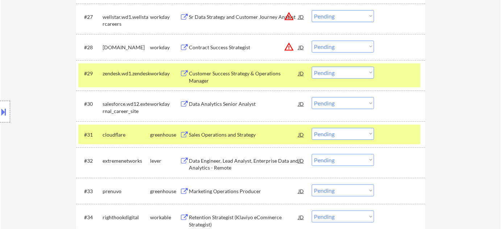
click at [362, 47] on select "Choose an option... Pending Applied Excluded (Questions) Excluded (Expired) Exc…" at bounding box center [343, 47] width 62 height 12
click at [312, 41] on select "Choose an option... Pending Applied Excluded (Questions) Excluded (Expired) Exc…" at bounding box center [343, 47] width 62 height 12
click at [285, 19] on button "warning_amber" at bounding box center [289, 16] width 10 height 10
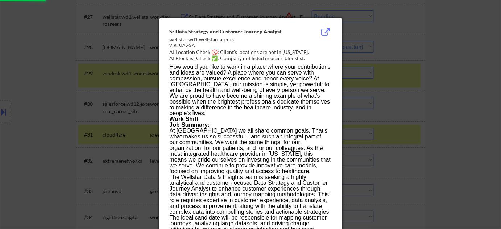
select select ""pending""
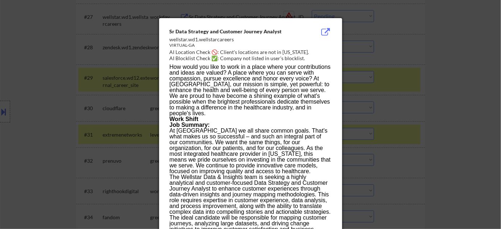
click at [418, 58] on div at bounding box center [250, 114] width 501 height 229
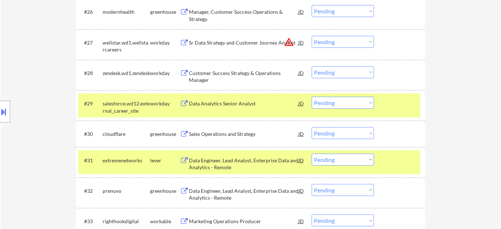
scroll to position [885, 0]
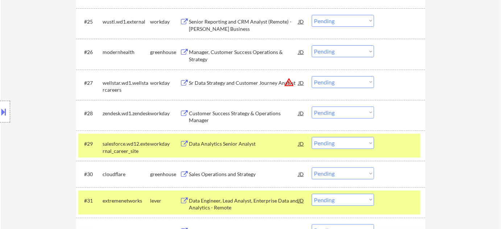
click at [353, 80] on select "Choose an option... Pending Applied Excluded (Questions) Excluded (Expired) Exc…" at bounding box center [343, 82] width 62 height 12
click at [312, 76] on select "Choose an option... Pending Applied Excluded (Questions) Excluded (Expired) Exc…" at bounding box center [343, 82] width 62 height 12
select select ""pending""
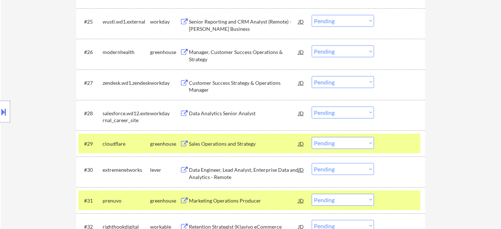
click at [201, 57] on div "Manager, Customer Success Operations & Strategy" at bounding box center [243, 56] width 109 height 14
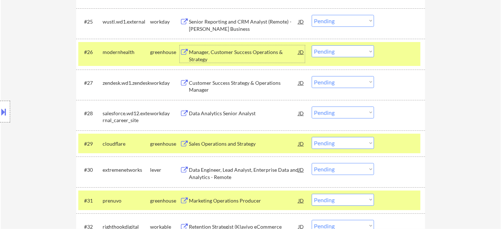
click at [369, 54] on select "Choose an option... Pending Applied Excluded (Questions) Excluded (Expired) Exc…" at bounding box center [343, 51] width 62 height 12
click at [312, 45] on select "Choose an option... Pending Applied Excluded (Questions) Excluded (Expired) Exc…" at bounding box center [343, 51] width 62 height 12
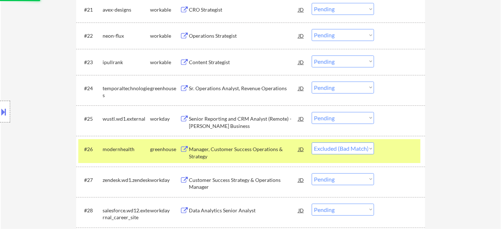
scroll to position [786, 0]
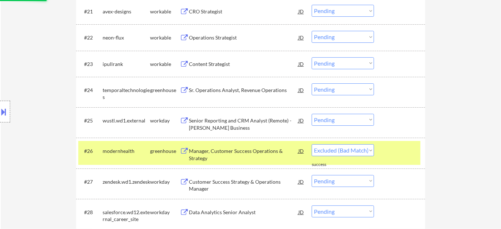
select select ""pending""
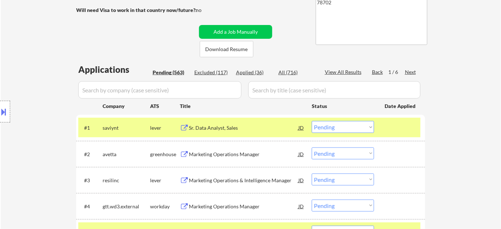
scroll to position [131, 0]
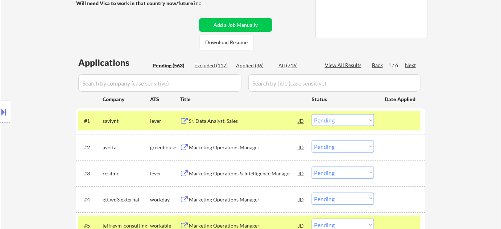
click at [412, 65] on div "Next" at bounding box center [411, 65] width 12 height 7
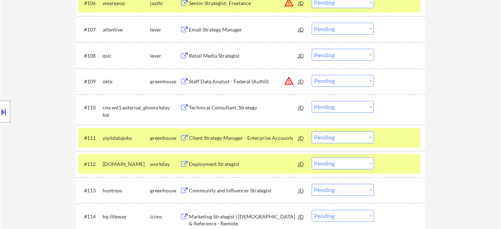
scroll to position [395, 0]
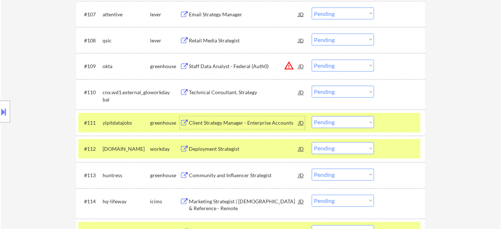
click at [262, 127] on div "Client Strategy Manager - Enterprise Accounts" at bounding box center [243, 122] width 109 height 13
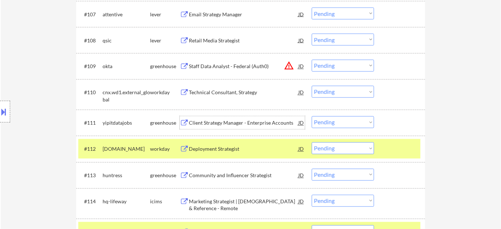
click at [333, 124] on select "Choose an option... Pending Applied Excluded (Questions) Excluded (Expired) Exc…" at bounding box center [343, 122] width 62 height 12
click at [312, 116] on select "Choose an option... Pending Applied Excluded (Questions) Excluded (Expired) Exc…" at bounding box center [343, 122] width 62 height 12
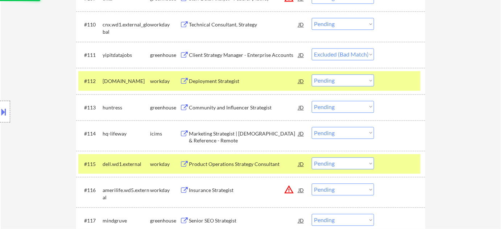
scroll to position [494, 0]
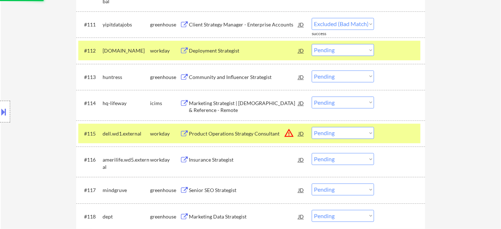
select select ""pending""
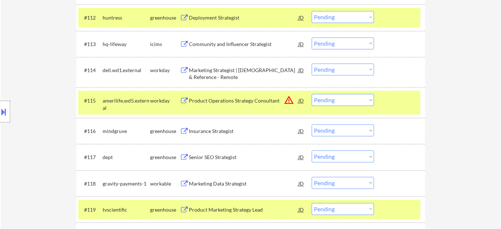
scroll to position [559, 0]
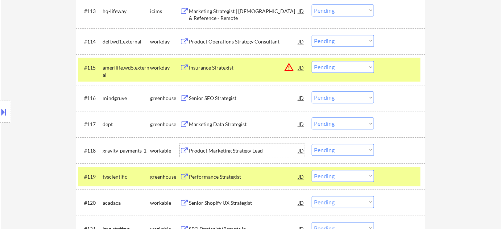
click at [244, 149] on div "Product Marketing Strategy Lead" at bounding box center [243, 150] width 109 height 7
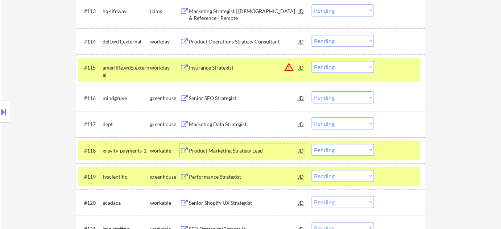
click at [324, 146] on select "Choose an option... Pending Applied Excluded (Questions) Excluded (Expired) Exc…" at bounding box center [343, 150] width 62 height 12
click at [312, 144] on select "Choose an option... Pending Applied Excluded (Questions) Excluded (Expired) Exc…" at bounding box center [343, 150] width 62 height 12
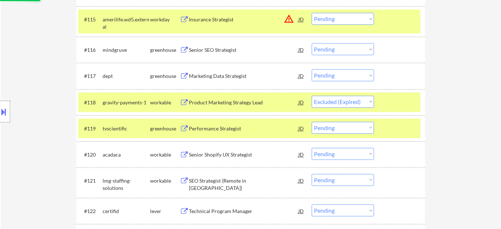
scroll to position [625, 0]
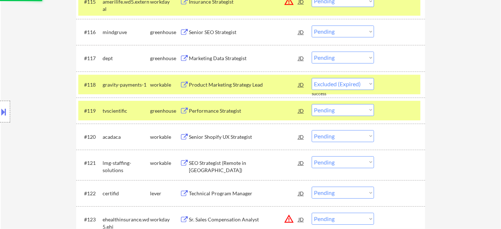
select select ""pending""
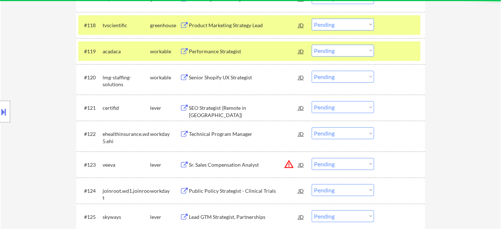
scroll to position [691, 0]
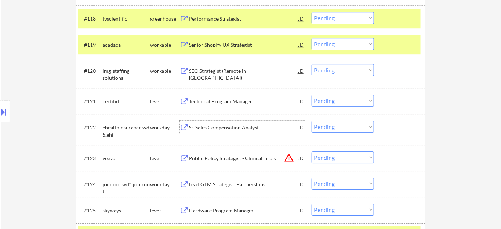
click at [231, 130] on div "Sr. Sales Compensation Analyst" at bounding box center [243, 127] width 109 height 7
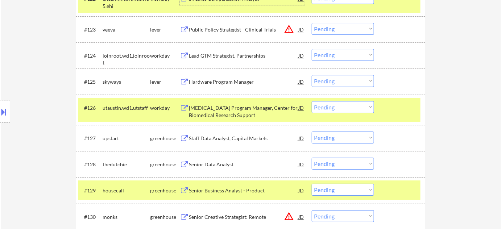
scroll to position [823, 0]
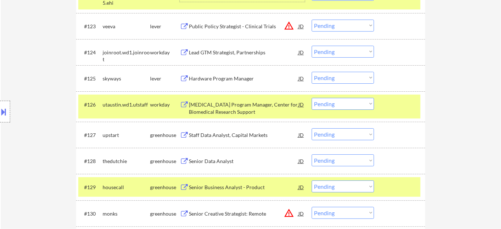
click at [223, 122] on div "#127 upstart greenhouse Staff Data Analyst, Capital Markets JD warning_amber Ch…" at bounding box center [250, 135] width 349 height 26
click at [219, 136] on div "Staff Data Analyst, Capital Markets" at bounding box center [243, 135] width 109 height 7
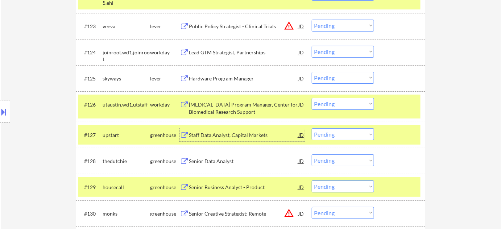
click at [199, 163] on div "Senior Data Analyst" at bounding box center [243, 161] width 109 height 7
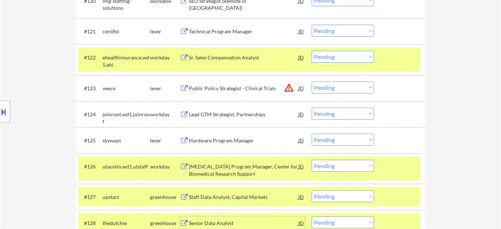
scroll to position [757, 0]
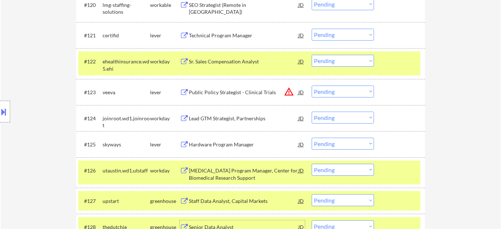
click at [362, 57] on select "Choose an option... Pending Applied Excluded (Questions) Excluded (Expired) Exc…" at bounding box center [343, 61] width 62 height 12
click at [312, 55] on select "Choose an option... Pending Applied Excluded (Questions) Excluded (Expired) Exc…" at bounding box center [343, 61] width 62 height 12
select select ""pending""
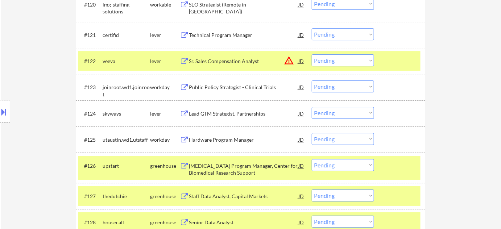
scroll to position [823, 0]
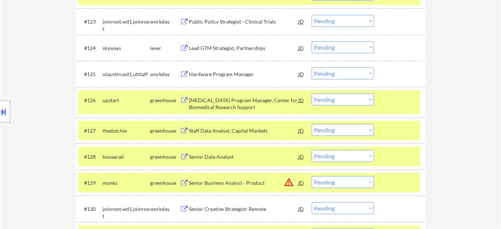
click at [349, 99] on select "Choose an option... Pending Applied Excluded (Questions) Excluded (Expired) Exc…" at bounding box center [343, 99] width 62 height 12
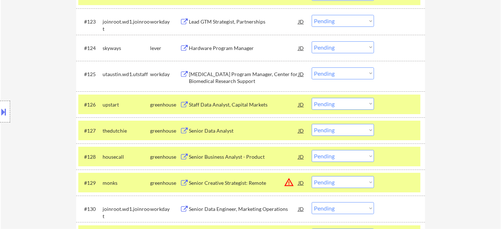
click at [363, 105] on select "Choose an option... Pending Applied Excluded (Questions) Excluded (Expired) Exc…" at bounding box center [343, 104] width 62 height 12
click at [312, 98] on select "Choose an option... Pending Applied Excluded (Questions) Excluded (Expired) Exc…" at bounding box center [343, 104] width 62 height 12
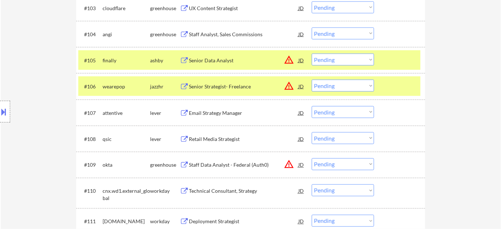
scroll to position [813, 0]
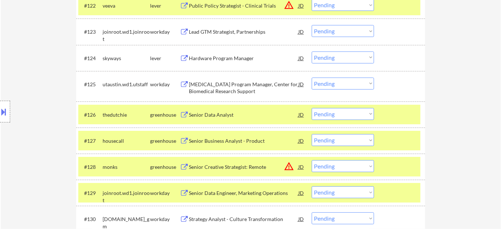
click at [321, 116] on select "Choose an option... Pending Applied Excluded (Questions) Excluded (Expired) Exc…" at bounding box center [343, 114] width 62 height 12
click at [312, 108] on select "Choose an option... Pending Applied Excluded (Questions) Excluded (Expired) Exc…" at bounding box center [343, 114] width 62 height 12
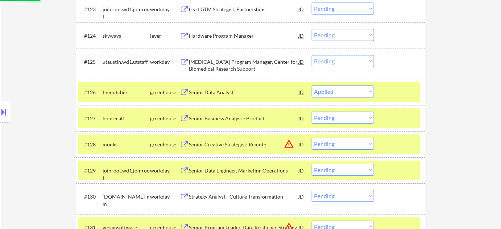
scroll to position [846, 0]
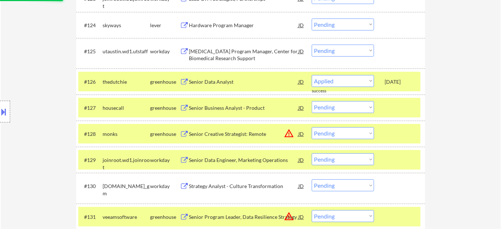
select select ""pending""
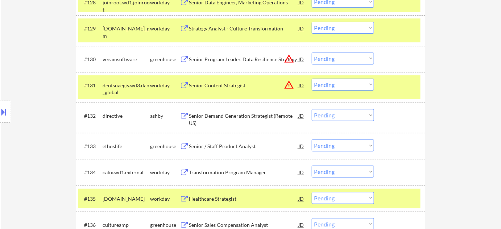
scroll to position [1011, 0]
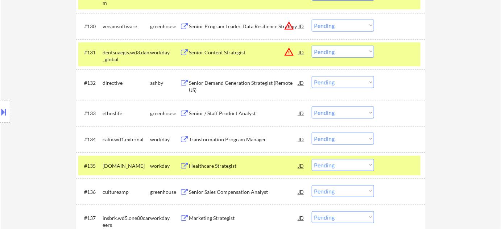
click at [215, 113] on div "Senior / Staff Product Analyst" at bounding box center [243, 113] width 109 height 7
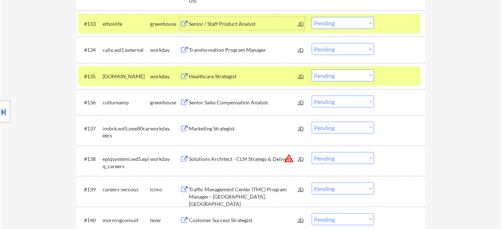
scroll to position [1110, 0]
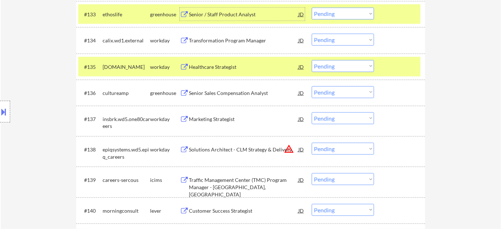
click at [337, 146] on select "Choose an option... Pending Applied Excluded (Questions) Excluded (Expired) Exc…" at bounding box center [343, 149] width 62 height 12
click at [312, 143] on select "Choose an option... Pending Applied Excluded (Questions) Excluded (Expired) Exc…" at bounding box center [343, 149] width 62 height 12
click at [232, 93] on div "Senior Sales Compensation Analyst" at bounding box center [243, 93] width 109 height 7
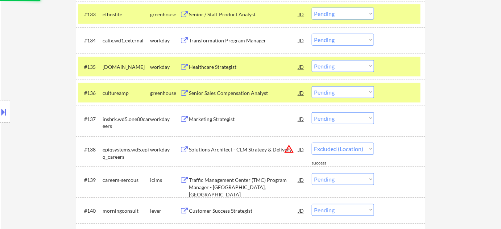
select select ""pending""
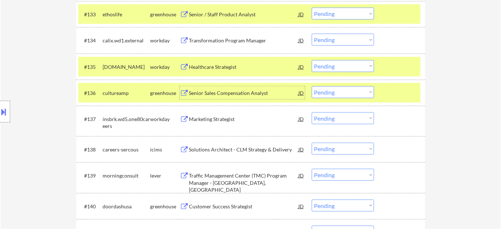
click at [353, 97] on select "Choose an option... Pending Applied Excluded (Questions) Excluded (Expired) Exc…" at bounding box center [343, 92] width 62 height 12
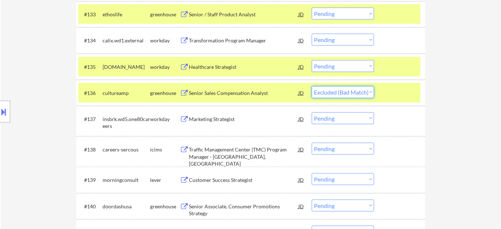
click at [312, 86] on select "Choose an option... Pending Applied Excluded (Questions) Excluded (Expired) Exc…" at bounding box center [343, 92] width 62 height 12
select select ""pending""
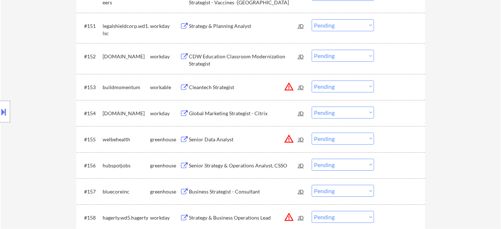
scroll to position [1637, 0]
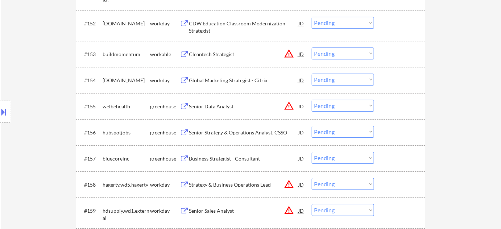
click at [246, 133] on div "Senior Strategy & Operations Analyst, CSSO" at bounding box center [243, 132] width 109 height 7
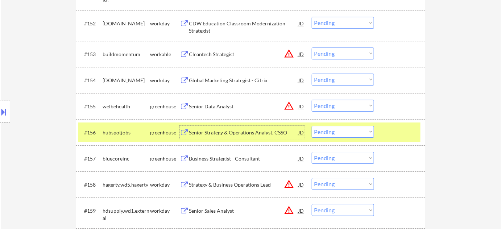
click at [332, 132] on select "Choose an option... Pending Applied Excluded (Questions) Excluded (Expired) Exc…" at bounding box center [343, 132] width 62 height 12
click at [312, 126] on select "Choose an option... Pending Applied Excluded (Questions) Excluded (Expired) Exc…" at bounding box center [343, 132] width 62 height 12
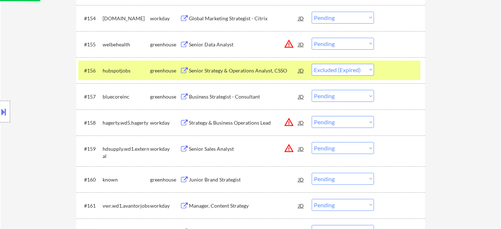
scroll to position [1702, 0]
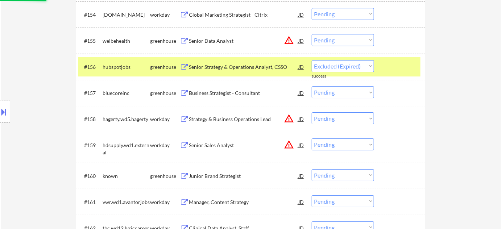
select select ""pending""
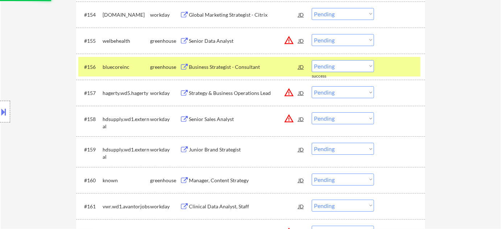
scroll to position [1735, 0]
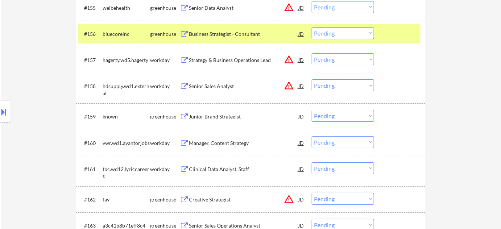
click at [338, 116] on select "Choose an option... Pending Applied Excluded (Questions) Excluded (Expired) Exc…" at bounding box center [343, 116] width 62 height 12
click at [312, 110] on select "Choose an option... Pending Applied Excluded (Questions) Excluded (Expired) Exc…" at bounding box center [343, 116] width 62 height 12
select select ""pending""
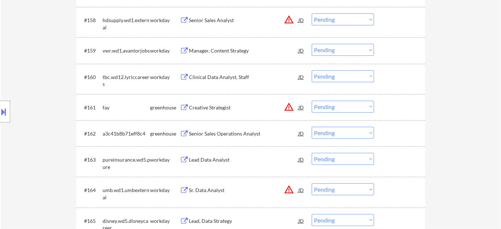
scroll to position [1834, 0]
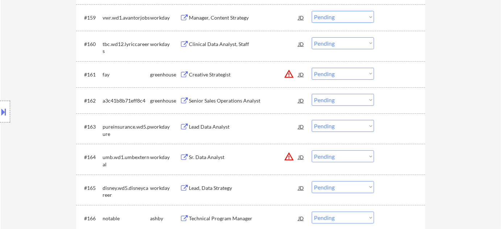
click at [211, 124] on div "Lead Data Analyst" at bounding box center [243, 126] width 109 height 7
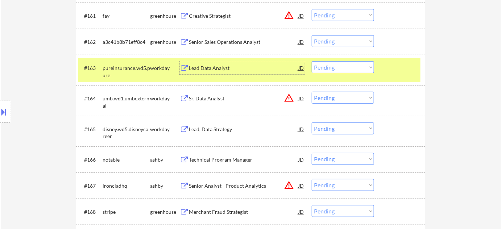
scroll to position [1900, 0]
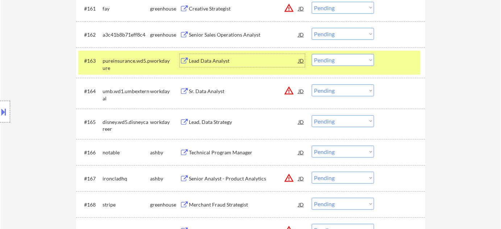
click at [219, 126] on div "Lead, Data Strategy" at bounding box center [243, 121] width 109 height 13
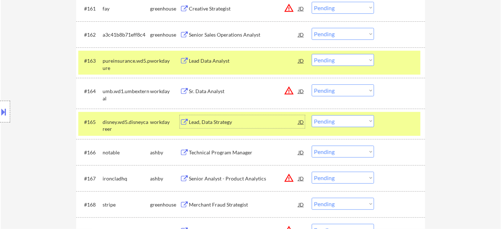
click at [290, 90] on button "warning_amber" at bounding box center [289, 91] width 10 height 10
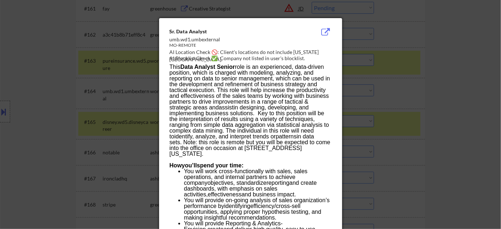
click at [458, 97] on div at bounding box center [250, 114] width 501 height 229
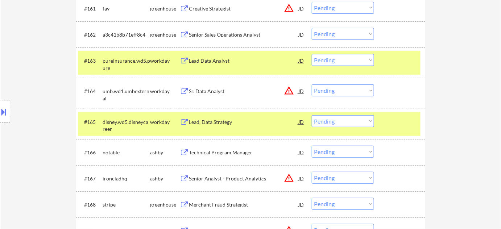
drag, startPoint x: 357, startPoint y: 92, endPoint x: 354, endPoint y: 96, distance: 4.4
click at [357, 92] on select "Choose an option... Pending Applied Excluded (Questions) Excluded (Expired) Exc…" at bounding box center [343, 90] width 62 height 12
click at [312, 84] on select "Choose an option... Pending Applied Excluded (Questions) Excluded (Expired) Exc…" at bounding box center [343, 90] width 62 height 12
select select ""pending""
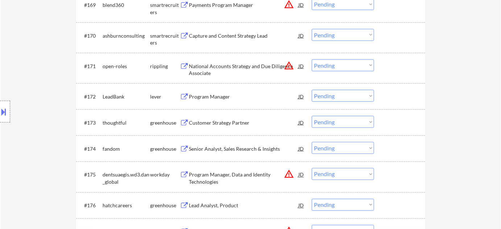
scroll to position [2131, 0]
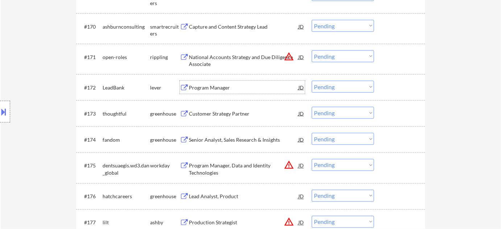
click at [217, 85] on div "Program Manager" at bounding box center [243, 87] width 109 height 7
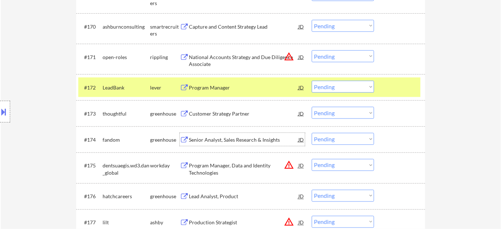
click at [234, 138] on div "Senior Analyst, Sales Research & Insights" at bounding box center [243, 139] width 109 height 7
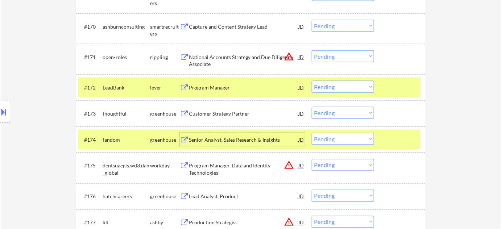
click at [333, 143] on select "Choose an option... Pending Applied Excluded (Questions) Excluded (Expired) Exc…" at bounding box center [343, 139] width 62 height 12
click at [312, 133] on select "Choose an option... Pending Applied Excluded (Questions) Excluded (Expired) Exc…" at bounding box center [343, 139] width 62 height 12
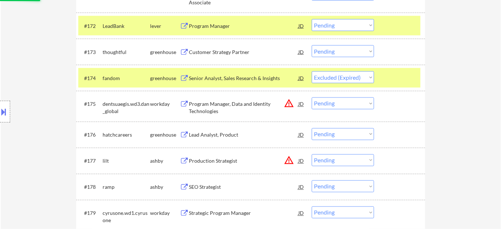
scroll to position [2197, 0]
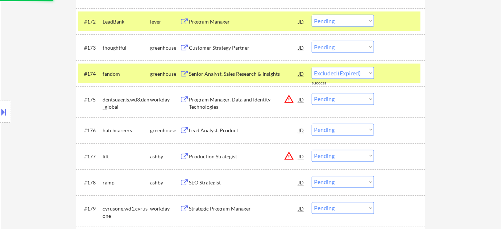
click at [228, 132] on div "Lead Analyst, Product" at bounding box center [243, 130] width 109 height 7
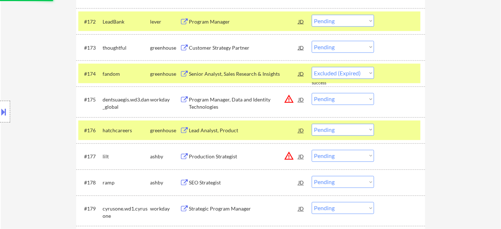
select select ""pending""
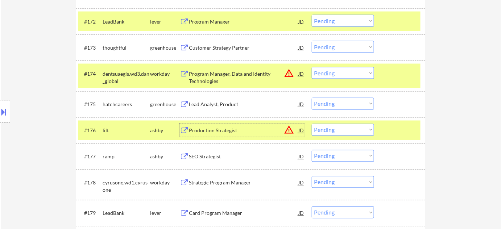
click at [353, 105] on select "Choose an option... Pending Applied Excluded (Questions) Excluded (Expired) Exc…" at bounding box center [343, 104] width 62 height 12
click at [312, 98] on select "Choose an option... Pending Applied Excluded (Questions) Excluded (Expired) Exc…" at bounding box center [343, 104] width 62 height 12
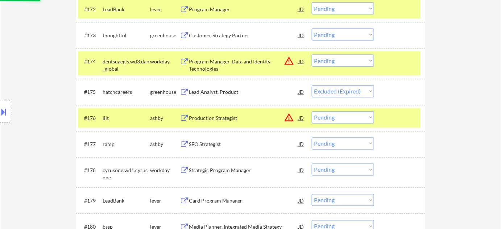
scroll to position [2230, 0]
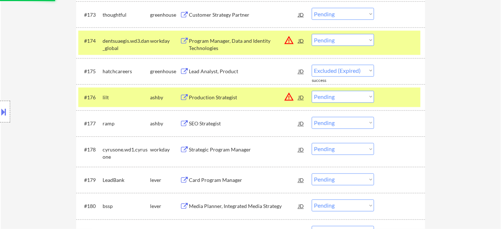
select select ""pending""
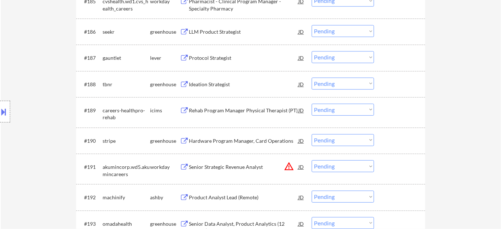
scroll to position [2592, 0]
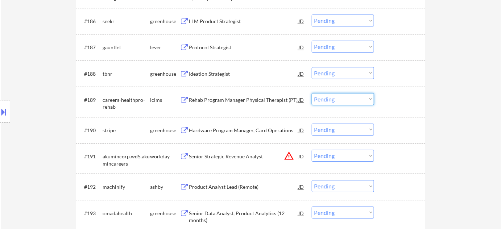
drag, startPoint x: 333, startPoint y: 96, endPoint x: 332, endPoint y: 103, distance: 6.3
click at [333, 96] on select "Choose an option... Pending Applied Excluded (Questions) Excluded (Expired) Exc…" at bounding box center [343, 99] width 62 height 12
click at [312, 93] on select "Choose an option... Pending Applied Excluded (Questions) Excluded (Expired) Exc…" at bounding box center [343, 99] width 62 height 12
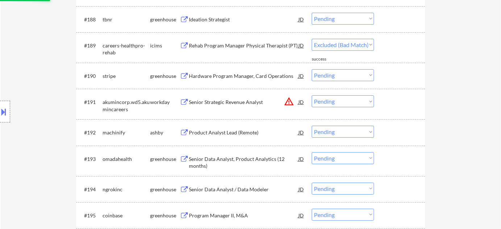
scroll to position [2658, 0]
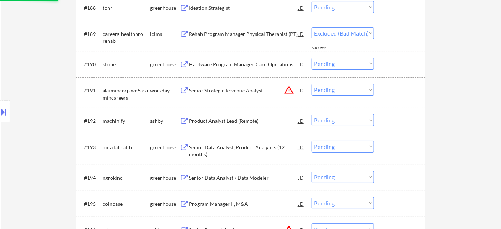
select select ""pending""
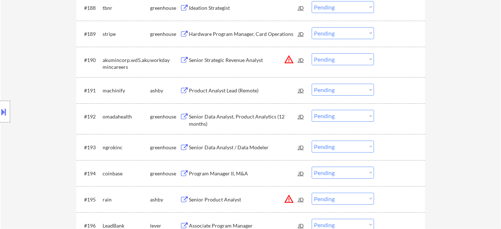
click at [233, 92] on div "Product Analyst Lead (Remote)" at bounding box center [243, 90] width 109 height 7
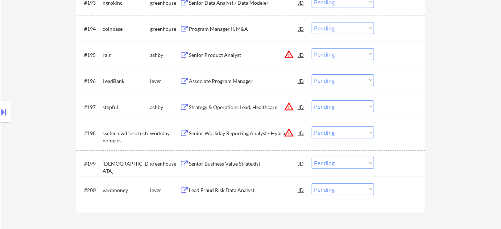
scroll to position [2822, 0]
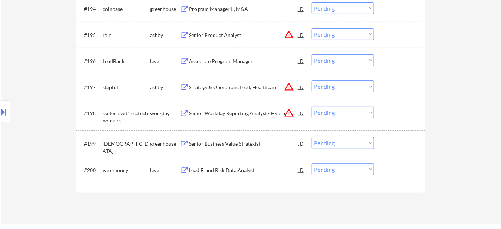
click at [227, 58] on div "Associate Program Manager" at bounding box center [243, 61] width 109 height 7
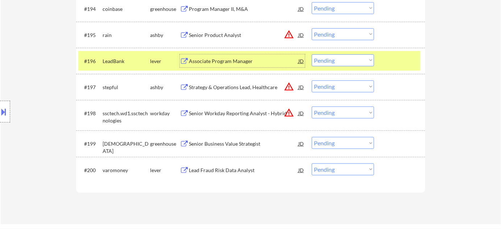
click at [356, 61] on select "Choose an option... Pending Applied Excluded (Questions) Excluded (Expired) Exc…" at bounding box center [343, 60] width 62 height 12
click at [312, 54] on select "Choose an option... Pending Applied Excluded (Questions) Excluded (Expired) Exc…" at bounding box center [343, 60] width 62 height 12
select select ""pending""
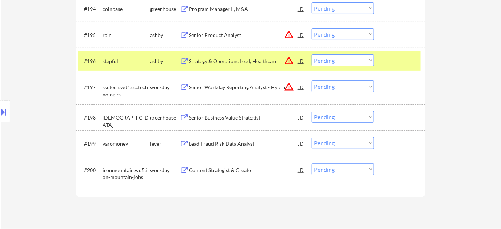
click at [249, 124] on div "#198 samsara greenhouse Senior Business Value Strategist JD warning_amber Choos…" at bounding box center [249, 118] width 342 height 20
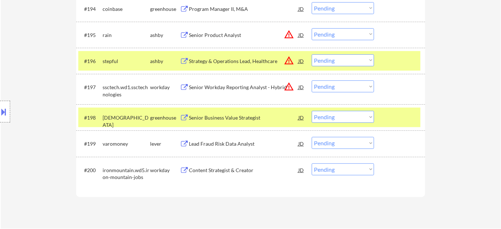
click at [248, 120] on div "Senior Business Value Strategist" at bounding box center [243, 117] width 109 height 7
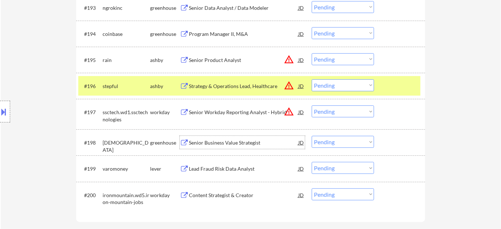
scroll to position [2642, 0]
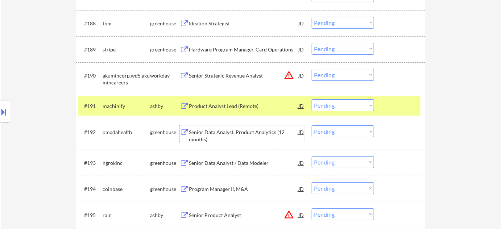
click at [200, 138] on div "Senior Data Analyst, Product Analytics (12 months)" at bounding box center [243, 136] width 109 height 14
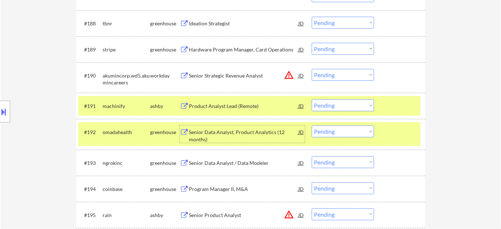
click at [337, 136] on select "Choose an option... Pending Applied Excluded (Questions) Excluded (Expired) Exc…" at bounding box center [343, 131] width 62 height 12
click at [312, 125] on select "Choose an option... Pending Applied Excluded (Questions) Excluded (Expired) Exc…" at bounding box center [343, 131] width 62 height 12
select select ""pending""
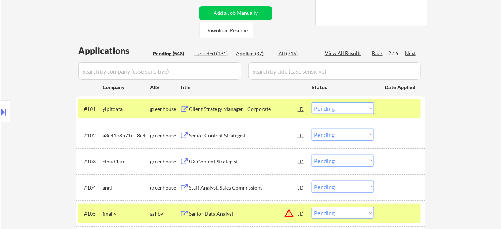
scroll to position [132, 0]
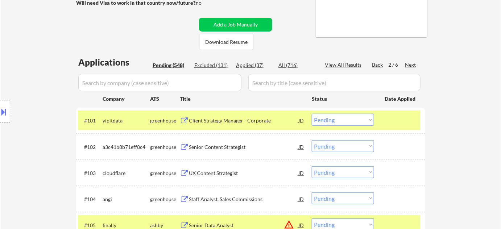
click at [411, 66] on div "Next" at bounding box center [411, 64] width 12 height 7
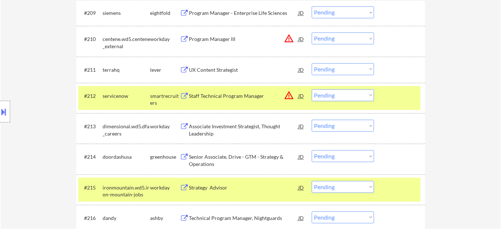
scroll to position [461, 0]
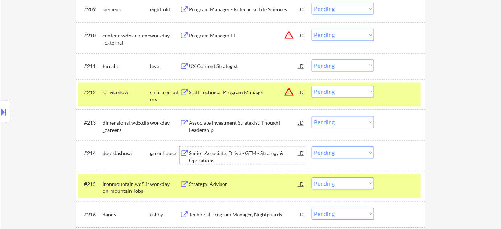
click at [216, 159] on div "Senior Associate, Drive - GTM - Strategy & Operations" at bounding box center [243, 157] width 109 height 14
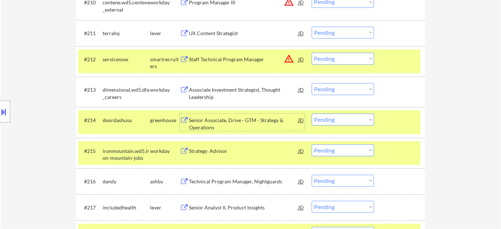
scroll to position [527, 0]
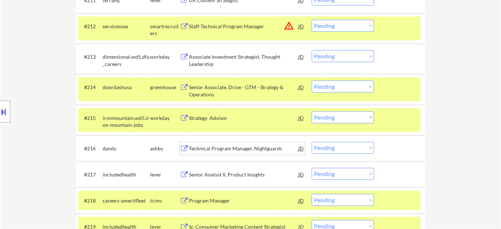
click at [233, 144] on div "Technical Program Manager, Nightguards" at bounding box center [243, 148] width 109 height 13
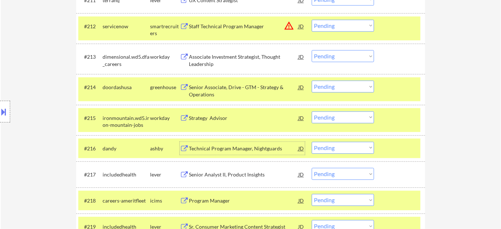
click at [336, 152] on select "Choose an option... Pending Applied Excluded (Questions) Excluded (Expired) Exc…" at bounding box center [343, 148] width 62 height 12
click at [312, 142] on select "Choose an option... Pending Applied Excluded (Questions) Excluded (Expired) Exc…" at bounding box center [343, 148] width 62 height 12
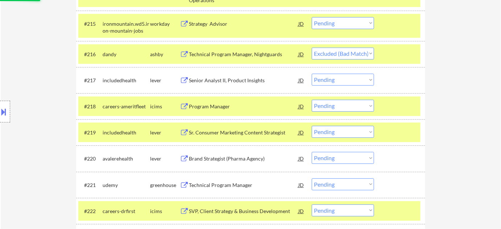
scroll to position [626, 0]
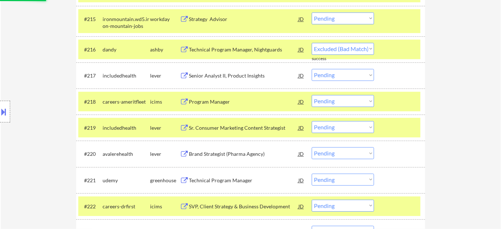
select select ""pending""
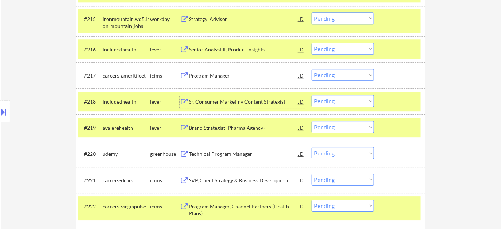
click at [259, 104] on div "Sr. Consumer Marketing Content Strategist" at bounding box center [243, 101] width 109 height 7
